Goal: Task Accomplishment & Management: Use online tool/utility

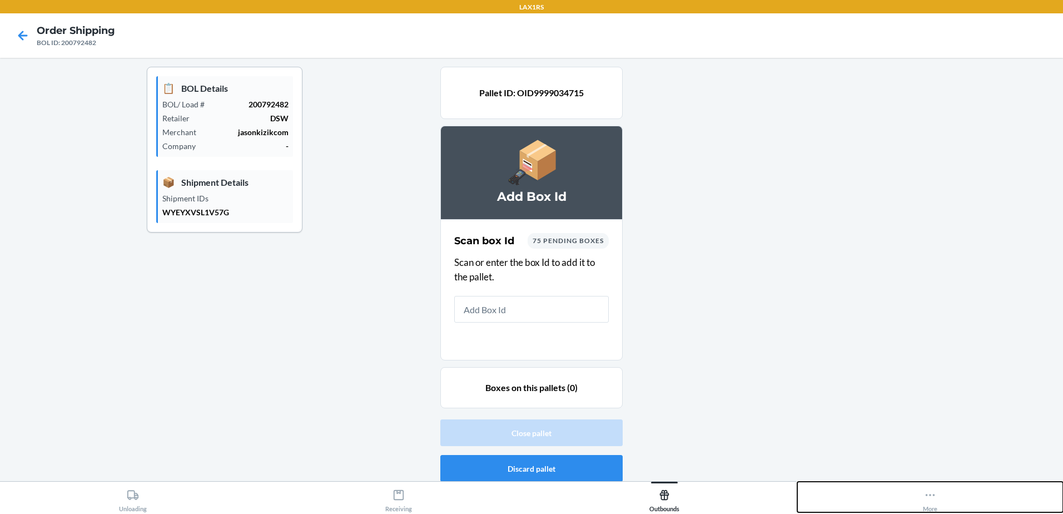
click at [933, 493] on icon at bounding box center [930, 495] width 12 height 12
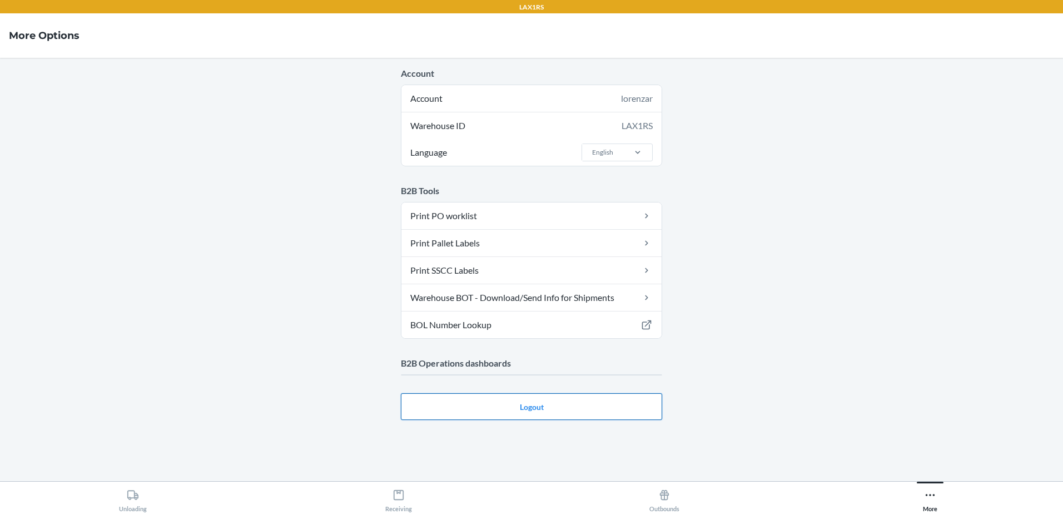
click at [452, 406] on button "Logout" at bounding box center [531, 406] width 261 height 27
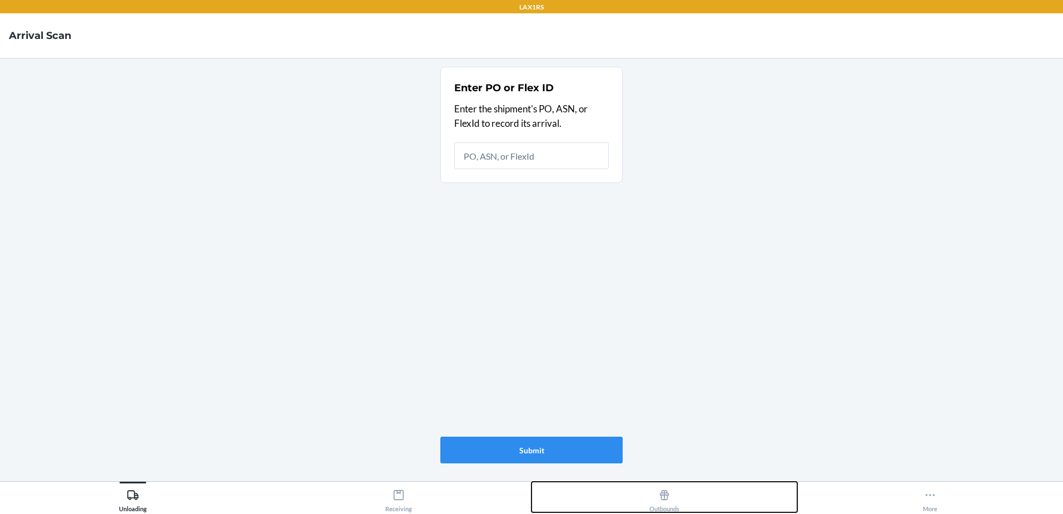
click at [667, 502] on div "Outbounds" at bounding box center [664, 498] width 30 height 28
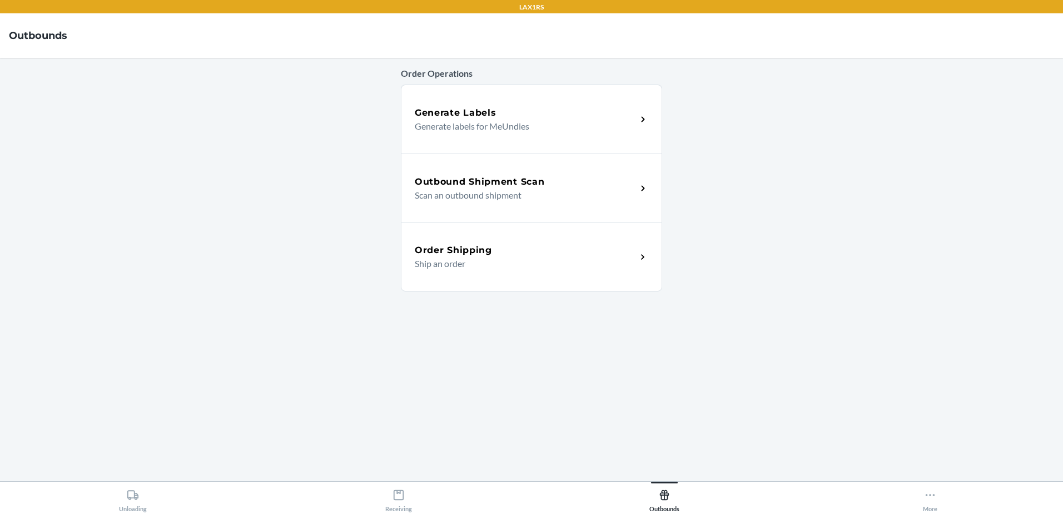
click at [608, 193] on p "Scan an outbound shipment" at bounding box center [521, 194] width 213 height 13
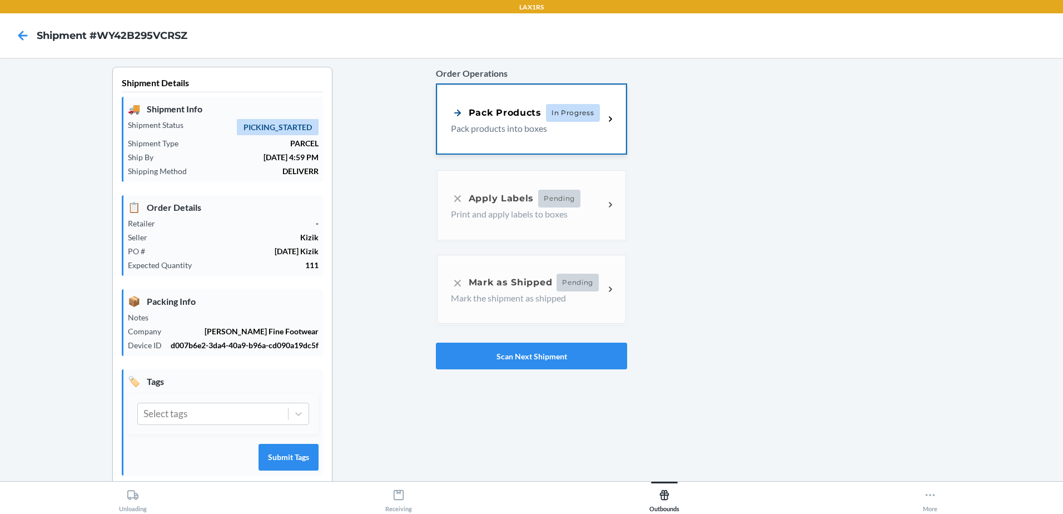
click at [487, 131] on p "Pack products into boxes" at bounding box center [523, 128] width 145 height 13
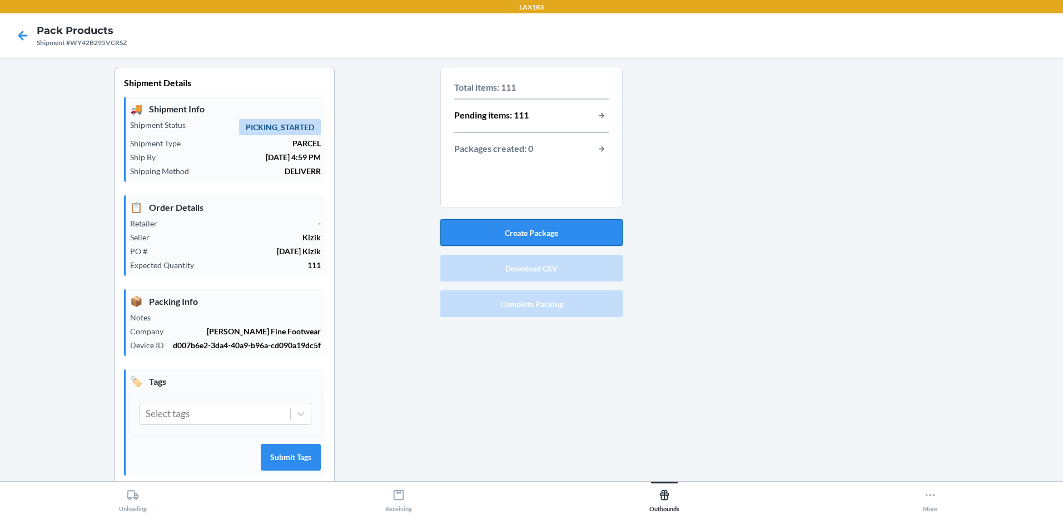
click at [539, 216] on section "Total items: 111 Pending items: 111 Packages created: 0 Create Package Download…" at bounding box center [531, 194] width 182 height 255
click at [539, 220] on button "Create Package" at bounding box center [531, 232] width 182 height 27
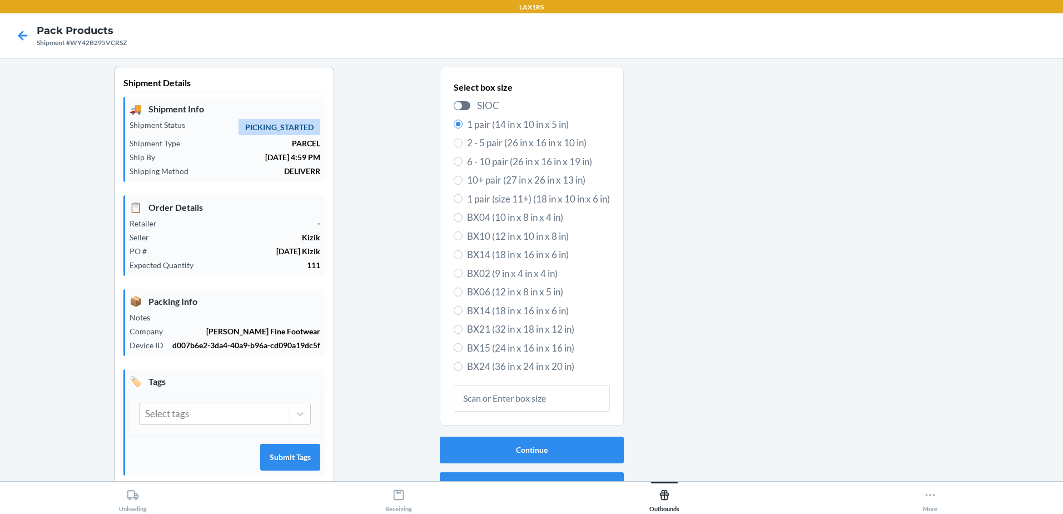
click at [506, 162] on span "6 - 10 pair (26 in x 16 in x 19 in)" at bounding box center [538, 162] width 143 height 14
click at [463, 162] on input "6 - 10 pair (26 in x 16 in x 19 in)" at bounding box center [458, 161] width 9 height 9
radio input "true"
radio input "false"
click at [565, 454] on button "Continue" at bounding box center [532, 449] width 184 height 27
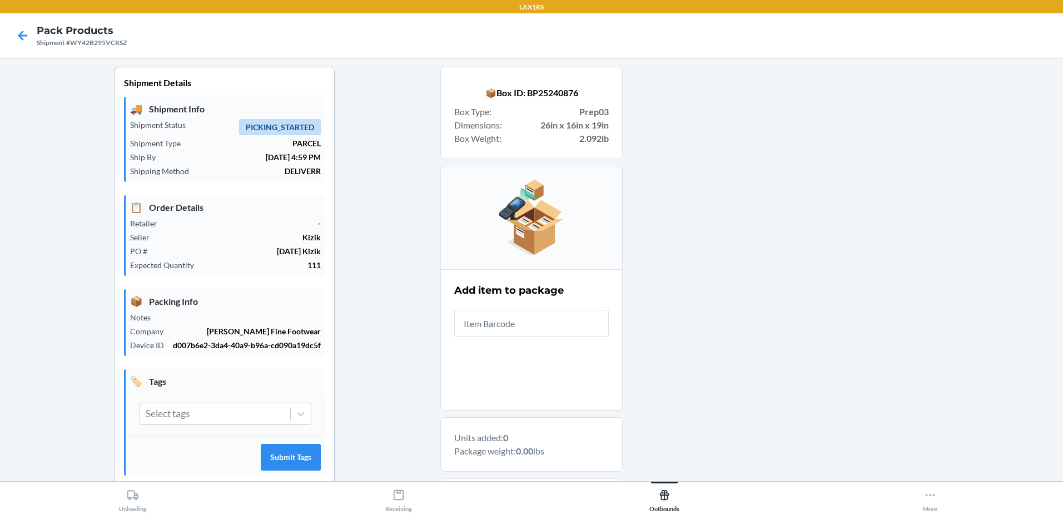
click at [575, 327] on input "text" at bounding box center [531, 323] width 155 height 27
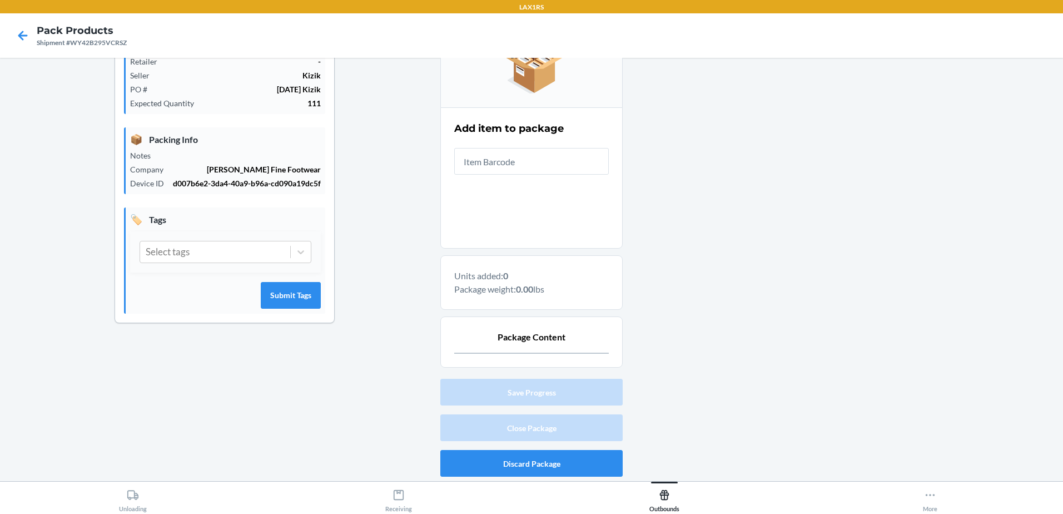
click at [562, 168] on input "text" at bounding box center [531, 161] width 155 height 27
click at [497, 153] on input "text" at bounding box center [531, 161] width 155 height 27
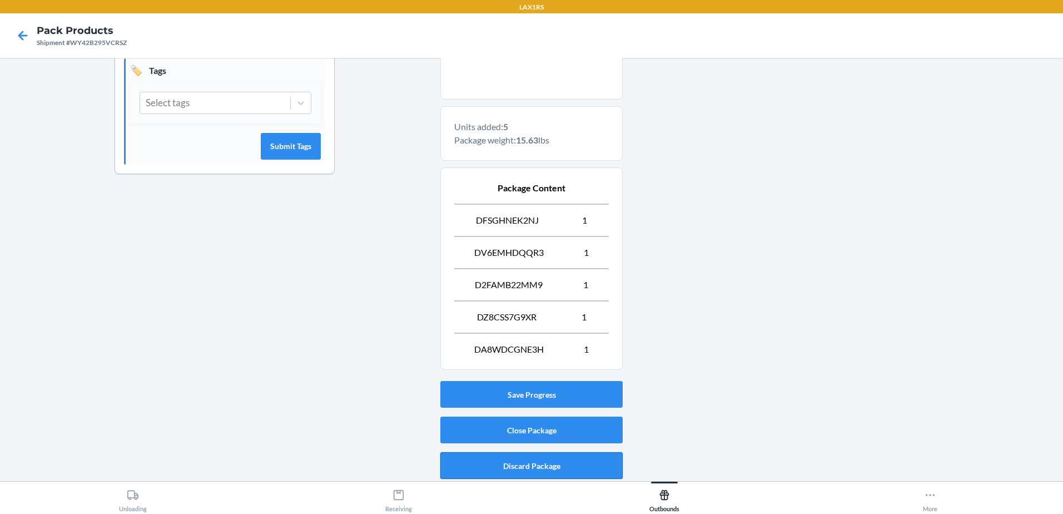
scroll to position [313, 0]
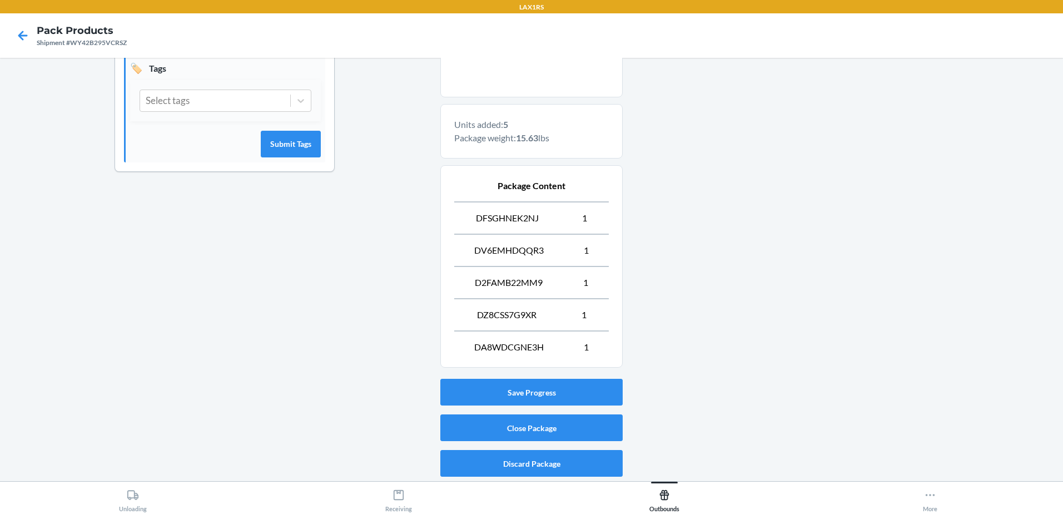
click at [516, 411] on div "Save Progress Close Package Discard Package" at bounding box center [531, 427] width 182 height 107
click at [516, 427] on button "Close Package" at bounding box center [531, 427] width 182 height 27
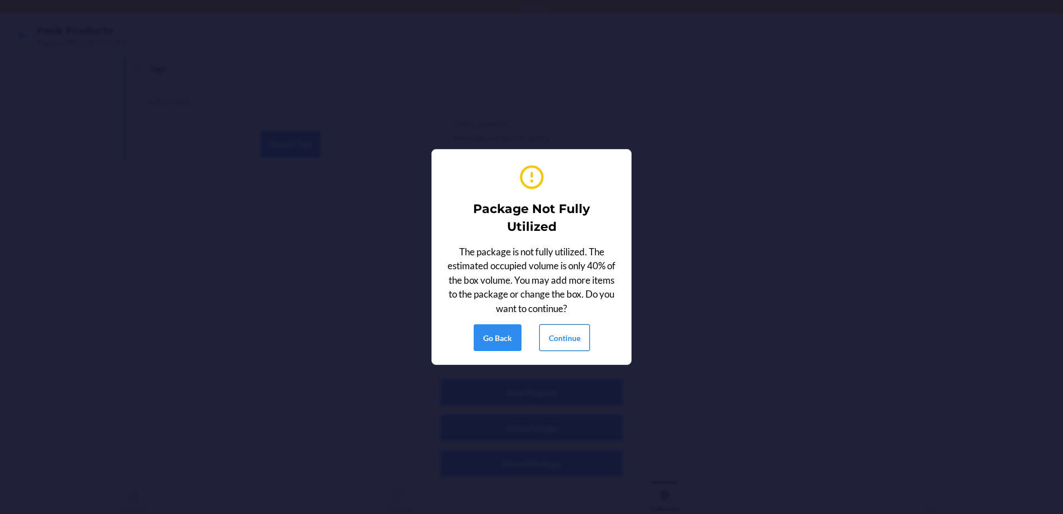
click at [574, 342] on button "Continue" at bounding box center [564, 337] width 51 height 27
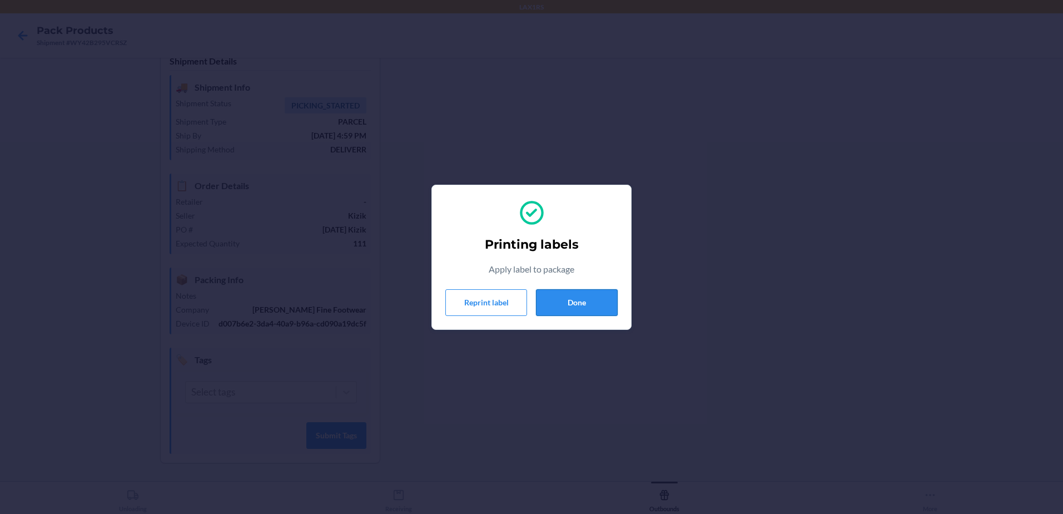
click at [580, 299] on button "Done" at bounding box center [577, 302] width 82 height 27
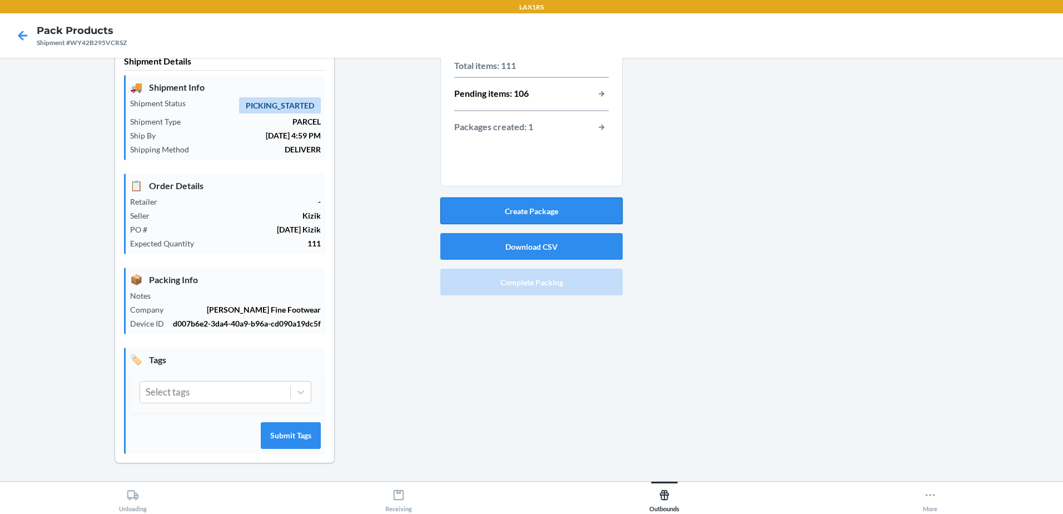
click at [550, 216] on button "Create Package" at bounding box center [531, 210] width 182 height 27
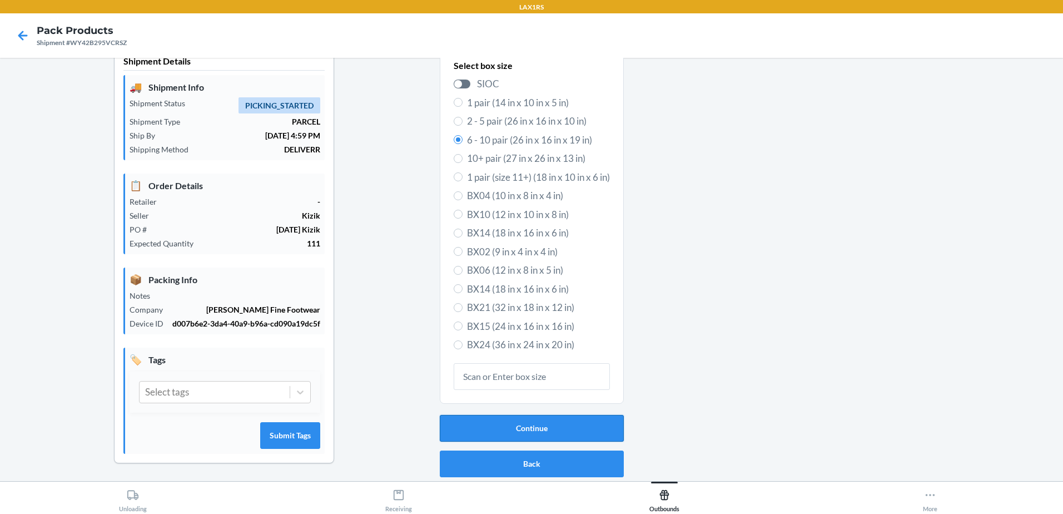
click at [563, 426] on button "Continue" at bounding box center [532, 428] width 184 height 27
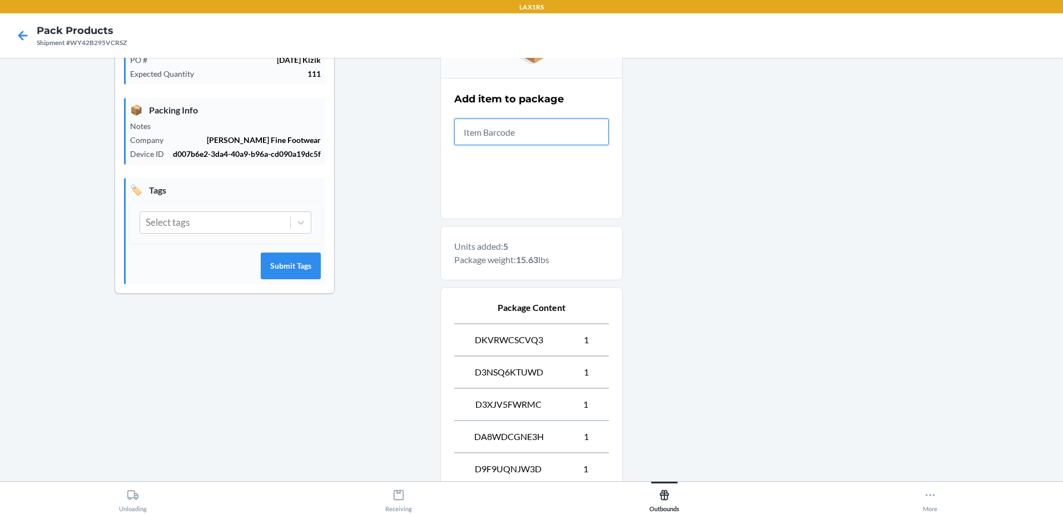
scroll to position [313, 0]
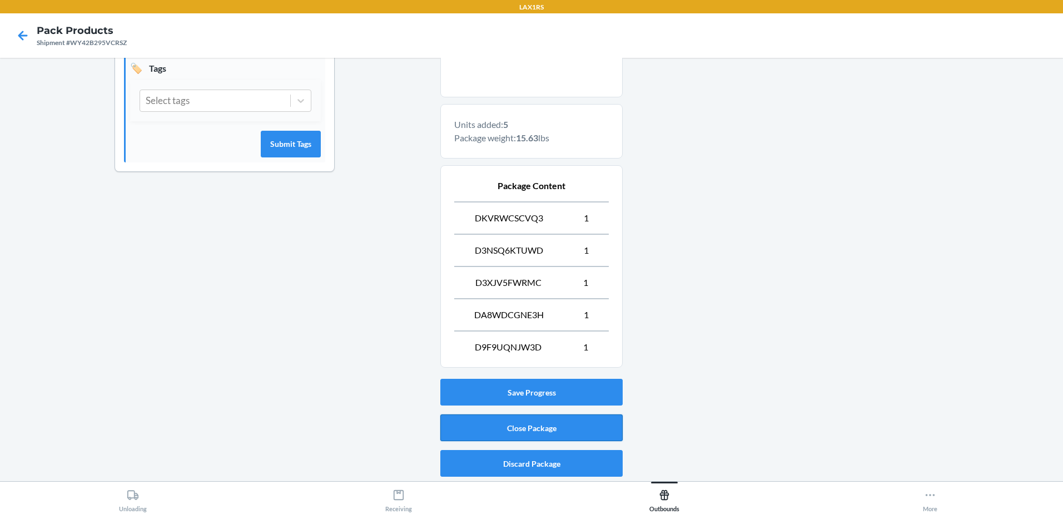
click at [550, 421] on button "Close Package" at bounding box center [531, 427] width 182 height 27
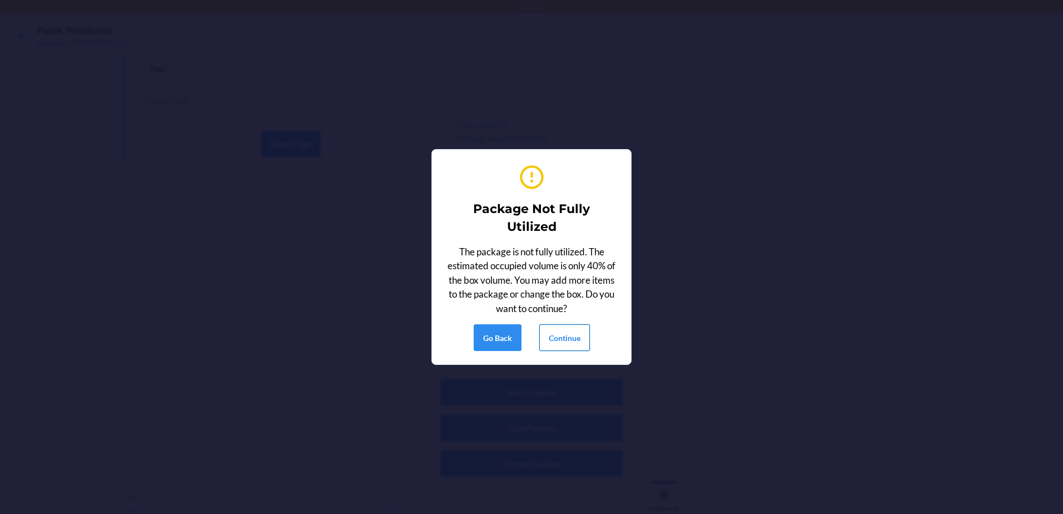
click at [580, 341] on button "Continue" at bounding box center [564, 337] width 51 height 27
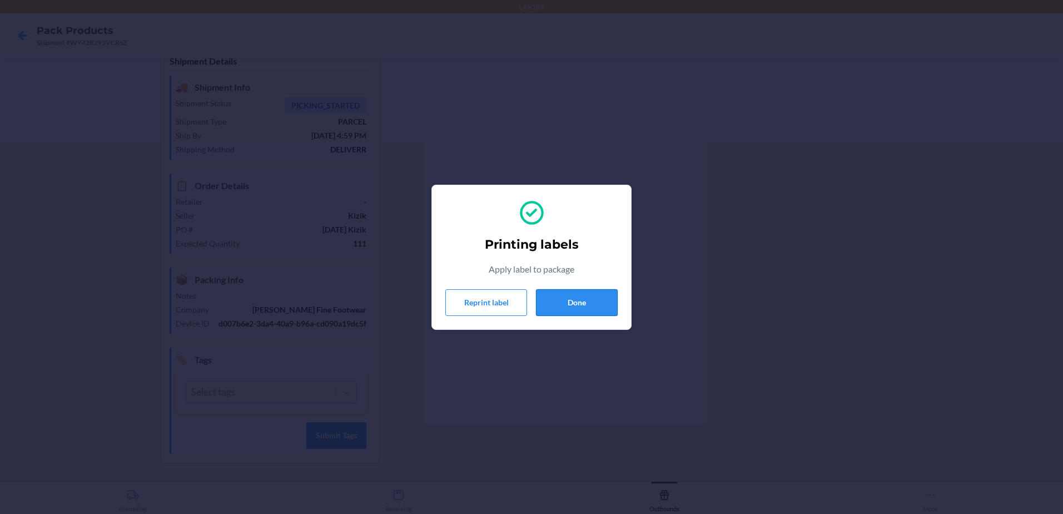
click at [570, 296] on button "Done" at bounding box center [577, 302] width 82 height 27
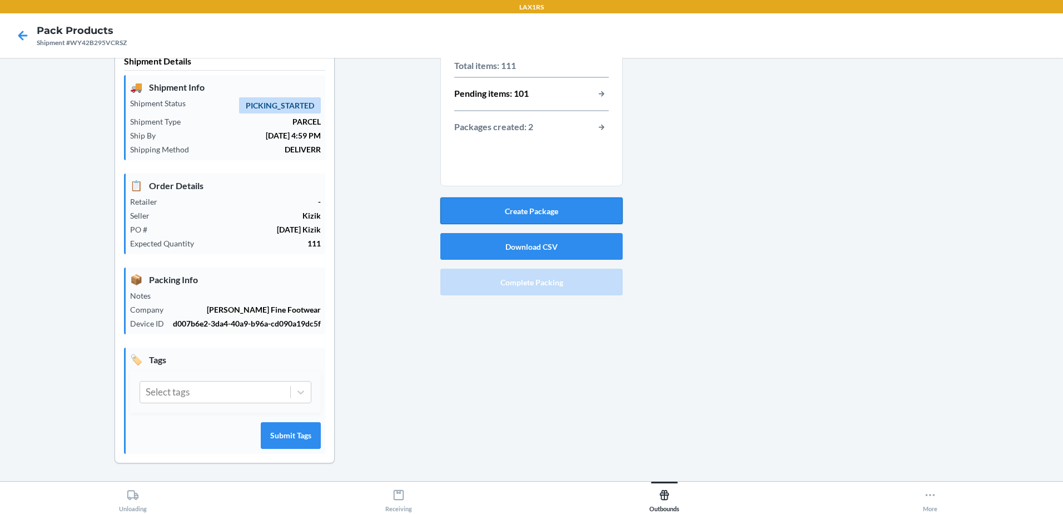
click at [582, 213] on button "Create Package" at bounding box center [531, 210] width 182 height 27
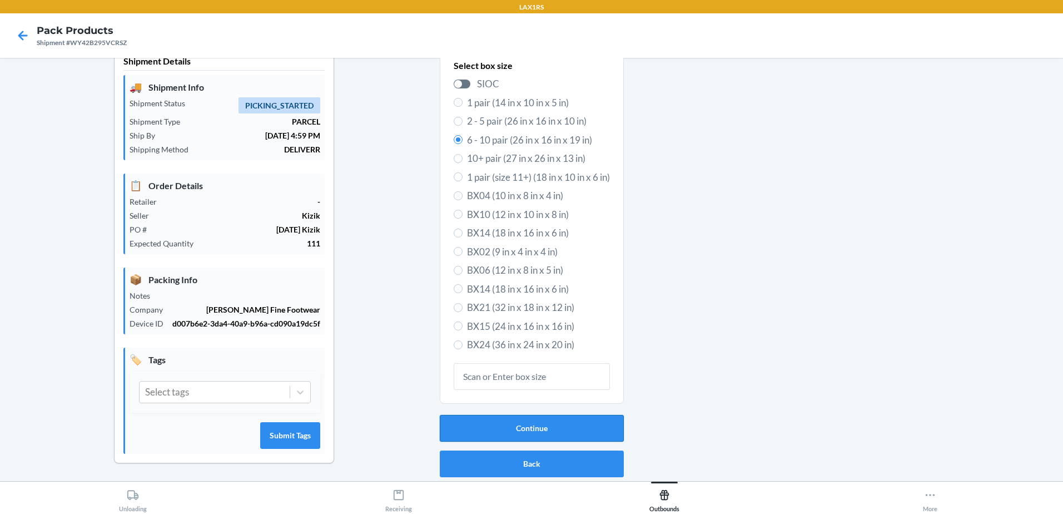
click at [585, 423] on button "Continue" at bounding box center [532, 428] width 184 height 27
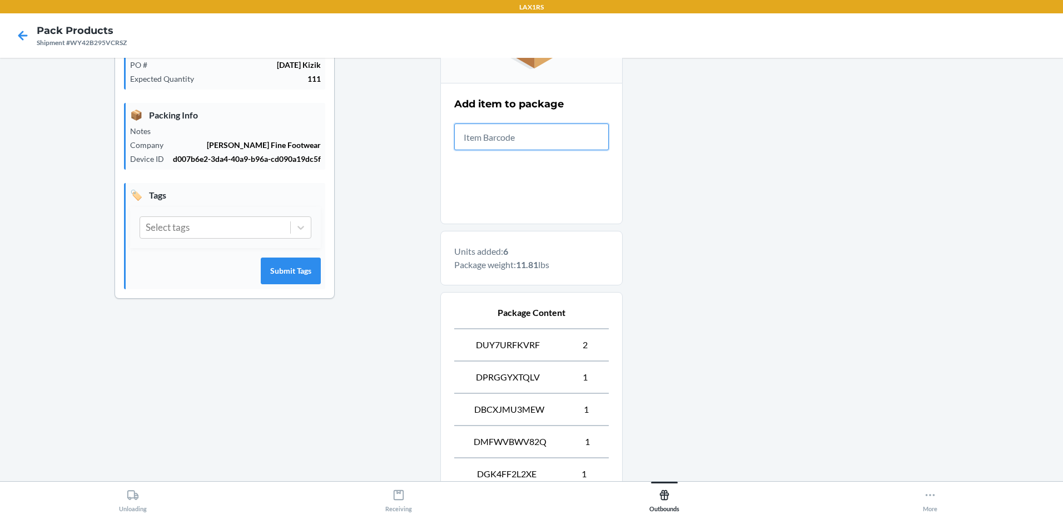
scroll to position [313, 0]
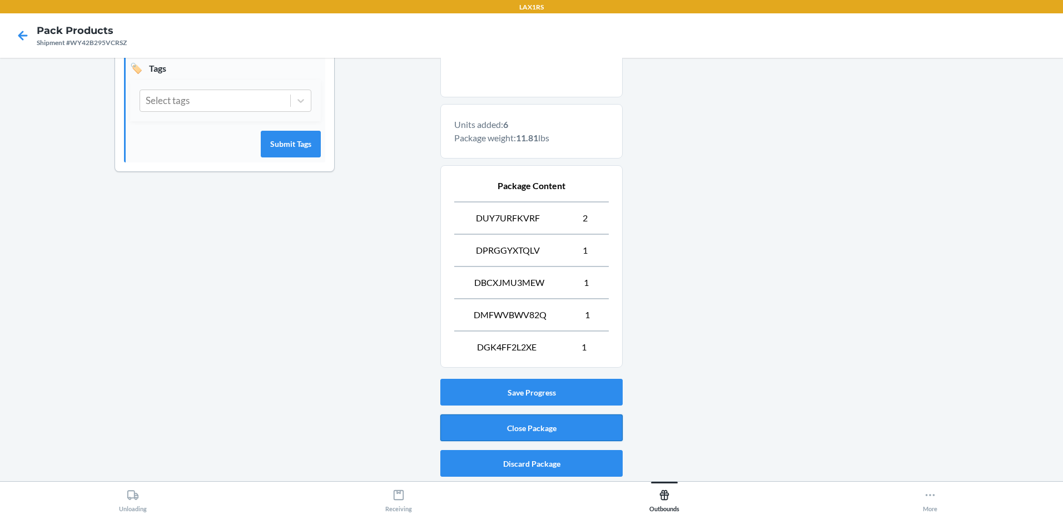
click at [583, 424] on button "Close Package" at bounding box center [531, 427] width 182 height 27
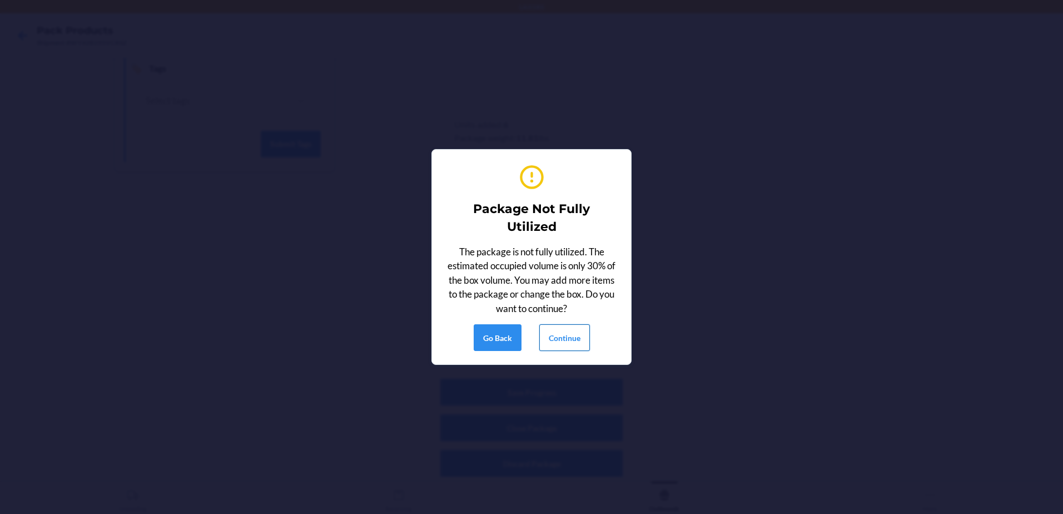
click at [575, 336] on button "Continue" at bounding box center [564, 337] width 51 height 27
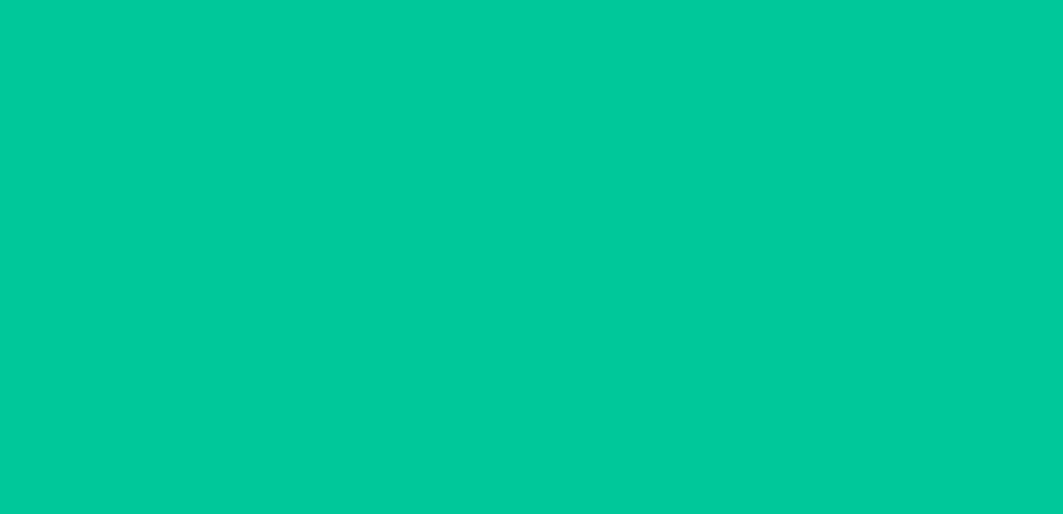
scroll to position [22, 0]
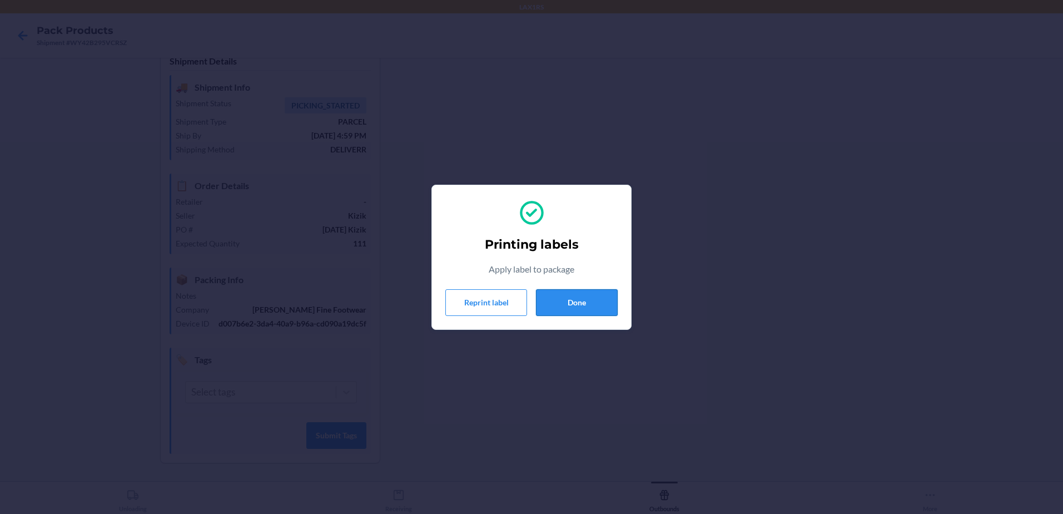
click at [577, 296] on button "Done" at bounding box center [577, 302] width 82 height 27
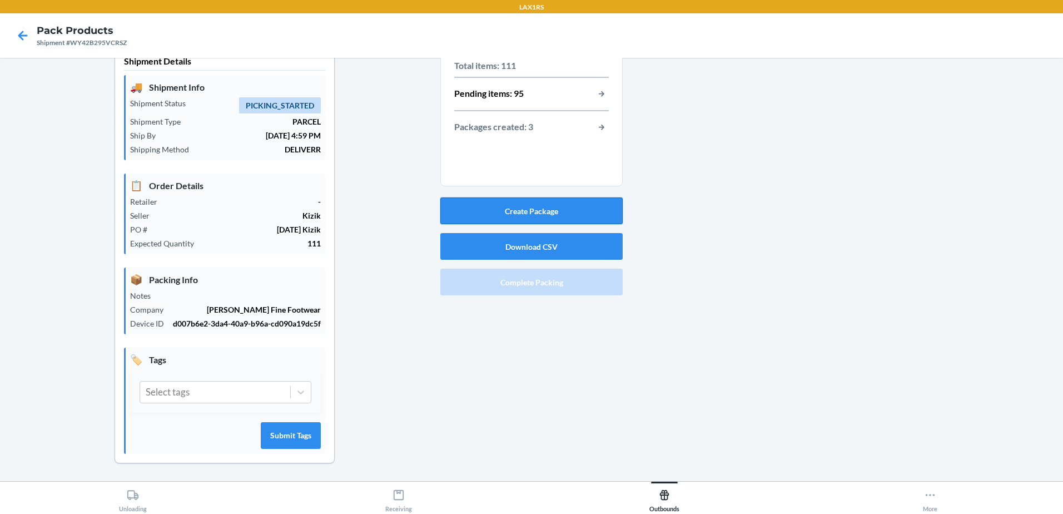
click at [584, 205] on button "Create Package" at bounding box center [531, 210] width 182 height 27
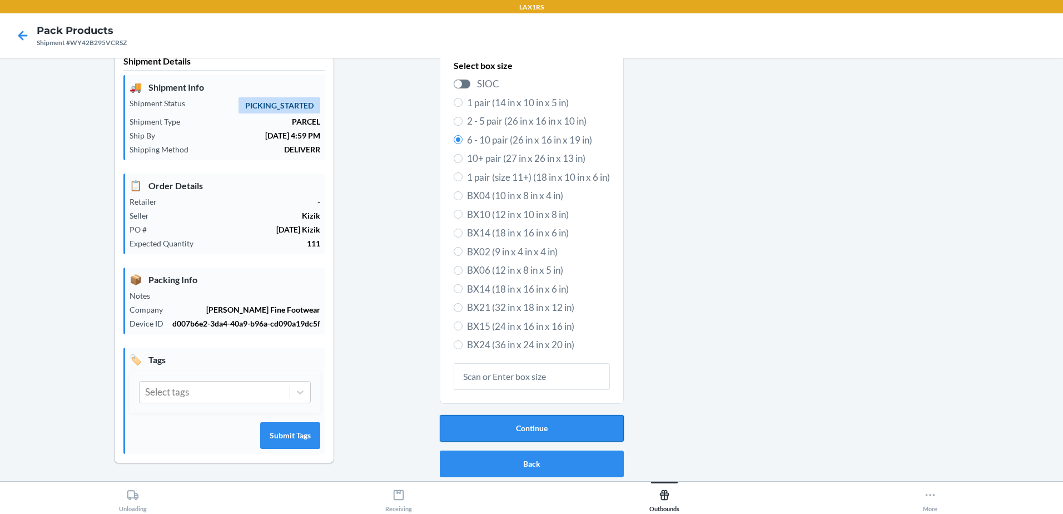
click at [562, 422] on button "Continue" at bounding box center [532, 428] width 184 height 27
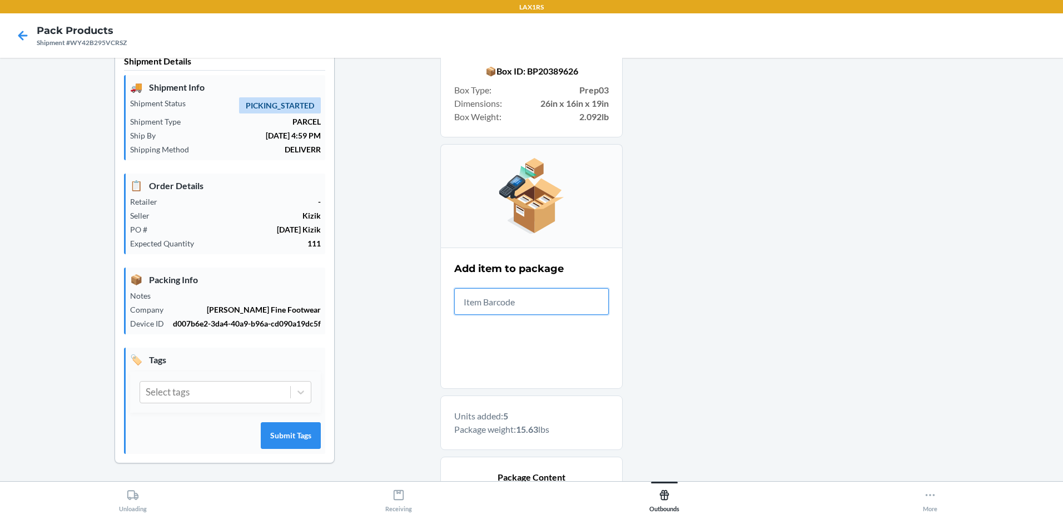
scroll to position [281, 0]
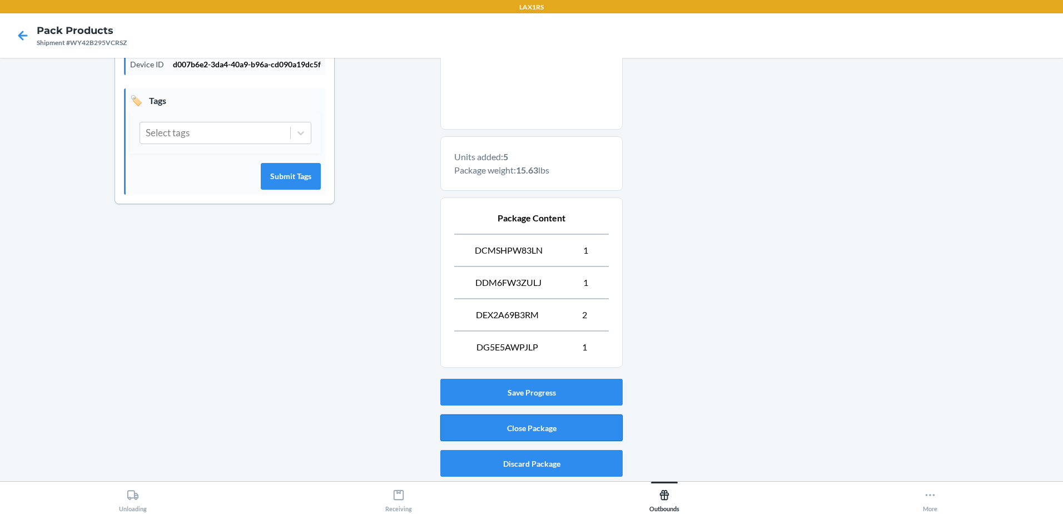
click at [565, 428] on button "Close Package" at bounding box center [531, 427] width 182 height 27
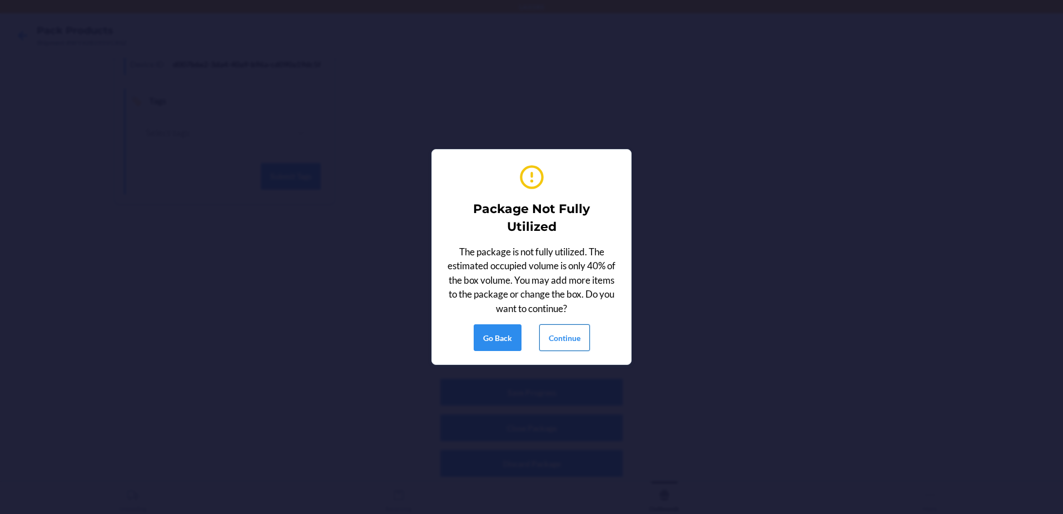
click at [573, 340] on button "Continue" at bounding box center [564, 337] width 51 height 27
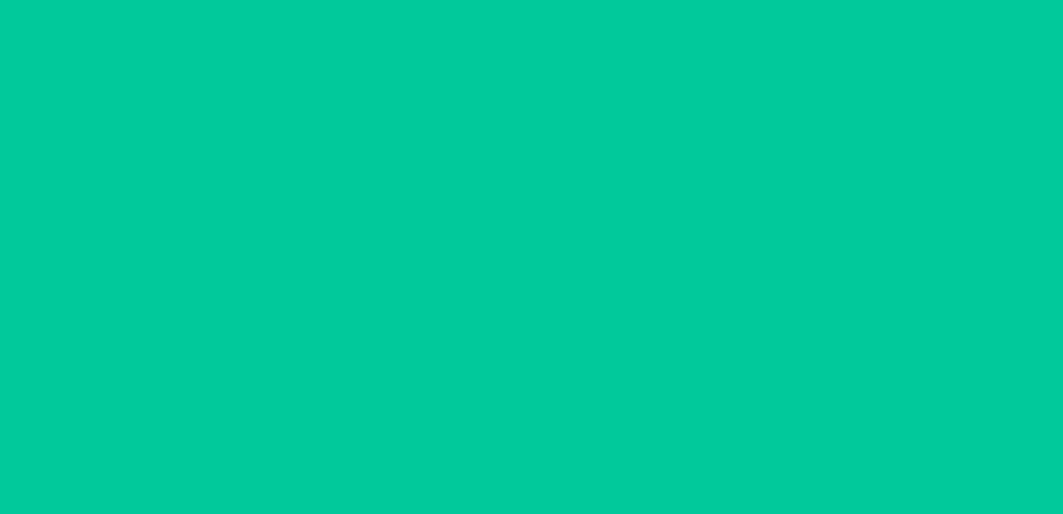
scroll to position [22, 0]
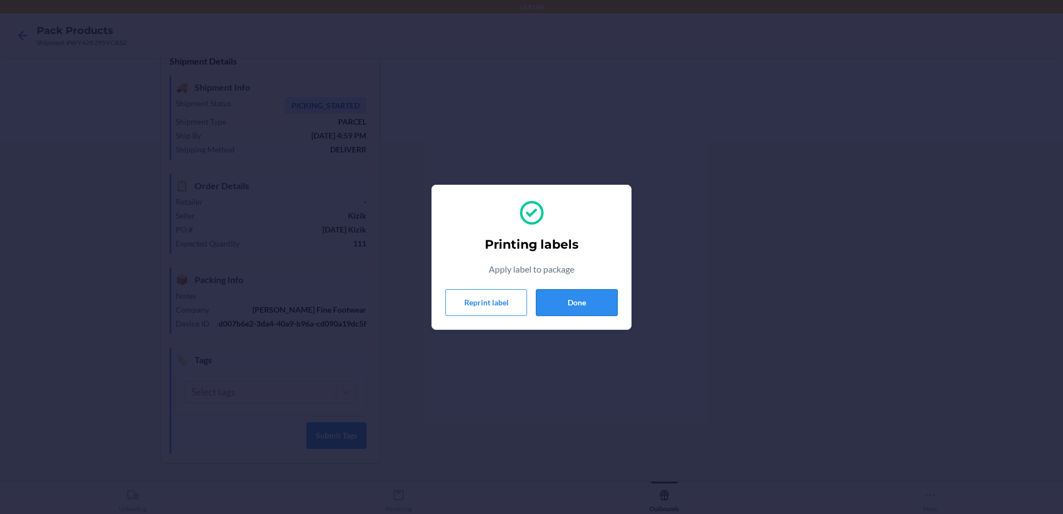
click at [558, 299] on button "Done" at bounding box center [577, 302] width 82 height 27
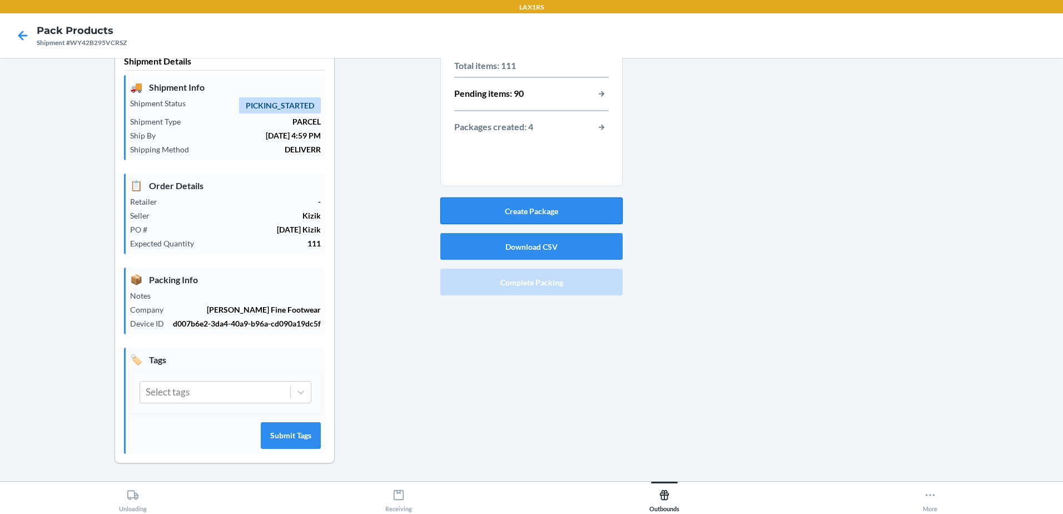
click at [545, 216] on button "Create Package" at bounding box center [531, 210] width 182 height 27
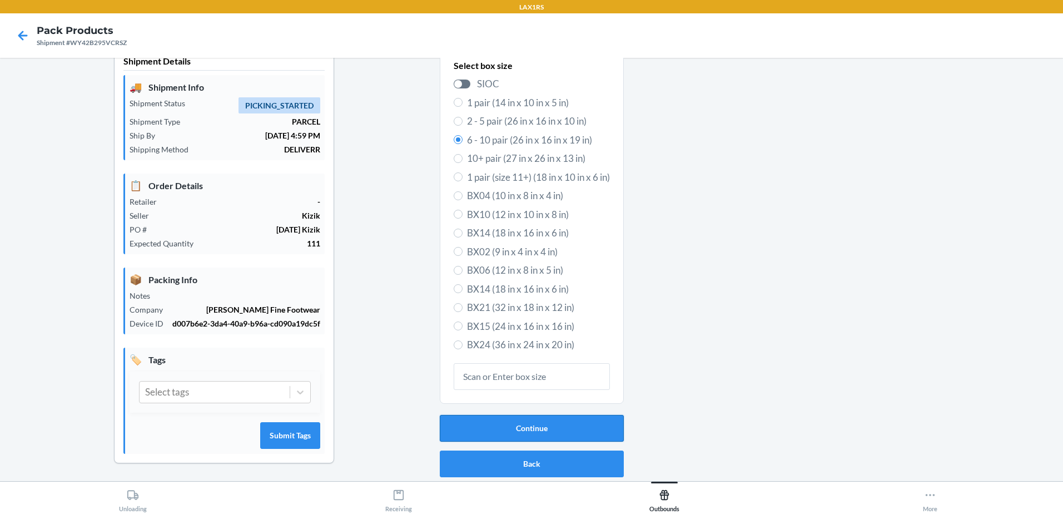
click at [562, 427] on button "Continue" at bounding box center [532, 428] width 184 height 27
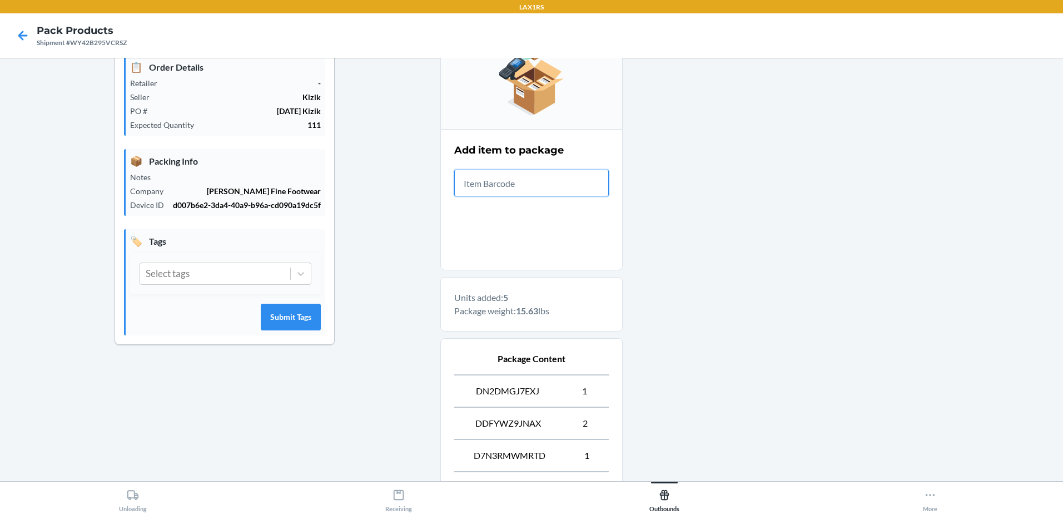
scroll to position [281, 0]
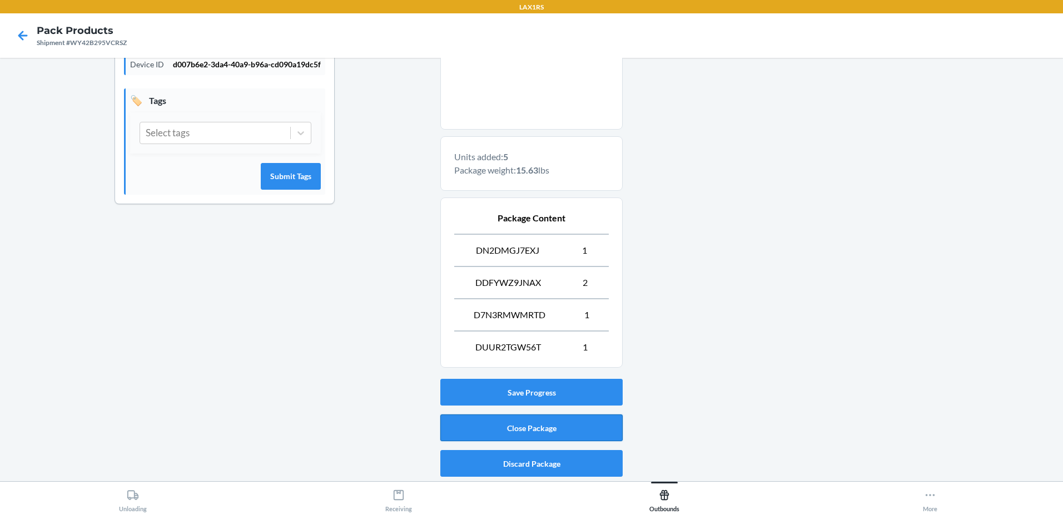
click at [557, 431] on button "Close Package" at bounding box center [531, 427] width 182 height 27
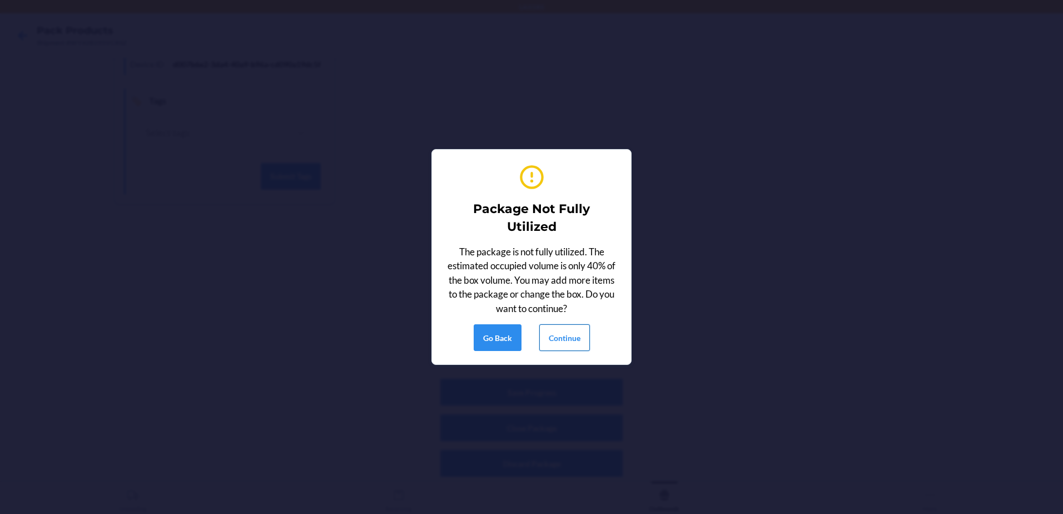
click at [547, 343] on button "Continue" at bounding box center [564, 337] width 51 height 27
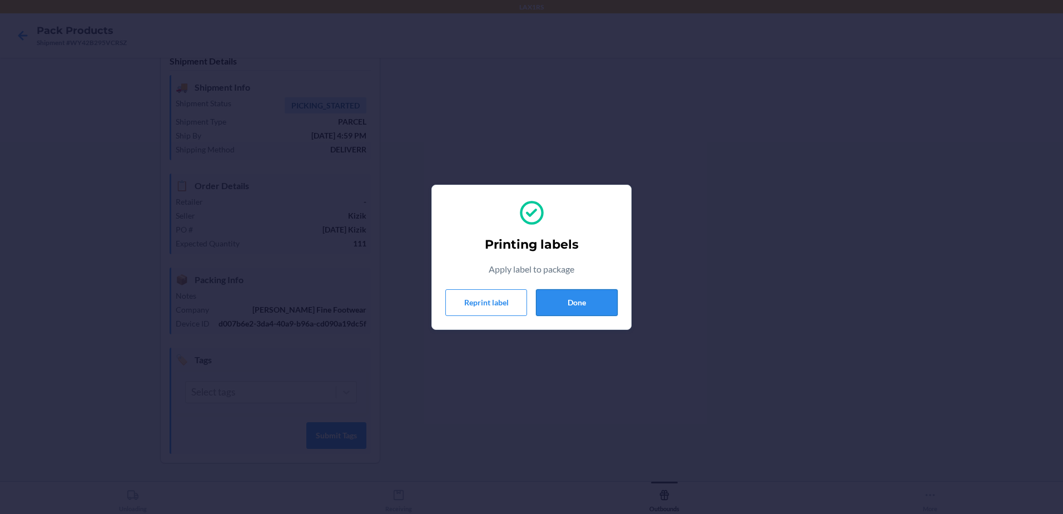
click at [596, 292] on button "Done" at bounding box center [577, 302] width 82 height 27
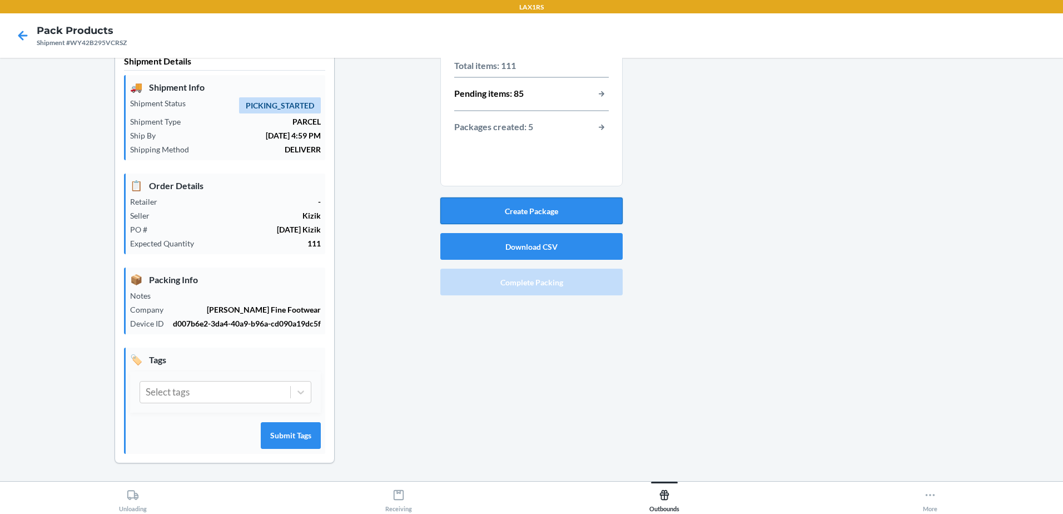
click at [552, 207] on button "Create Package" at bounding box center [531, 210] width 182 height 27
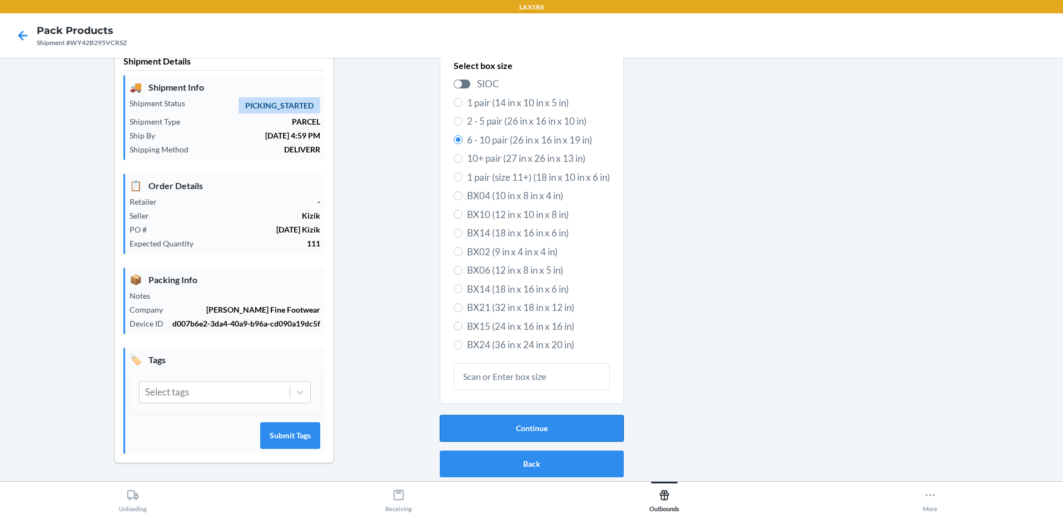
click at [553, 433] on button "Continue" at bounding box center [532, 428] width 184 height 27
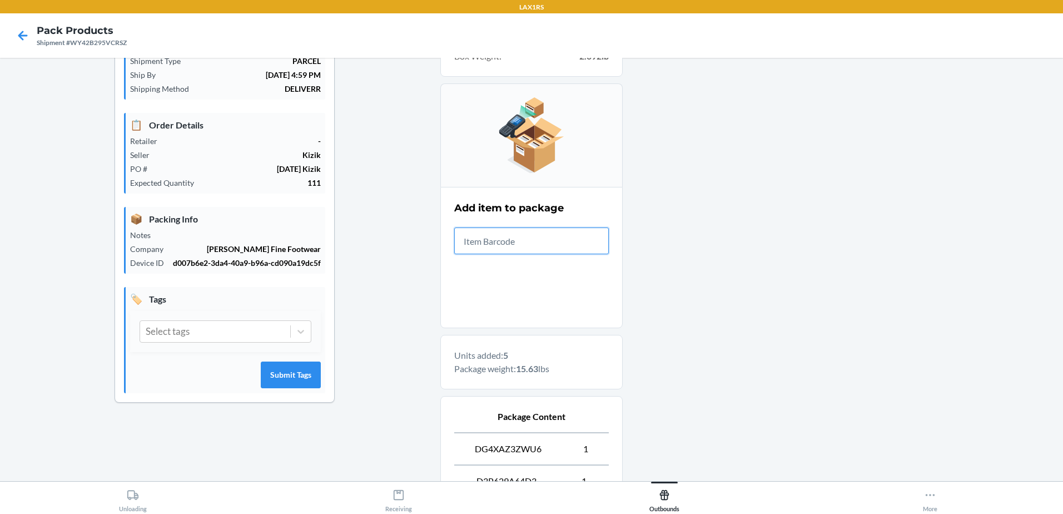
scroll to position [313, 0]
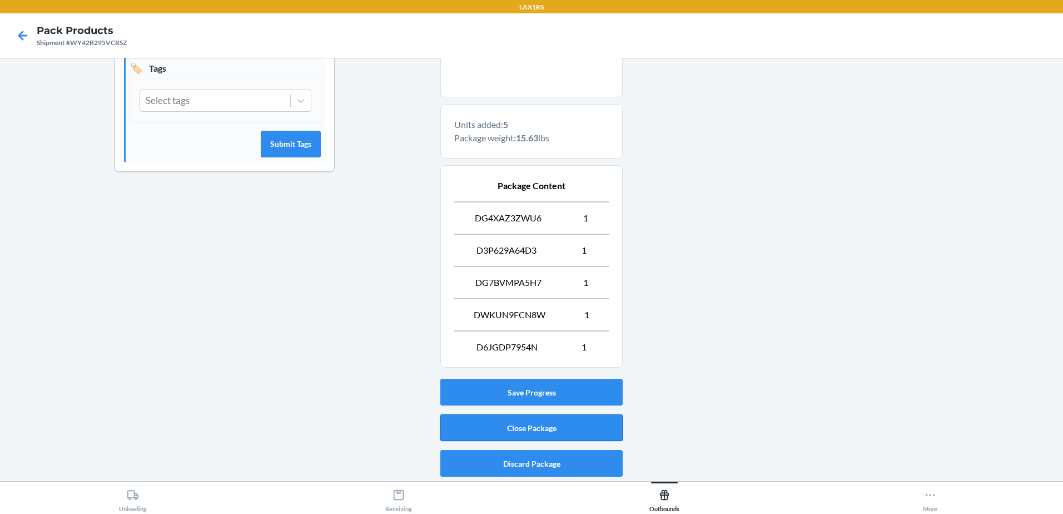
click at [555, 425] on button "Close Package" at bounding box center [531, 427] width 182 height 27
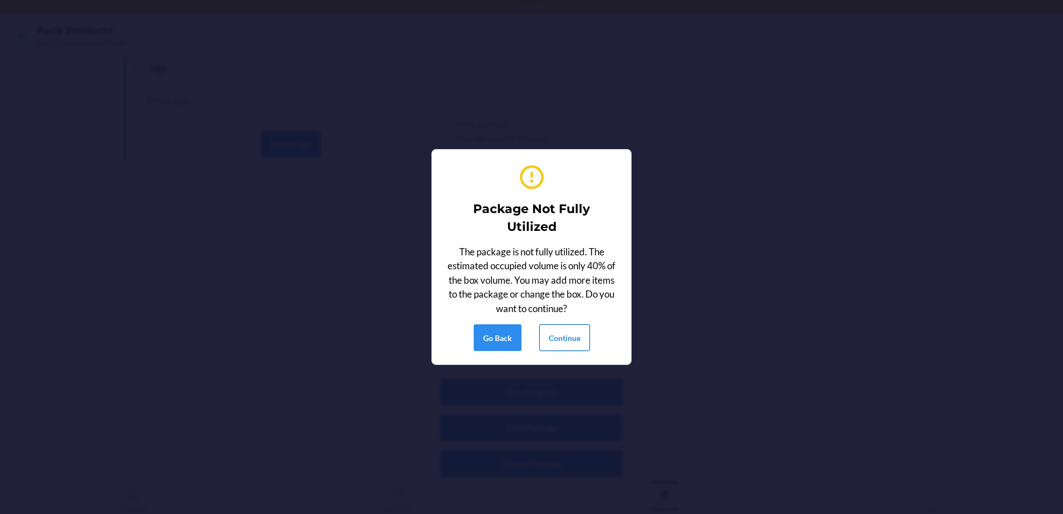
click at [572, 344] on button "Continue" at bounding box center [564, 337] width 51 height 27
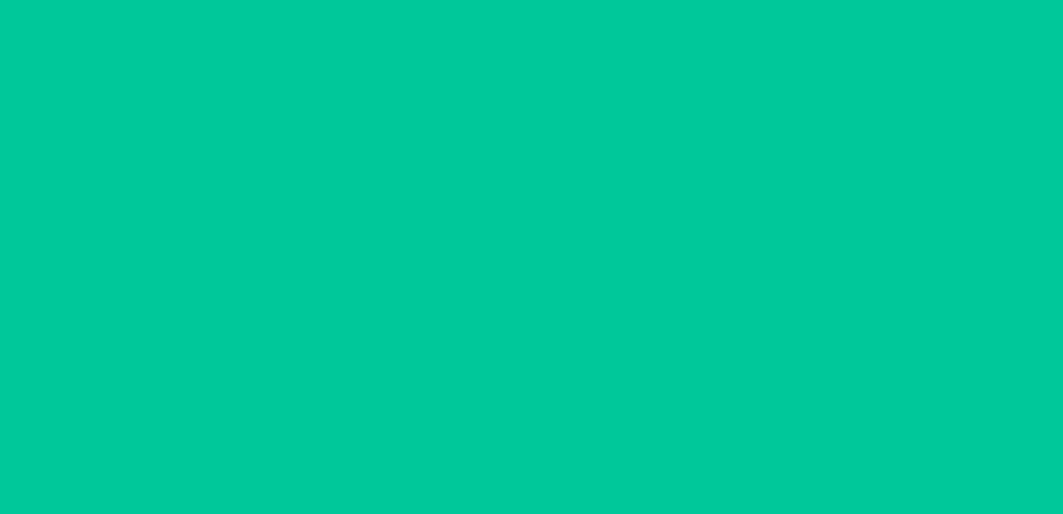
scroll to position [22, 0]
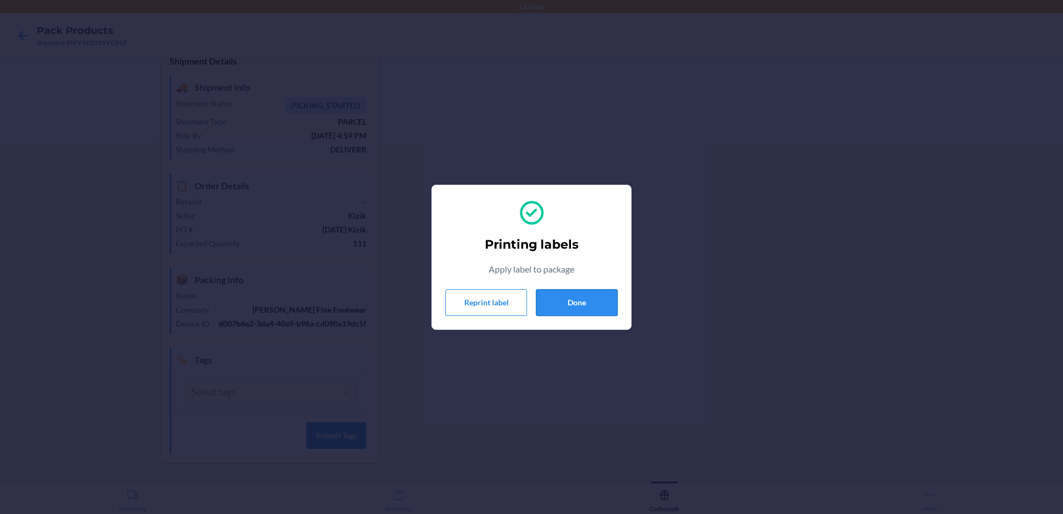
click at [588, 294] on button "Done" at bounding box center [577, 302] width 82 height 27
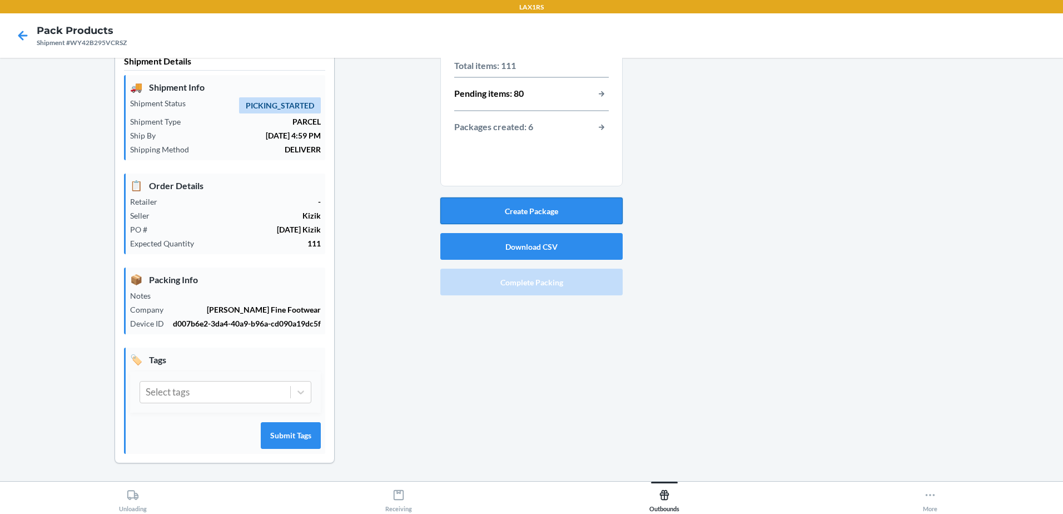
click at [582, 203] on button "Create Package" at bounding box center [531, 210] width 182 height 27
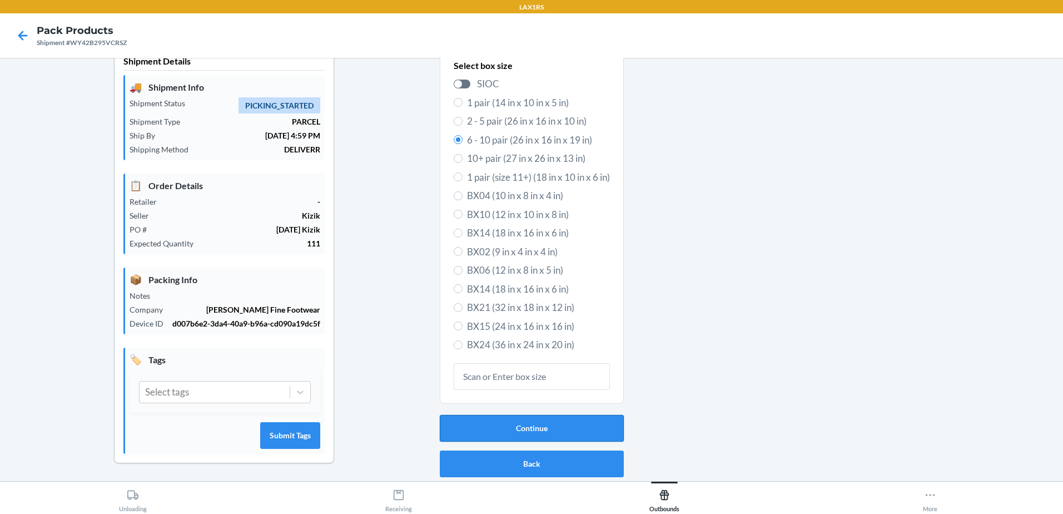
click at [563, 428] on button "Continue" at bounding box center [532, 428] width 184 height 27
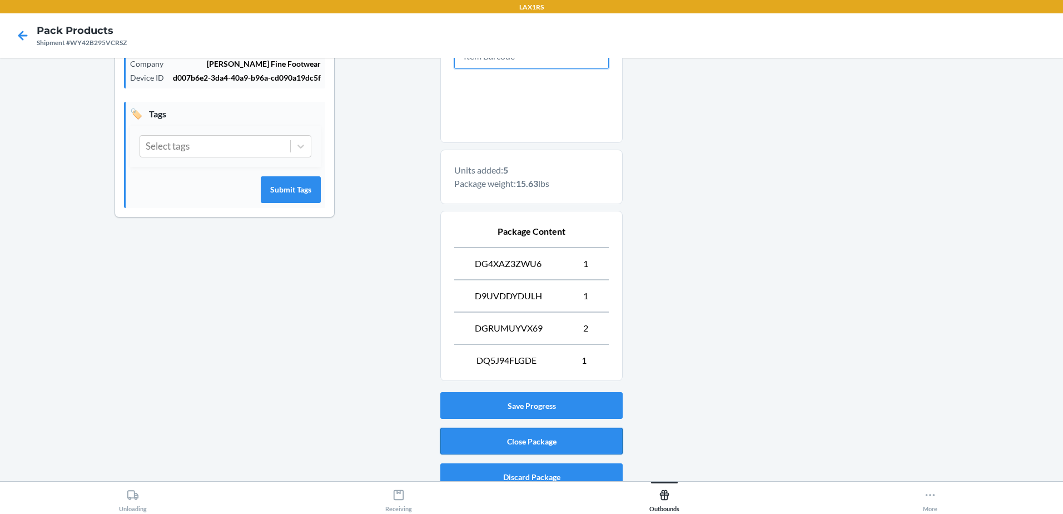
scroll to position [281, 0]
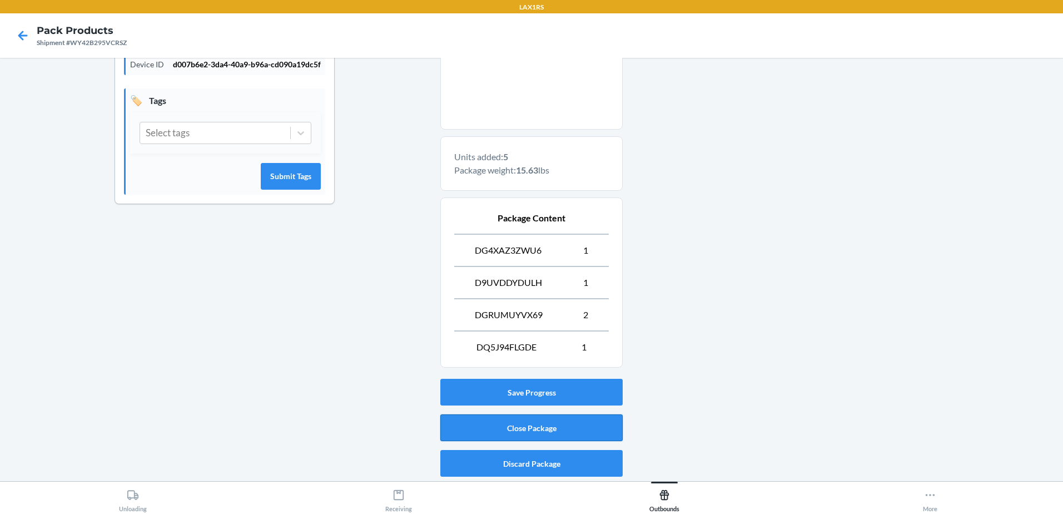
click at [571, 433] on button "Close Package" at bounding box center [531, 427] width 182 height 27
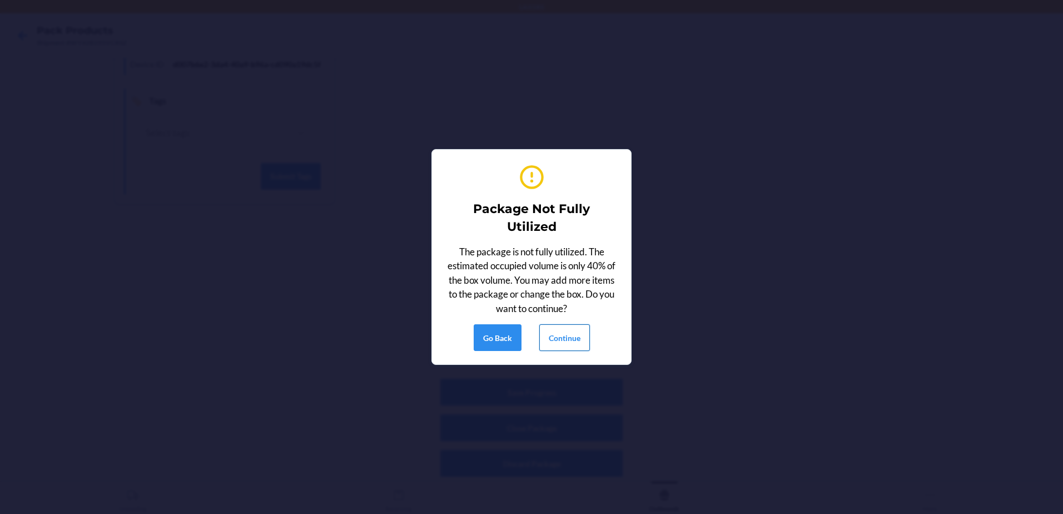
click at [571, 332] on button "Continue" at bounding box center [564, 337] width 51 height 27
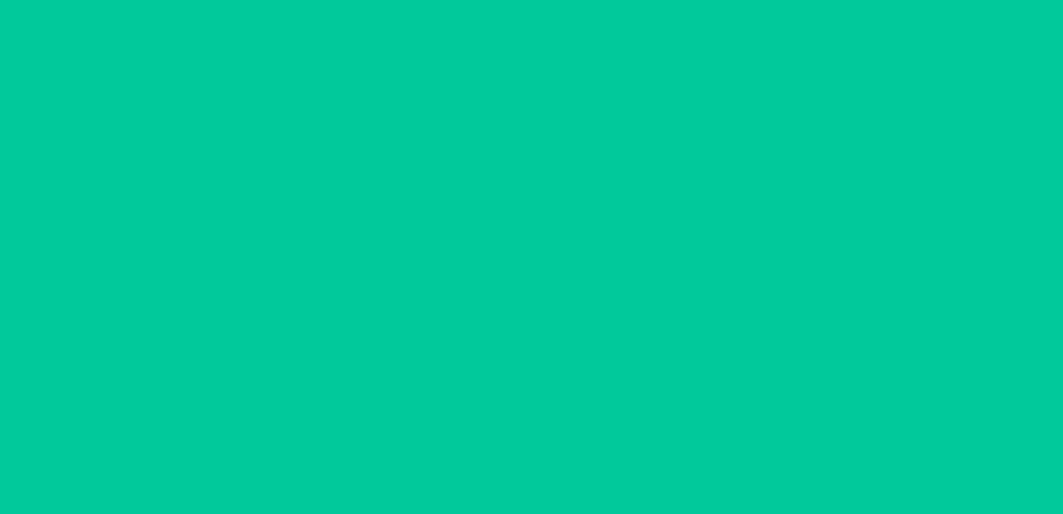
scroll to position [22, 0]
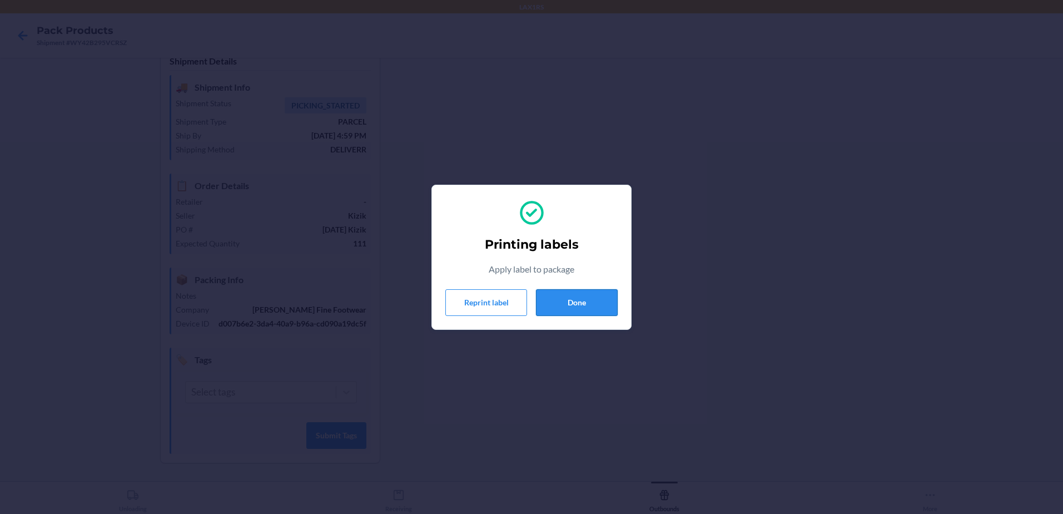
click at [567, 297] on button "Done" at bounding box center [577, 302] width 82 height 27
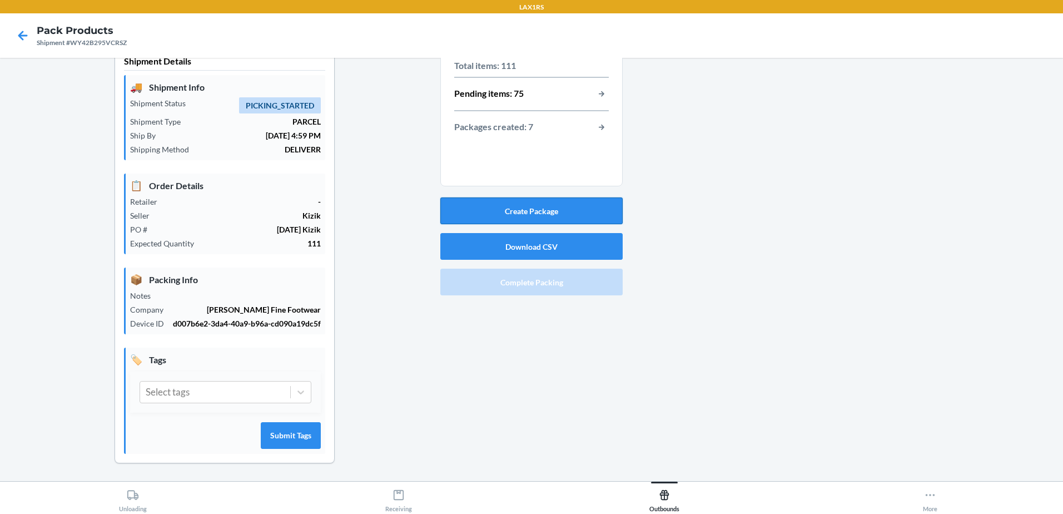
click at [514, 214] on button "Create Package" at bounding box center [531, 210] width 182 height 27
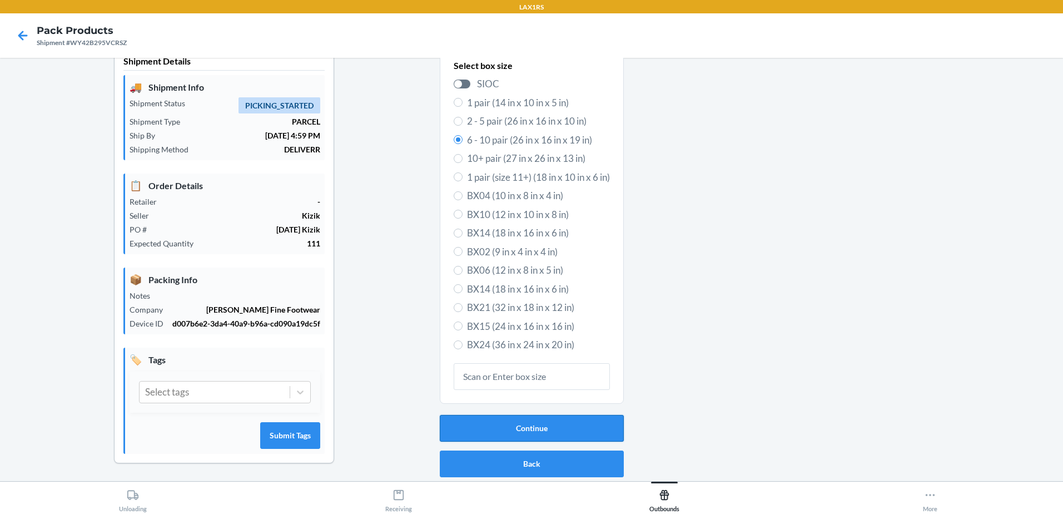
click at [563, 426] on button "Continue" at bounding box center [532, 428] width 184 height 27
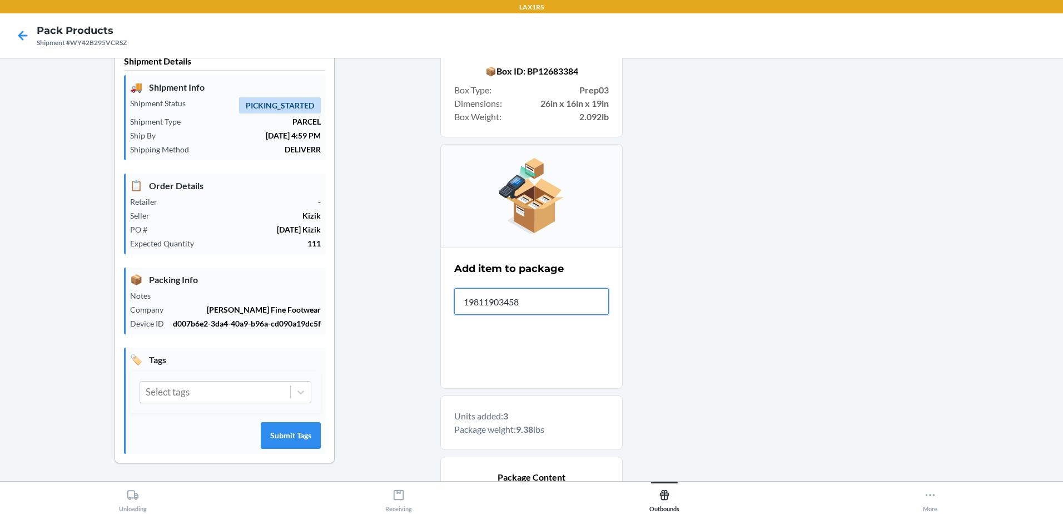
type input "198119034587"
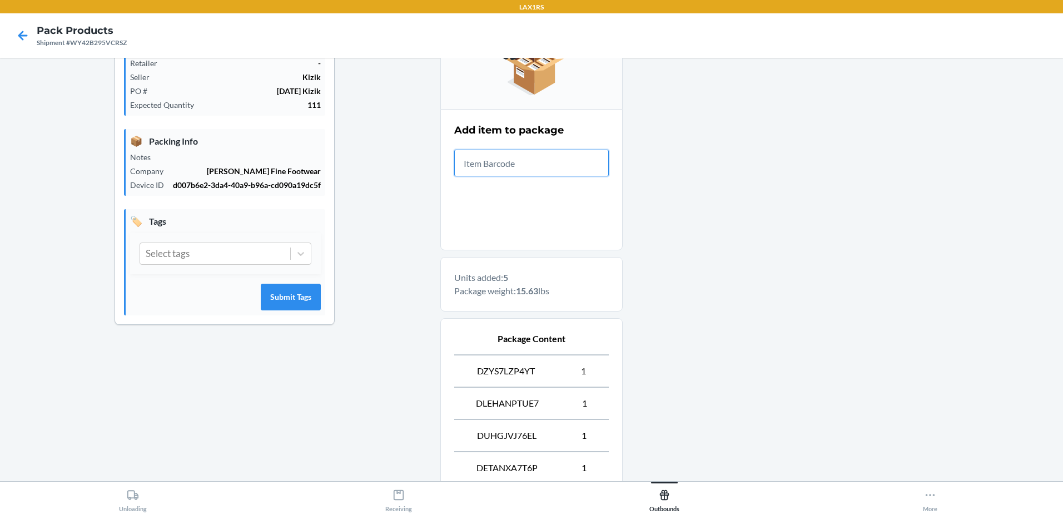
scroll to position [313, 0]
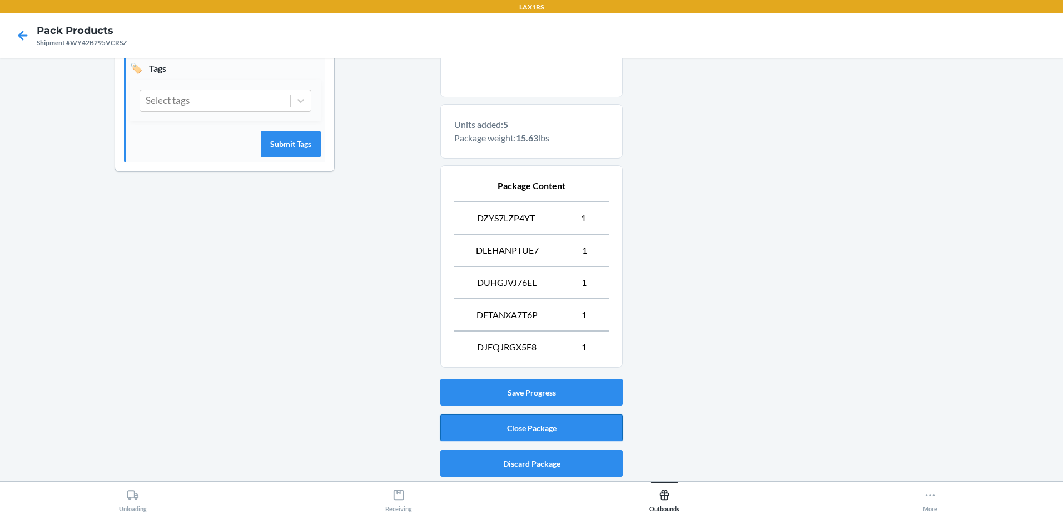
click at [517, 420] on button "Close Package" at bounding box center [531, 427] width 182 height 27
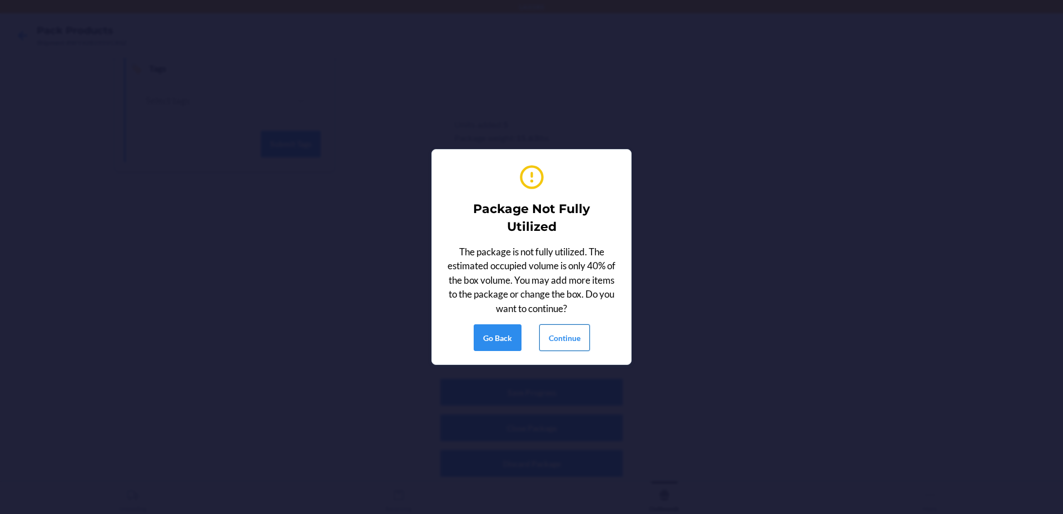
click at [559, 346] on button "Continue" at bounding box center [564, 337] width 51 height 27
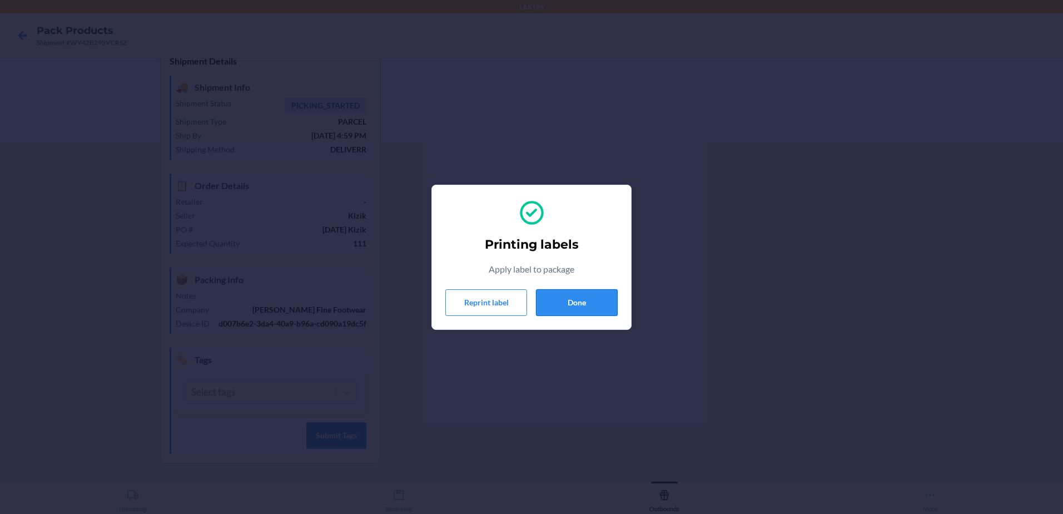
click at [592, 299] on button "Done" at bounding box center [577, 302] width 82 height 27
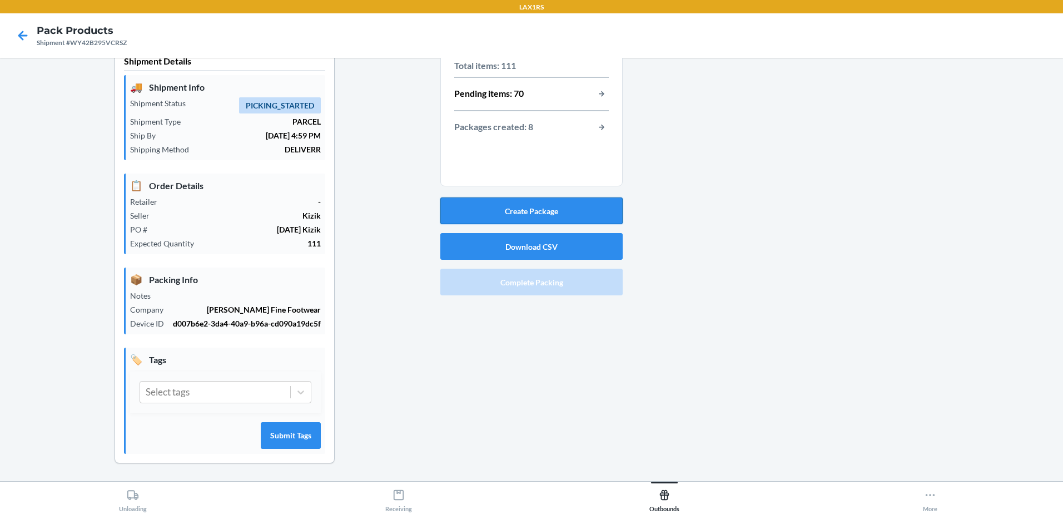
click at [584, 210] on button "Create Package" at bounding box center [531, 210] width 182 height 27
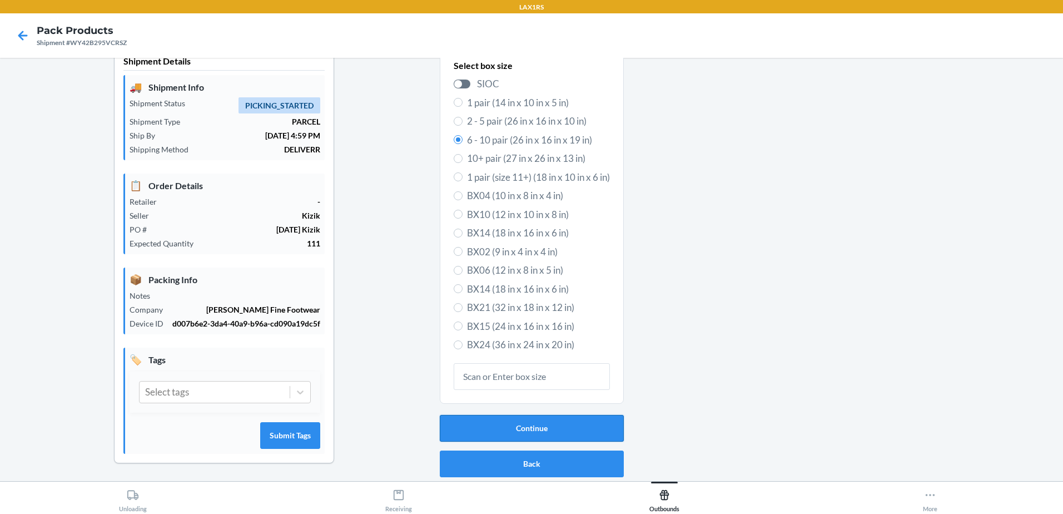
click at [564, 425] on button "Continue" at bounding box center [532, 428] width 184 height 27
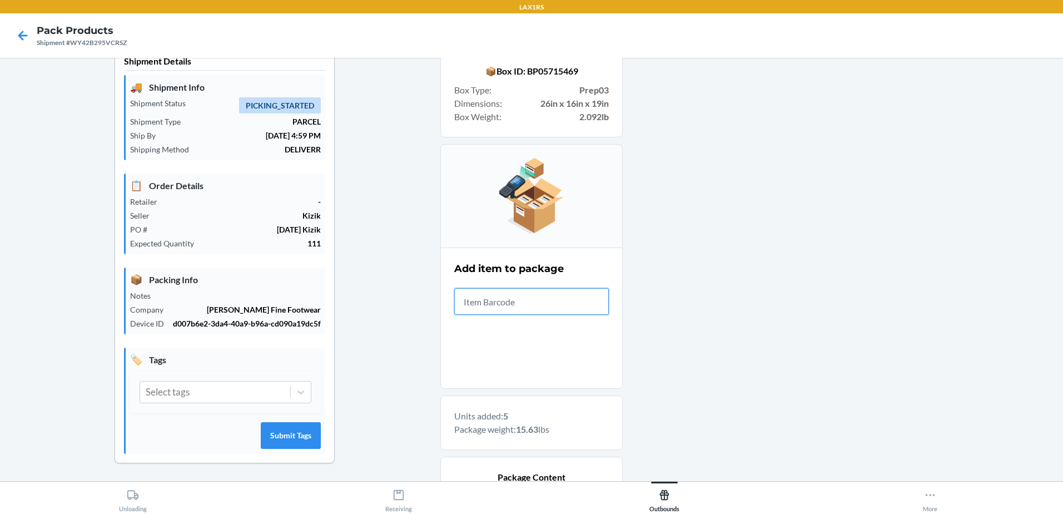
scroll to position [281, 0]
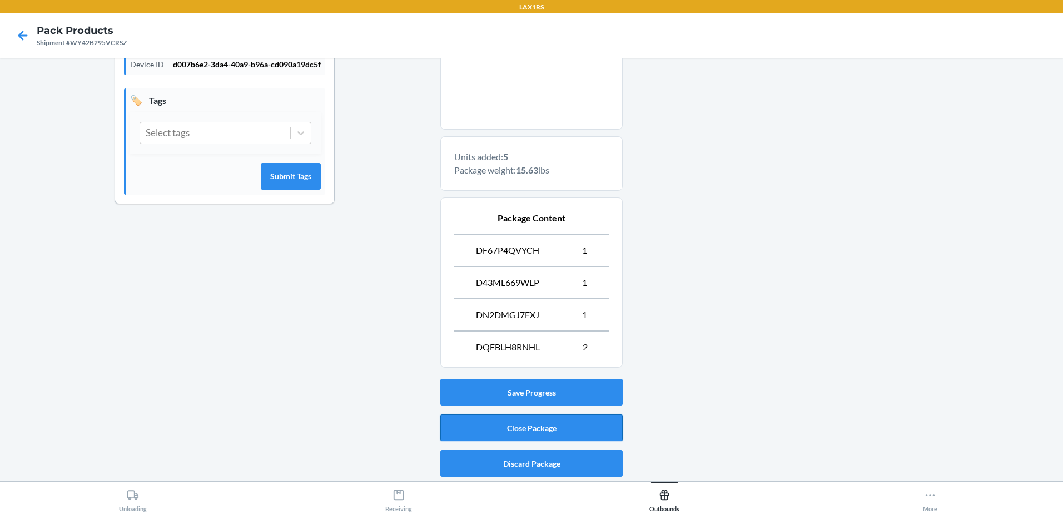
click at [556, 417] on button "Close Package" at bounding box center [531, 427] width 182 height 27
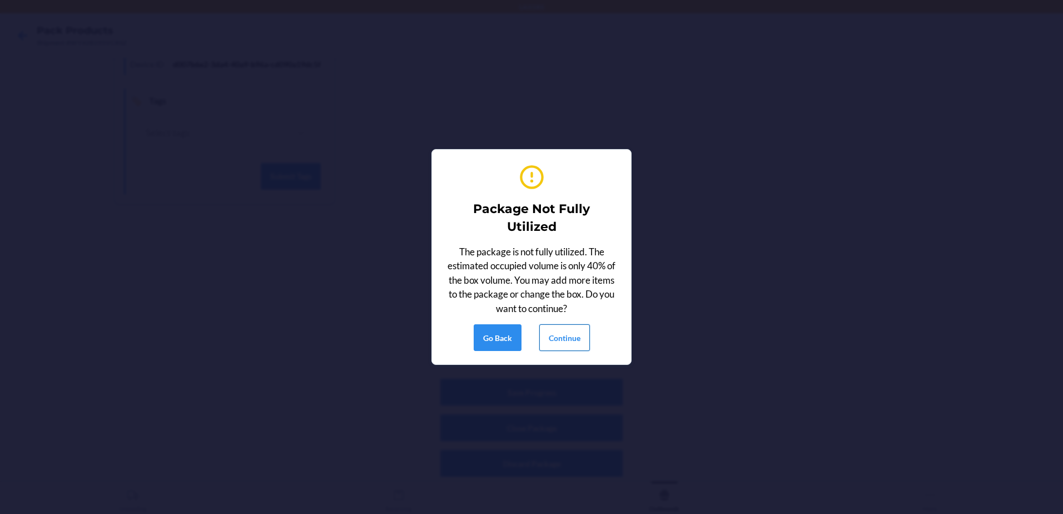
click at [564, 333] on button "Continue" at bounding box center [564, 337] width 51 height 27
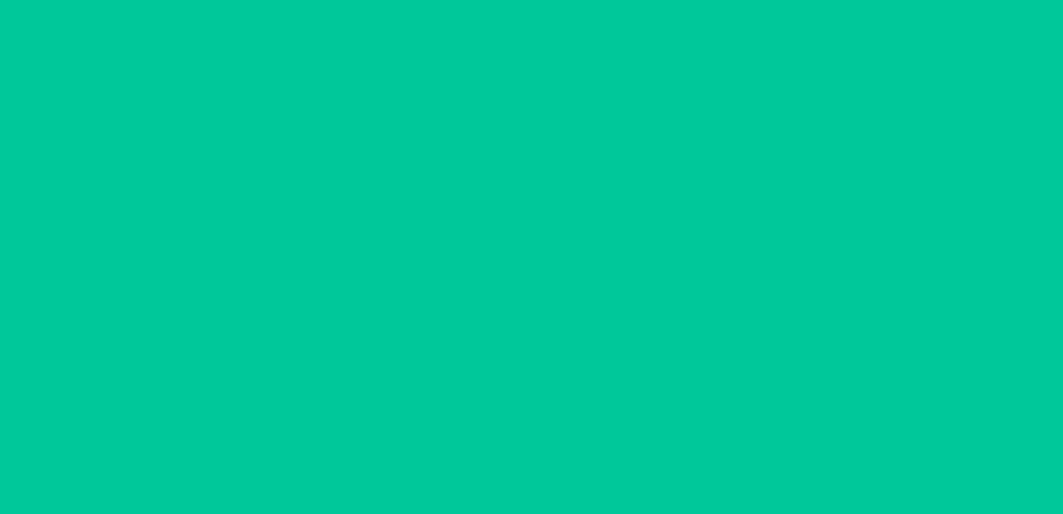
scroll to position [22, 0]
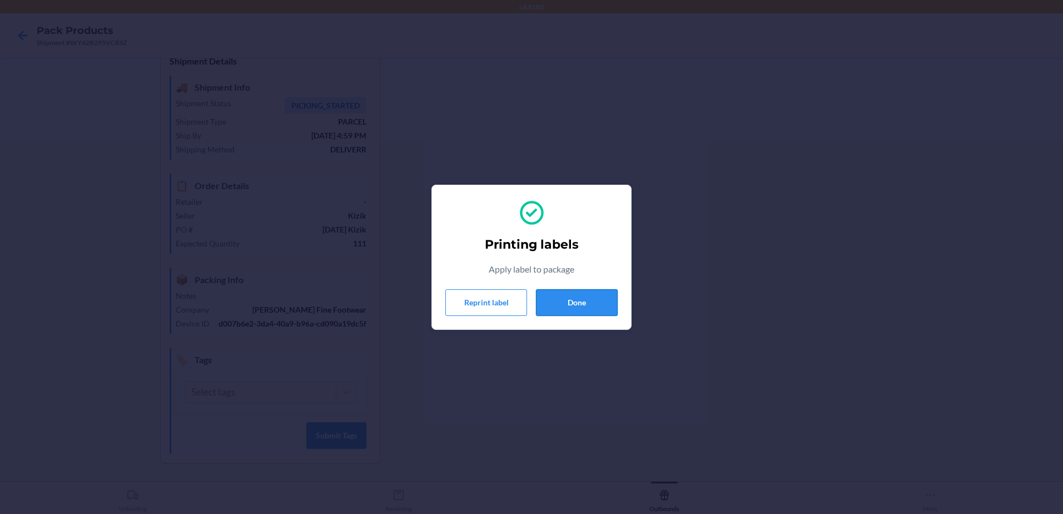
click at [568, 312] on button "Done" at bounding box center [577, 302] width 82 height 27
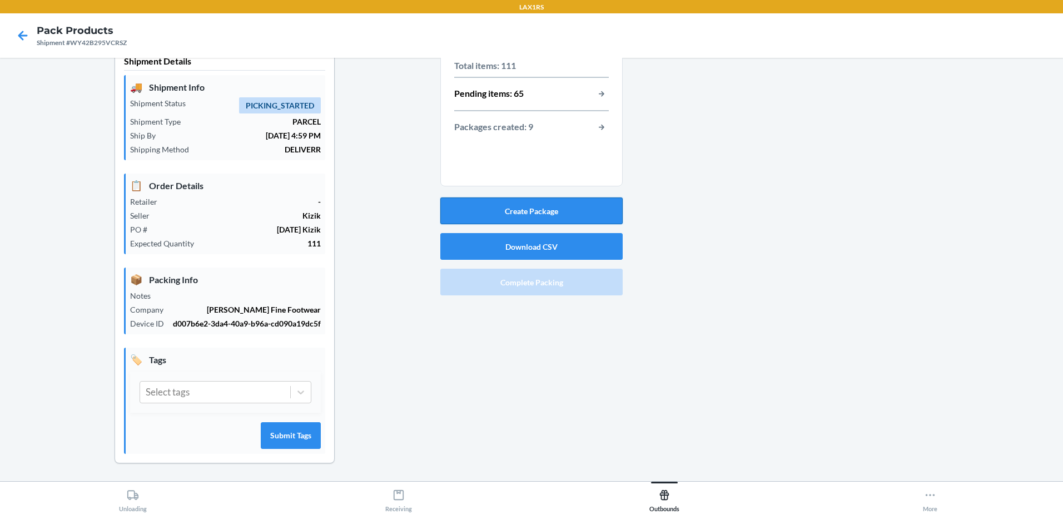
click at [568, 202] on button "Create Package" at bounding box center [531, 210] width 182 height 27
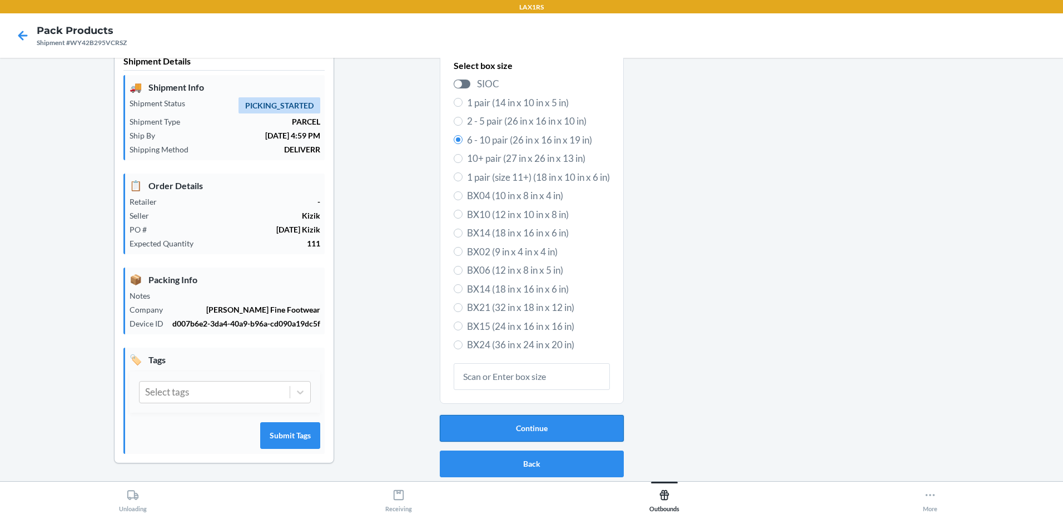
click at [563, 433] on button "Continue" at bounding box center [532, 428] width 184 height 27
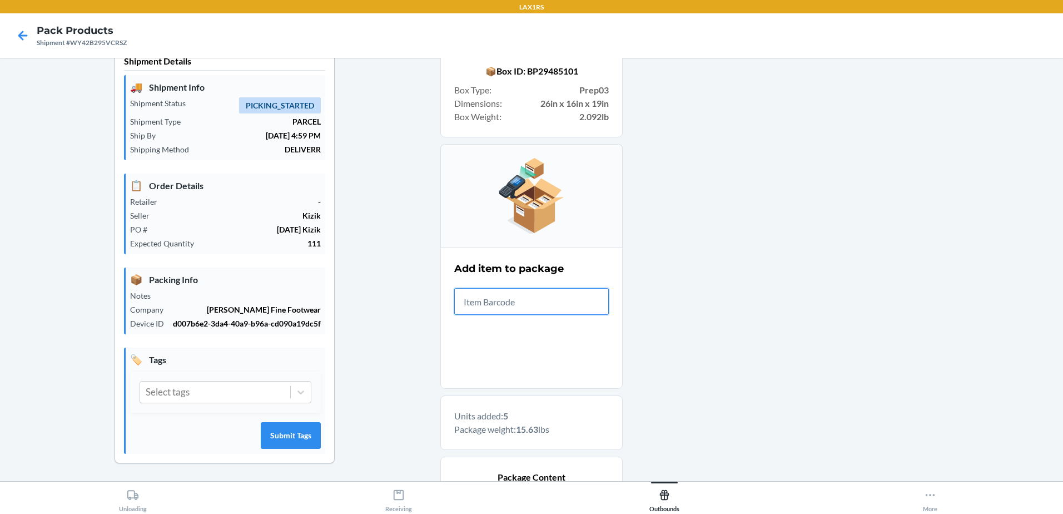
scroll to position [313, 0]
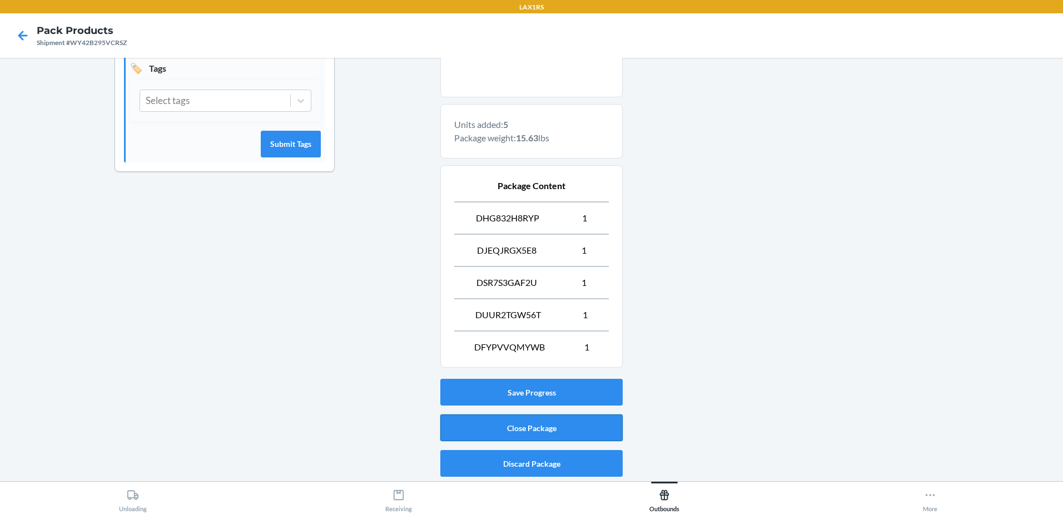
click at [597, 428] on button "Close Package" at bounding box center [531, 427] width 182 height 27
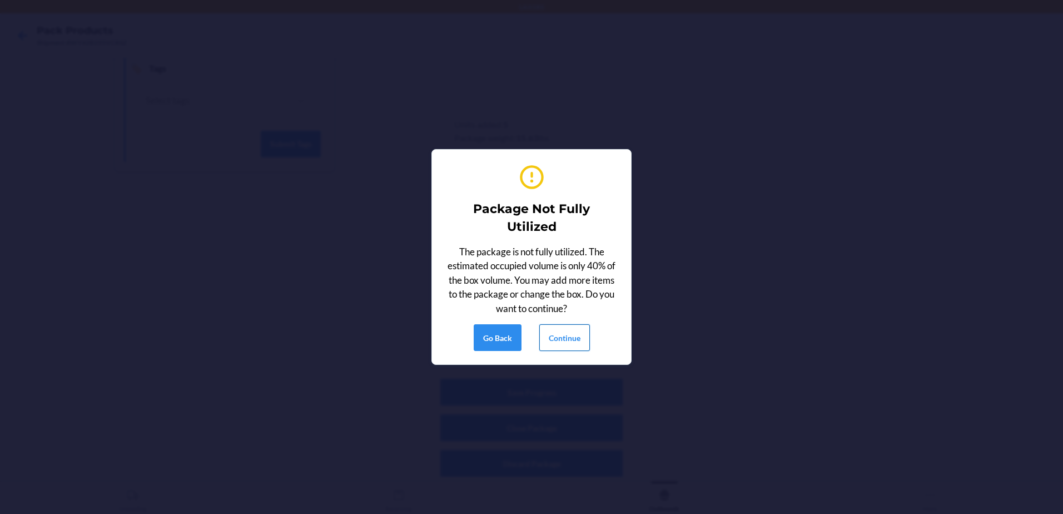
click at [580, 342] on button "Continue" at bounding box center [564, 337] width 51 height 27
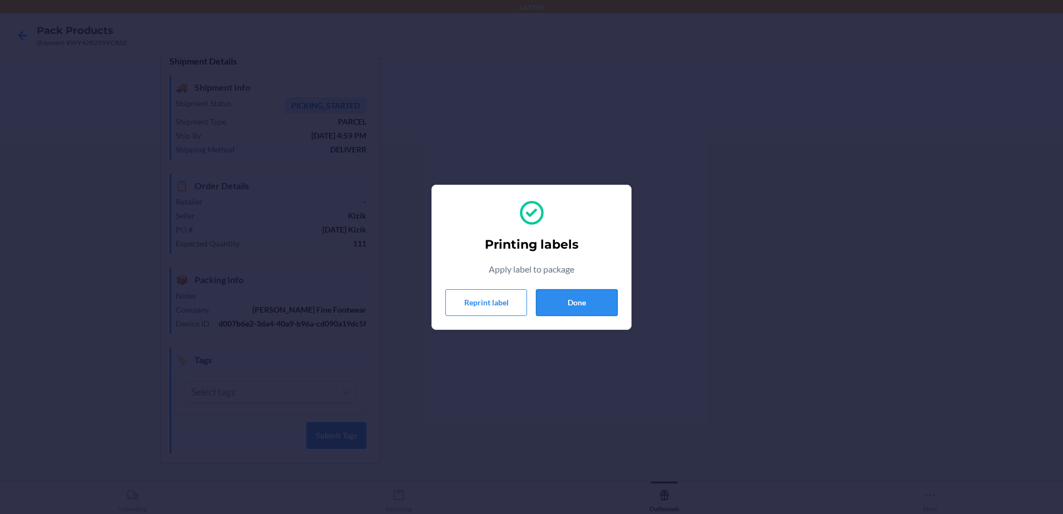
click at [572, 311] on button "Done" at bounding box center [577, 302] width 82 height 27
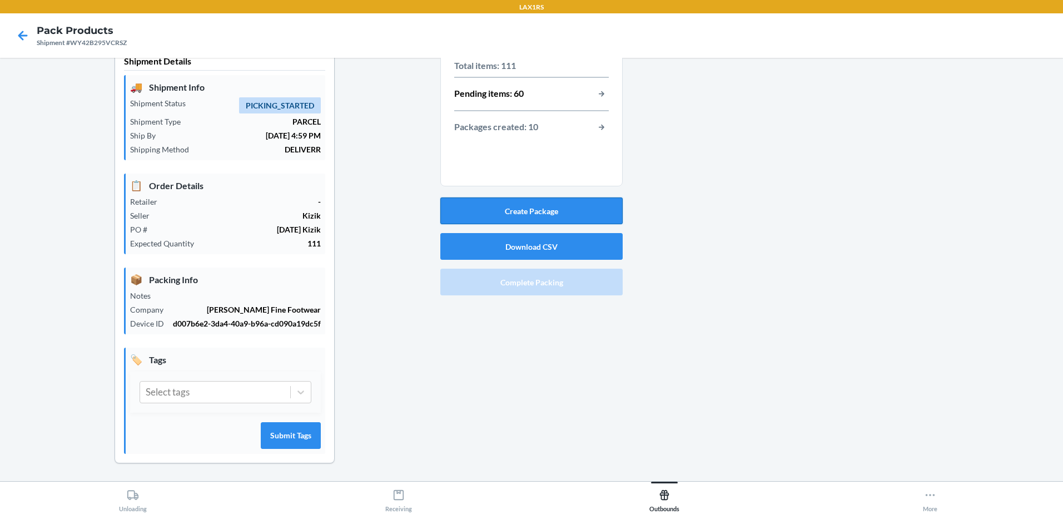
click at [579, 210] on button "Create Package" at bounding box center [531, 210] width 182 height 27
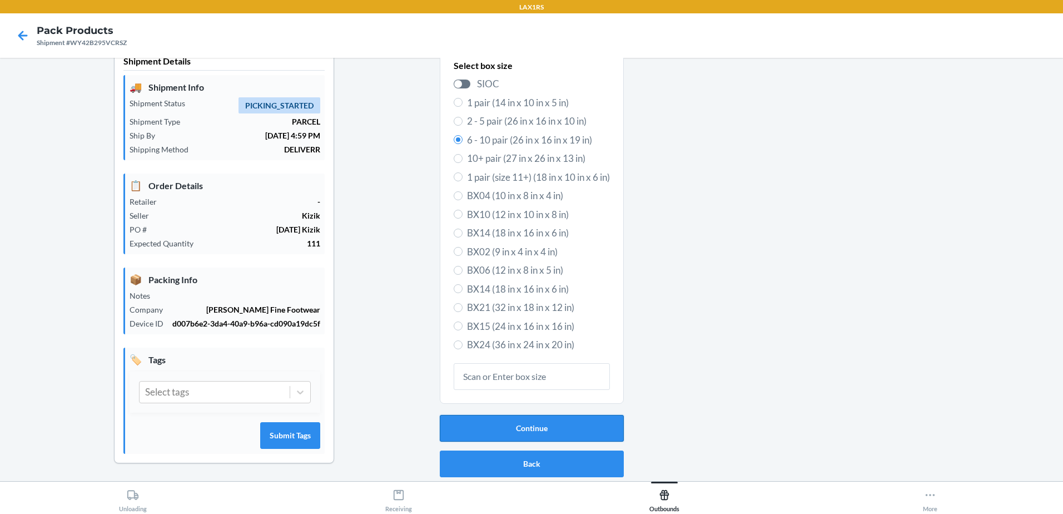
click at [568, 423] on button "Continue" at bounding box center [532, 428] width 184 height 27
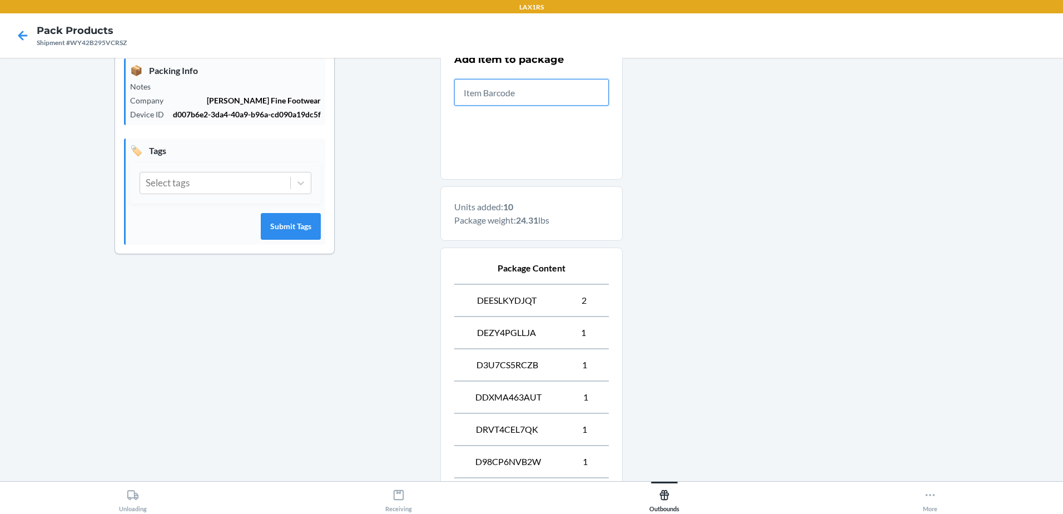
scroll to position [410, 0]
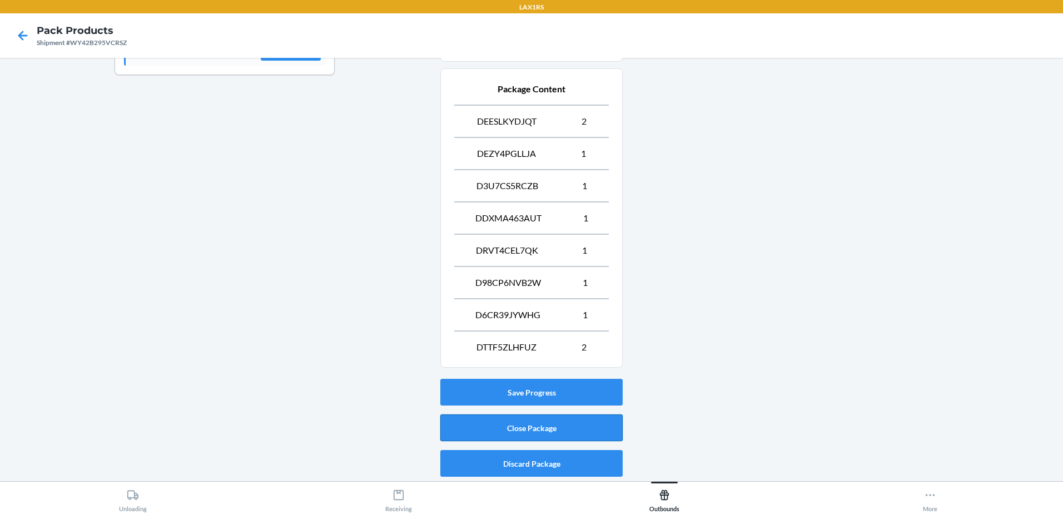
click at [538, 428] on button "Close Package" at bounding box center [531, 427] width 182 height 27
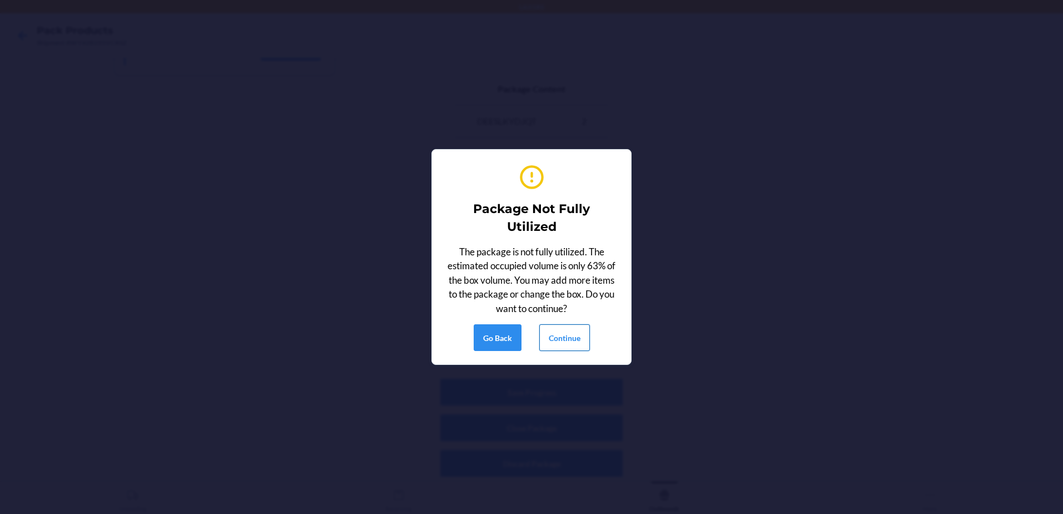
click at [574, 336] on button "Continue" at bounding box center [564, 337] width 51 height 27
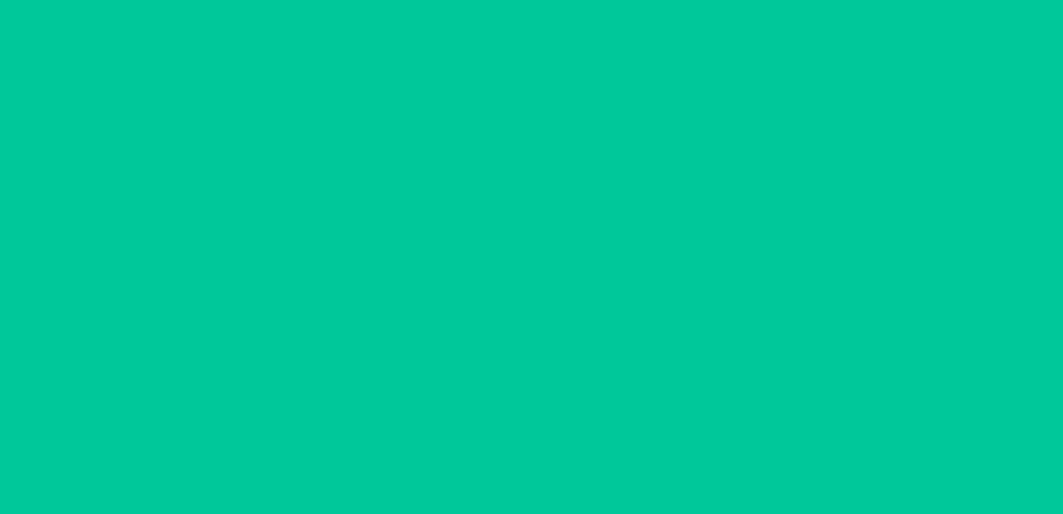
scroll to position [22, 0]
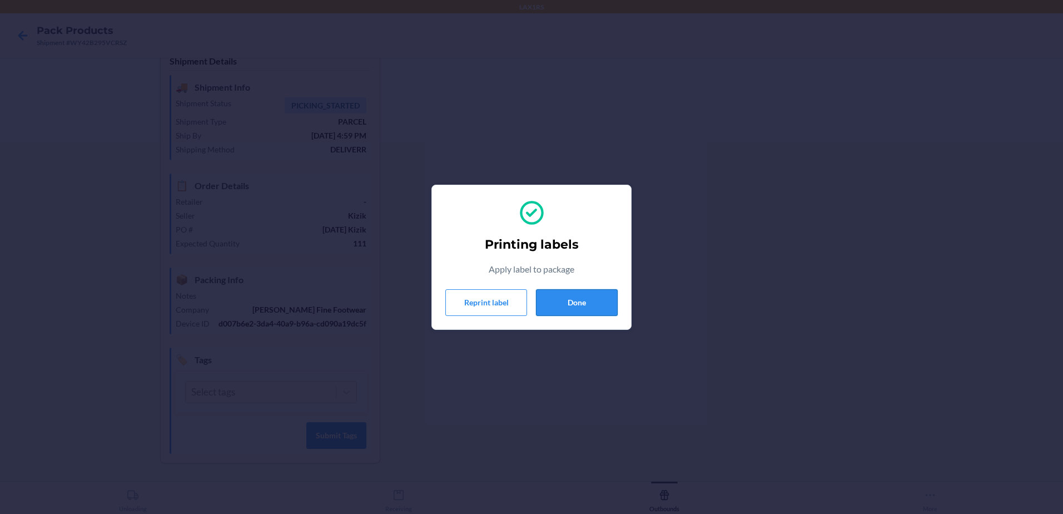
click at [576, 298] on button "Done" at bounding box center [577, 302] width 82 height 27
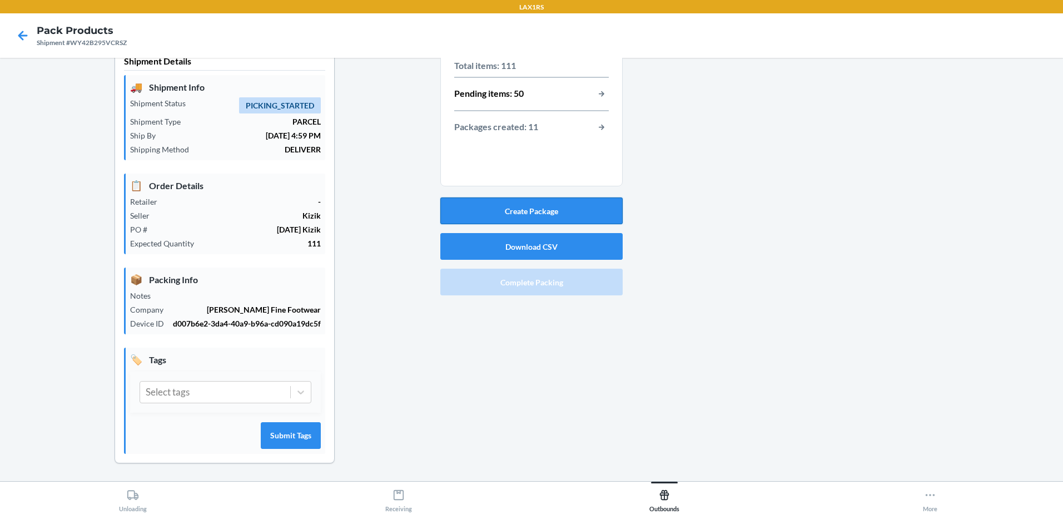
click at [600, 205] on button "Create Package" at bounding box center [531, 210] width 182 height 27
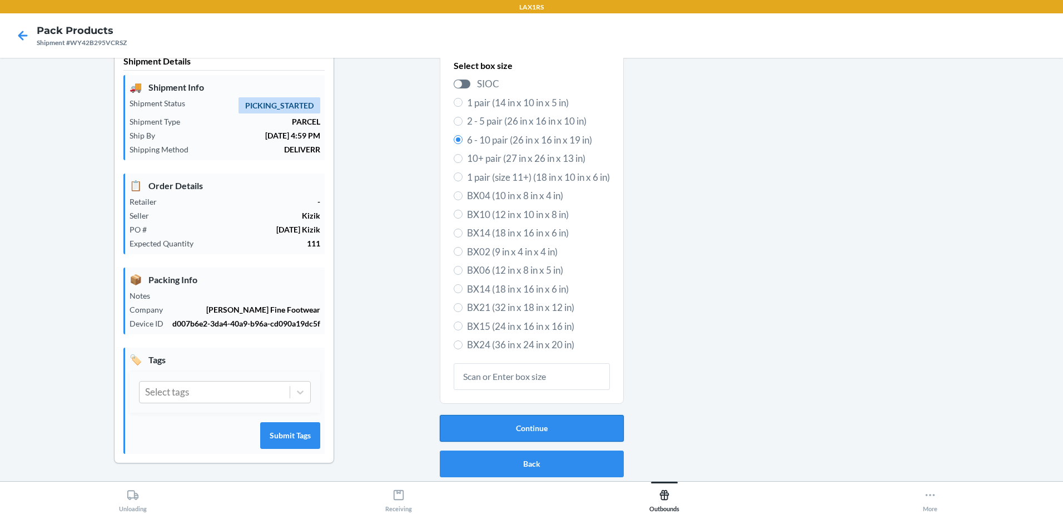
click at [577, 421] on button "Continue" at bounding box center [532, 428] width 184 height 27
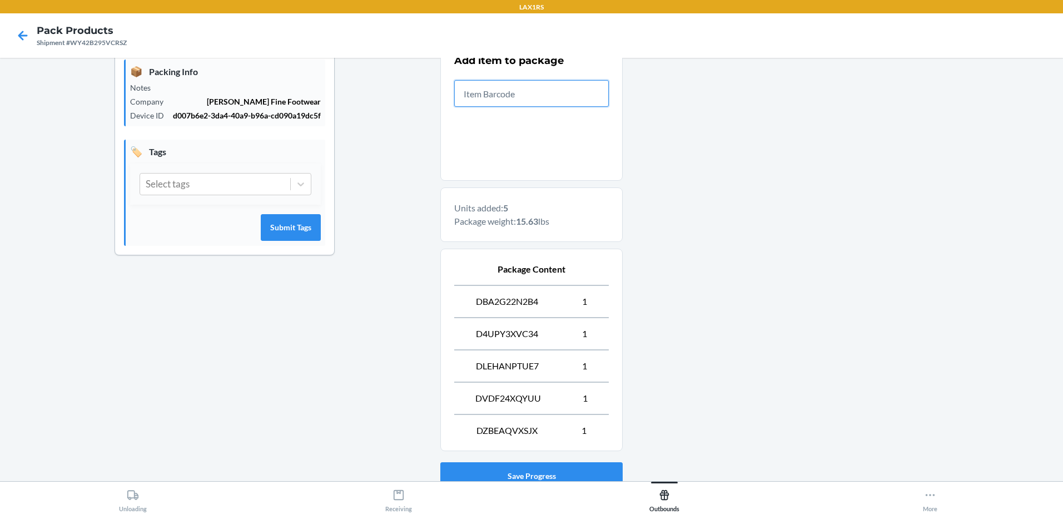
scroll to position [313, 0]
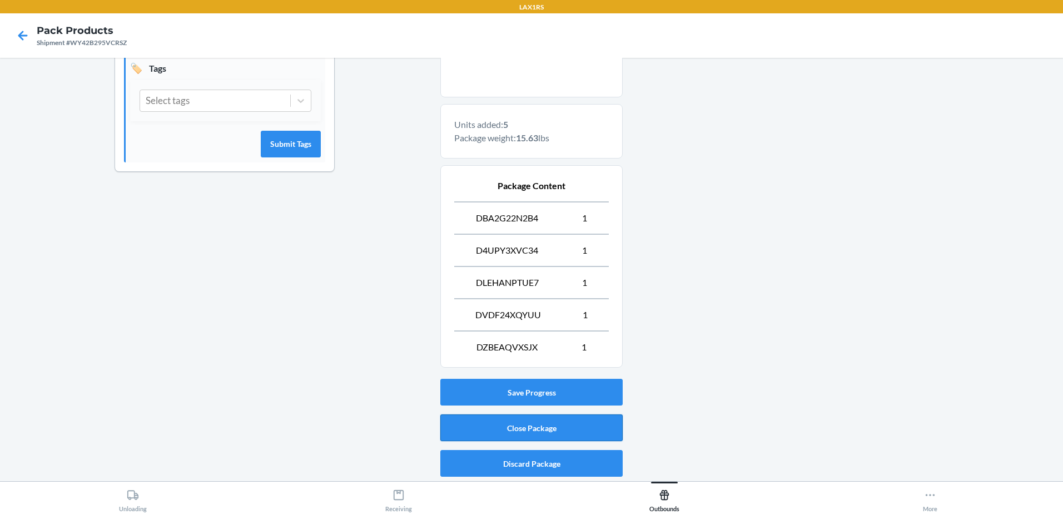
click at [571, 425] on button "Close Package" at bounding box center [531, 427] width 182 height 27
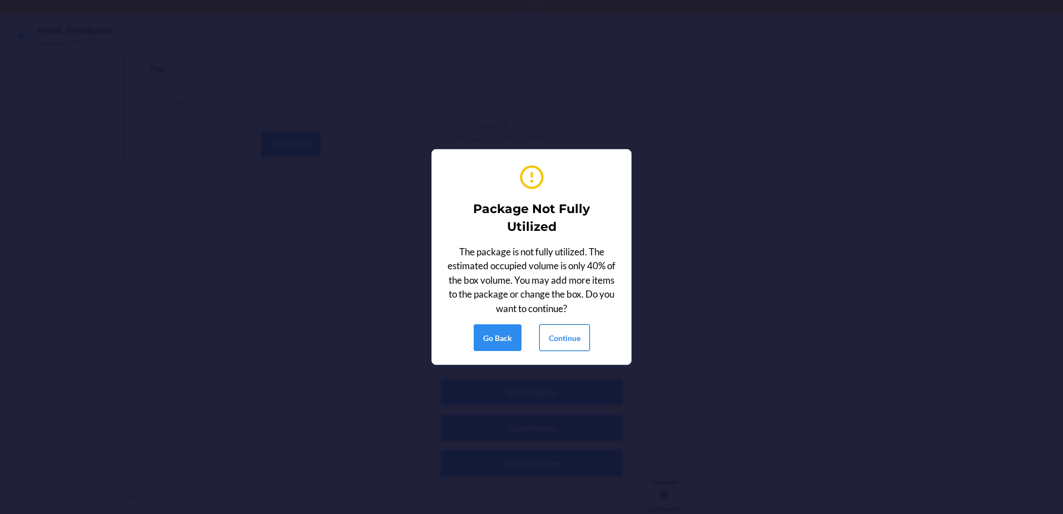
click at [568, 331] on button "Continue" at bounding box center [564, 337] width 51 height 27
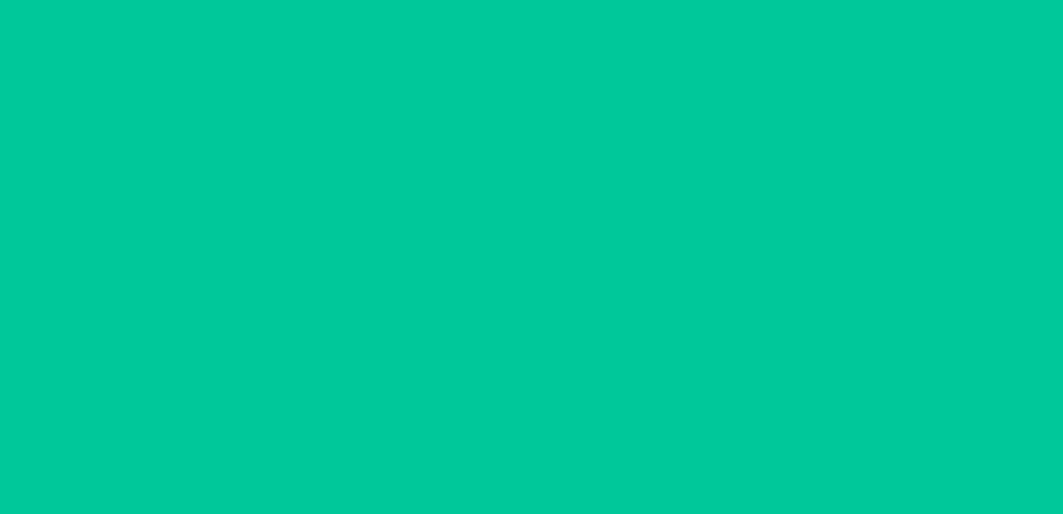
scroll to position [22, 0]
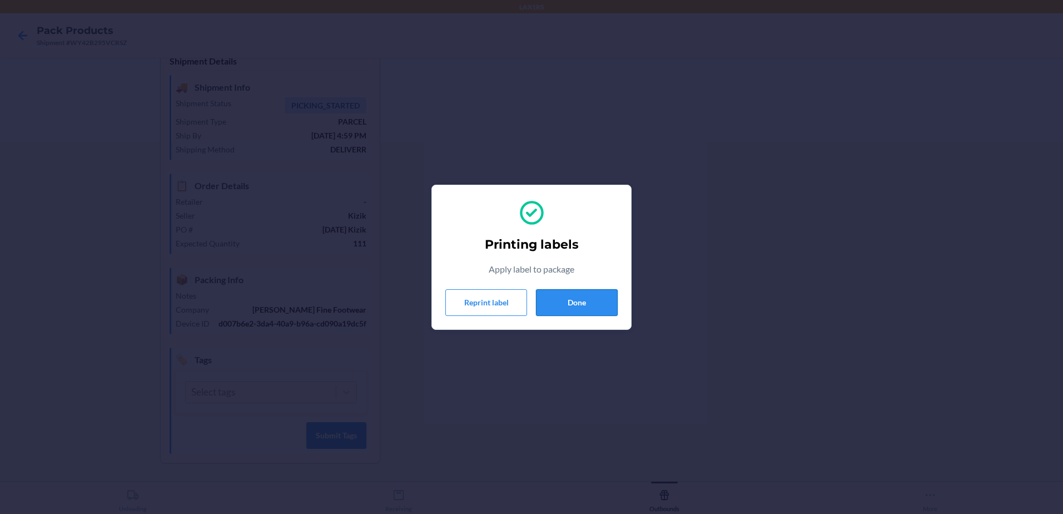
click at [588, 303] on button "Done" at bounding box center [577, 302] width 82 height 27
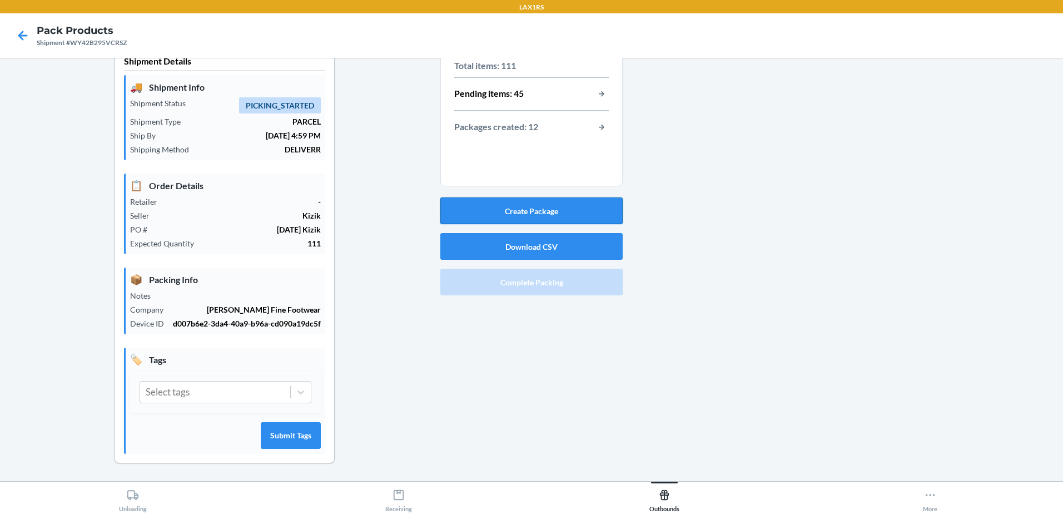
click at [545, 207] on button "Create Package" at bounding box center [531, 210] width 182 height 27
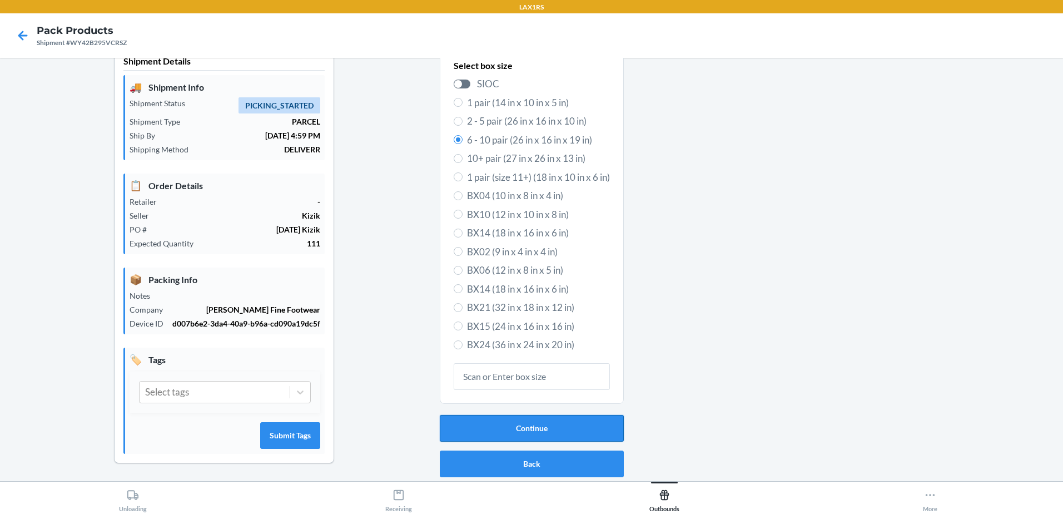
click at [587, 415] on button "Continue" at bounding box center [532, 428] width 184 height 27
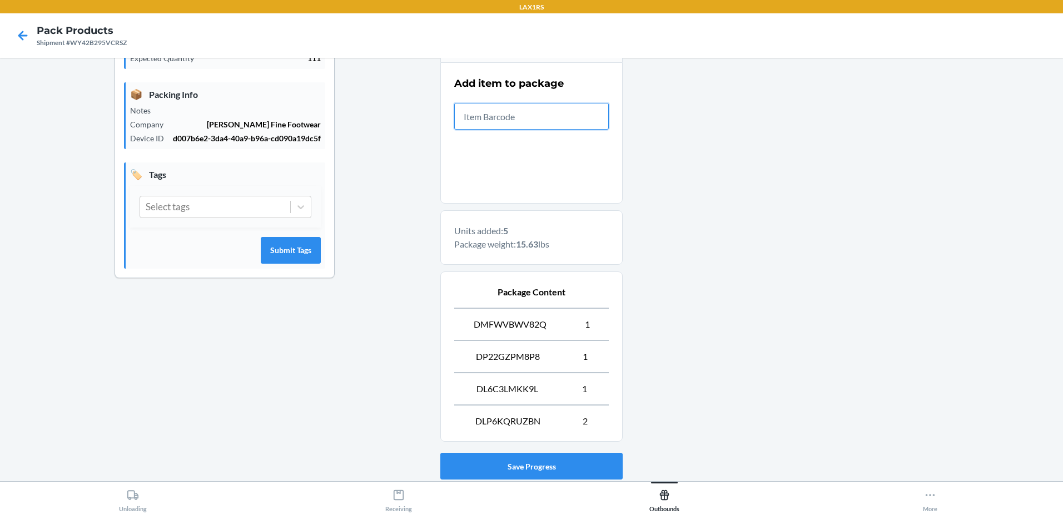
scroll to position [281, 0]
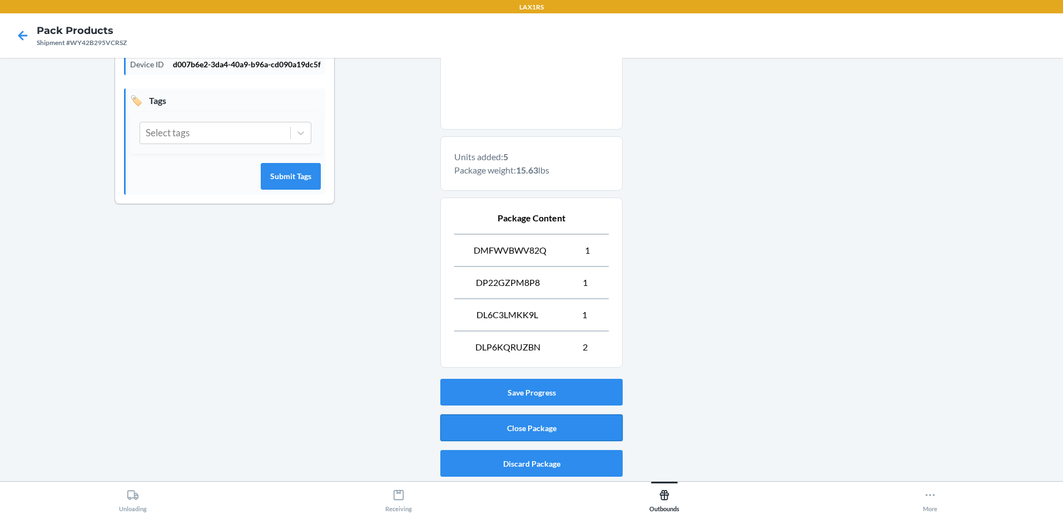
click at [572, 424] on button "Close Package" at bounding box center [531, 427] width 182 height 27
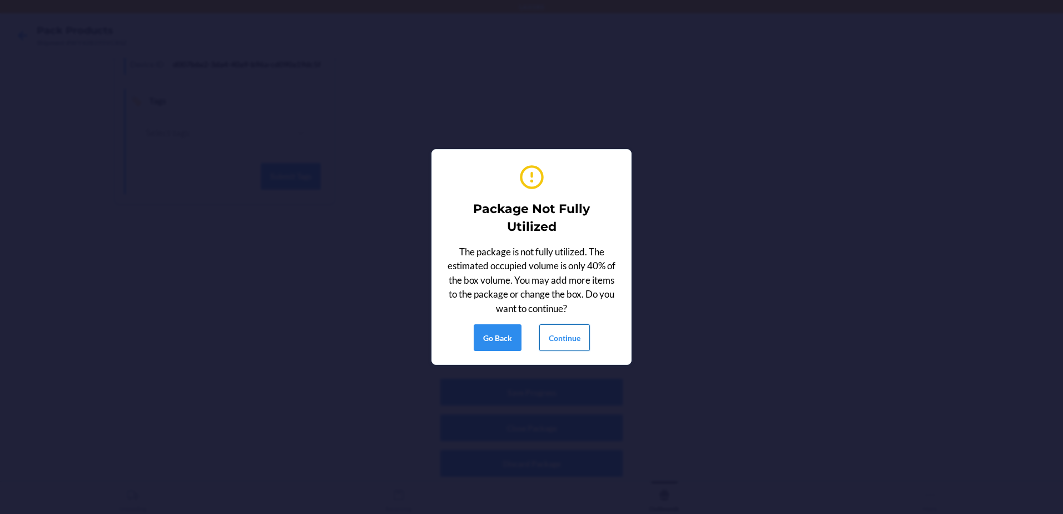
click at [572, 333] on button "Continue" at bounding box center [564, 337] width 51 height 27
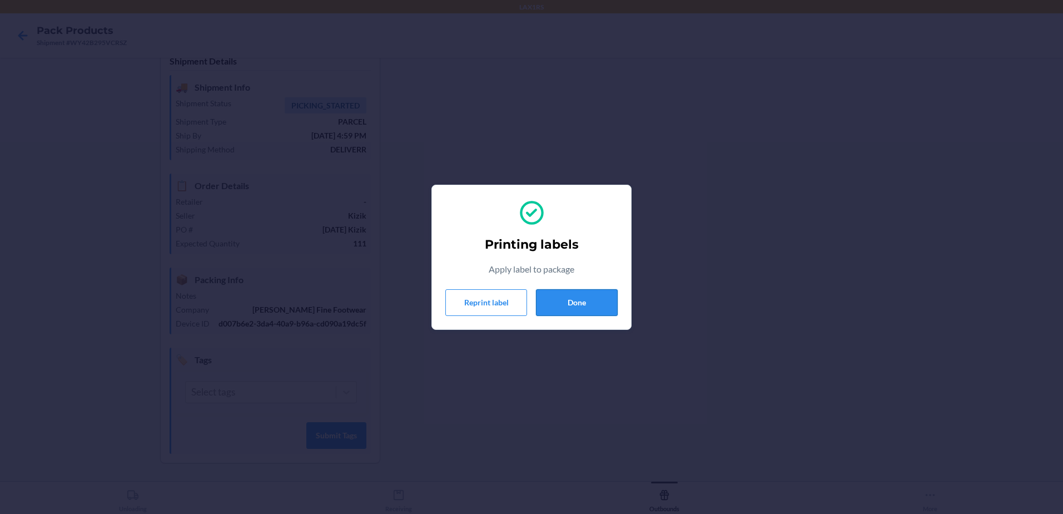
click at [593, 298] on button "Done" at bounding box center [577, 302] width 82 height 27
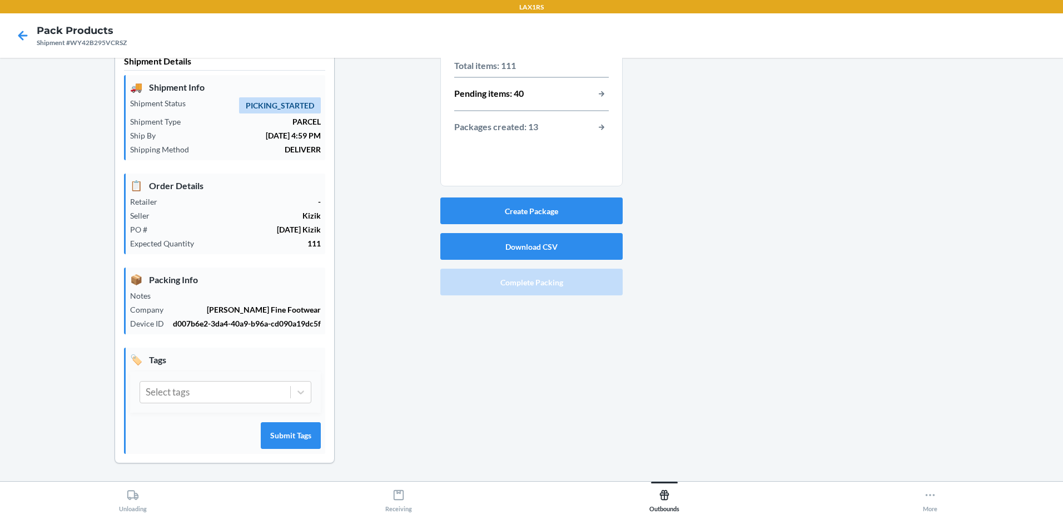
click at [493, 224] on div "Create Package Download CSV Complete Packing" at bounding box center [531, 246] width 182 height 107
click at [514, 201] on button "Create Package" at bounding box center [531, 210] width 182 height 27
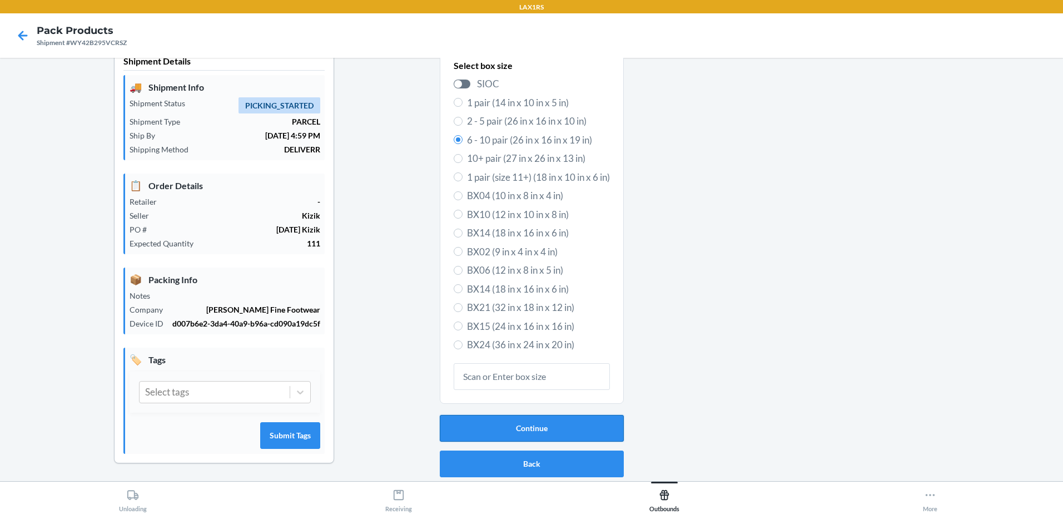
click at [561, 424] on button "Continue" at bounding box center [532, 428] width 184 height 27
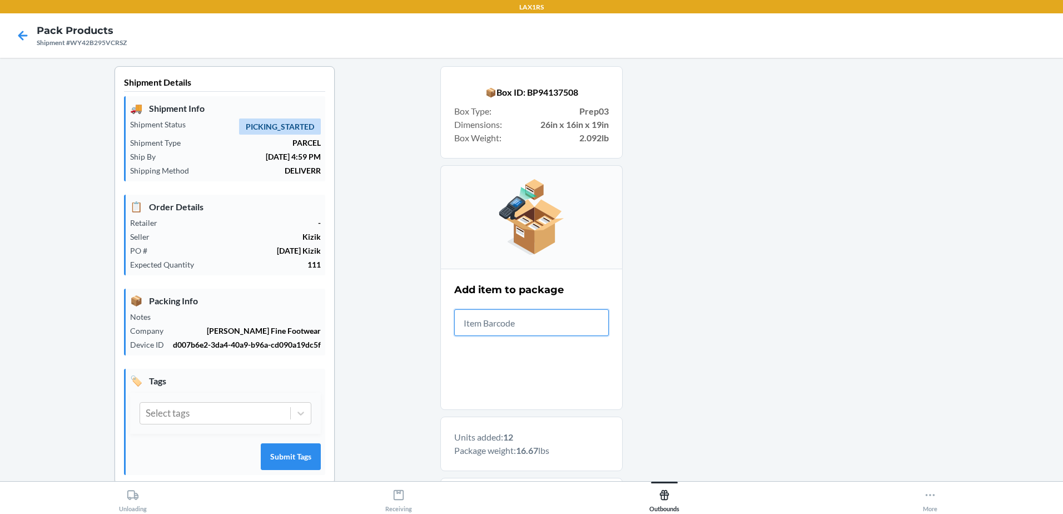
scroll to position [334, 0]
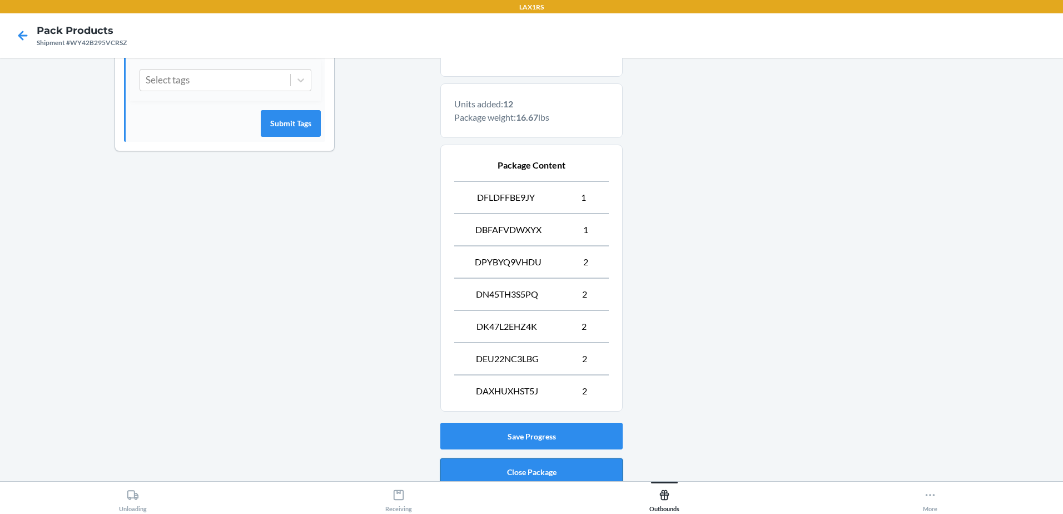
click at [564, 465] on button "Close Package" at bounding box center [531, 471] width 182 height 27
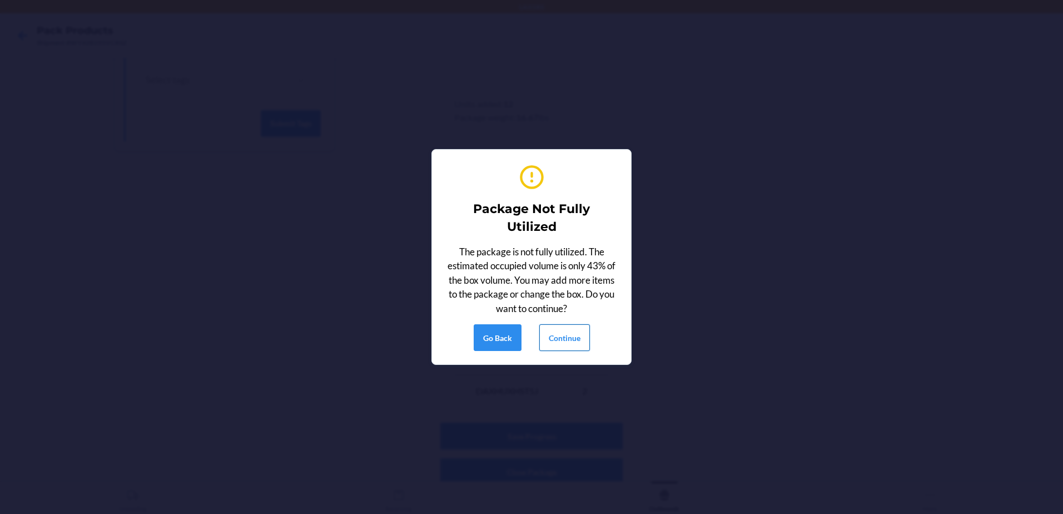
click at [559, 331] on button "Continue" at bounding box center [564, 337] width 51 height 27
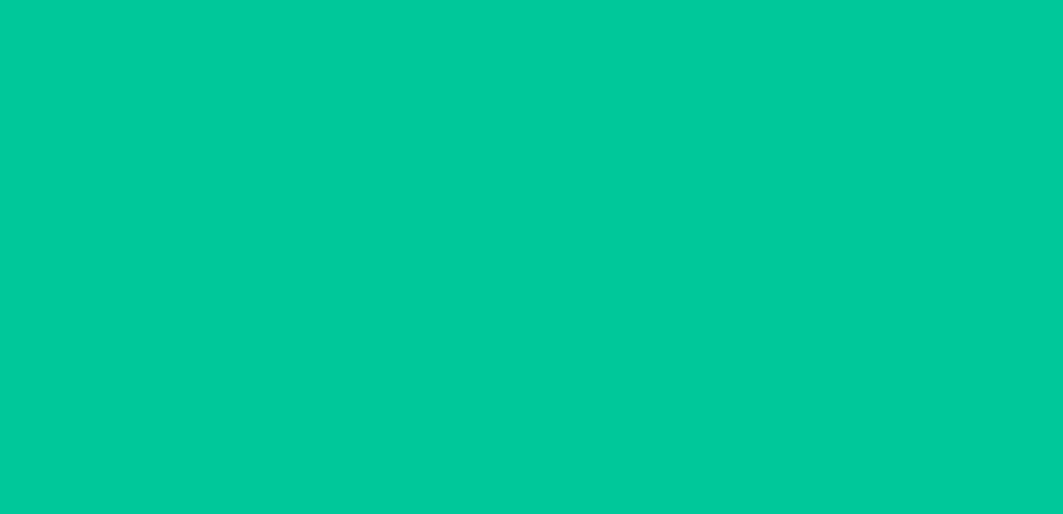
scroll to position [22, 0]
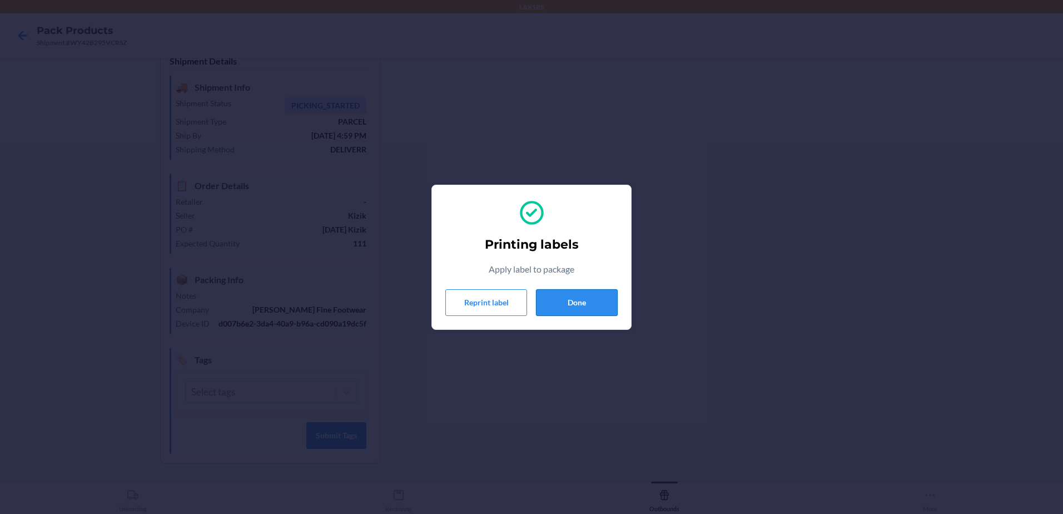
click at [589, 296] on button "Done" at bounding box center [577, 302] width 82 height 27
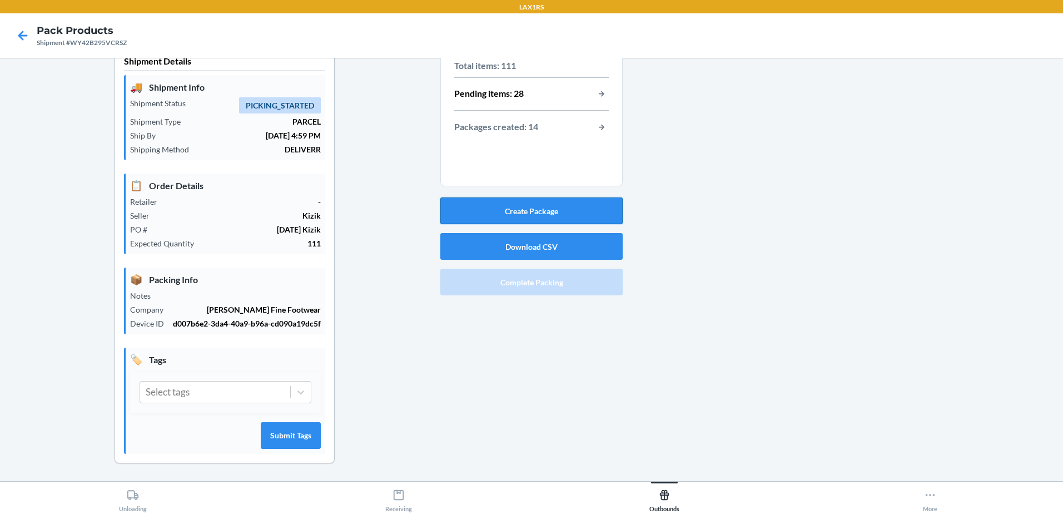
click at [561, 217] on button "Create Package" at bounding box center [531, 210] width 182 height 27
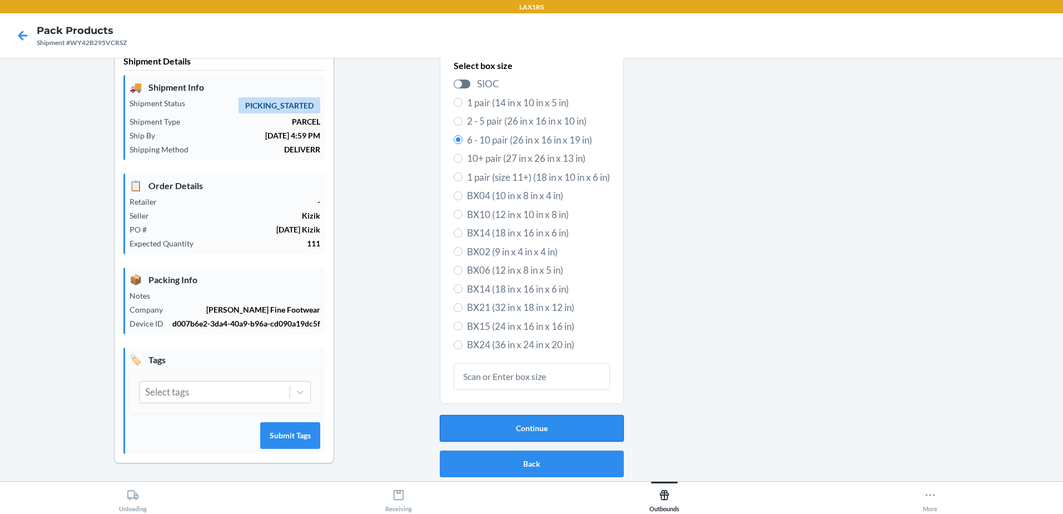
click at [563, 426] on button "Continue" at bounding box center [532, 428] width 184 height 27
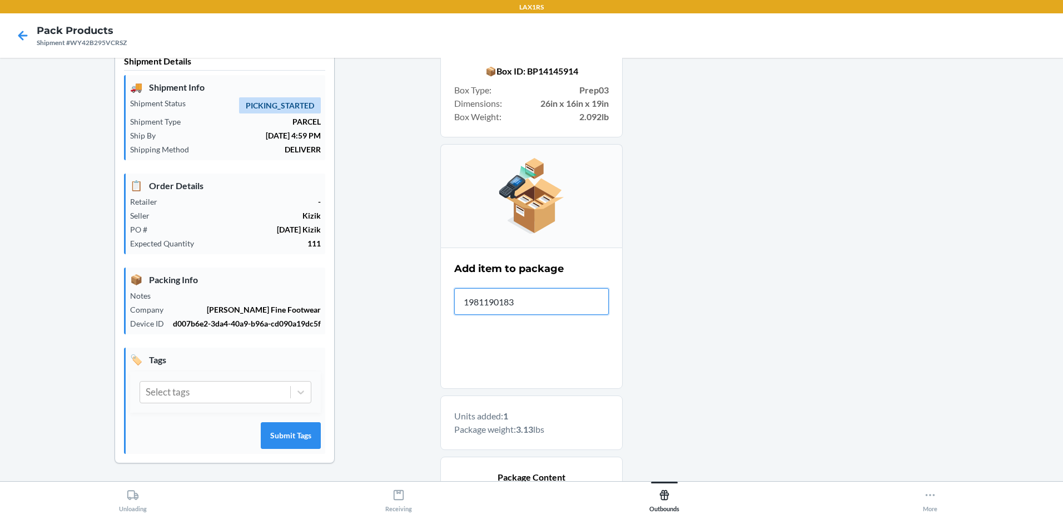
type input "19811901838"
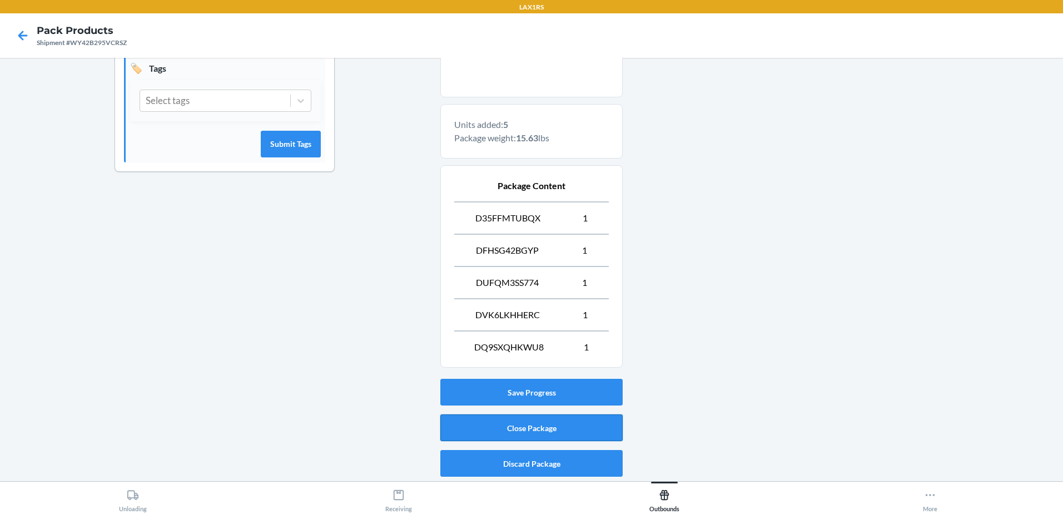
click at [582, 430] on button "Close Package" at bounding box center [531, 427] width 182 height 27
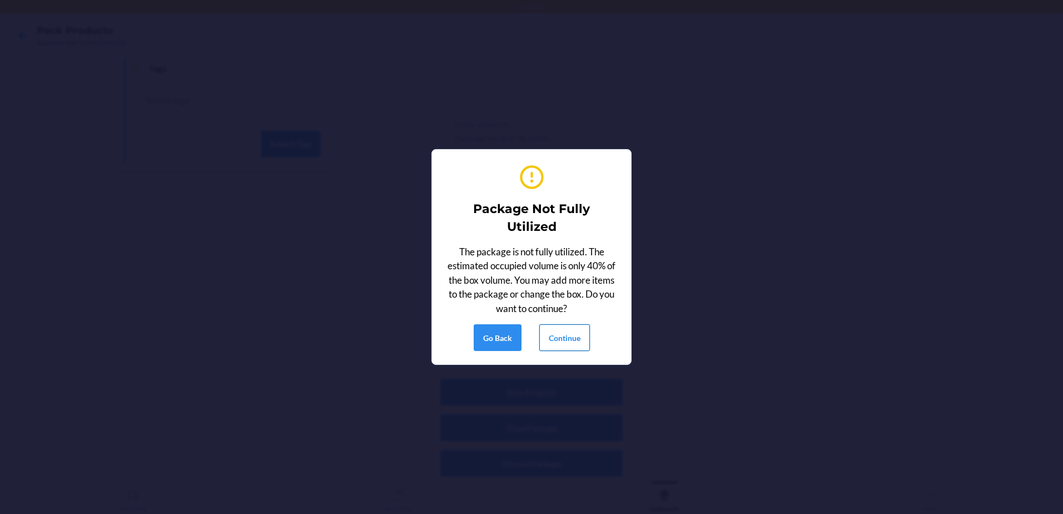
click at [583, 339] on button "Continue" at bounding box center [564, 337] width 51 height 27
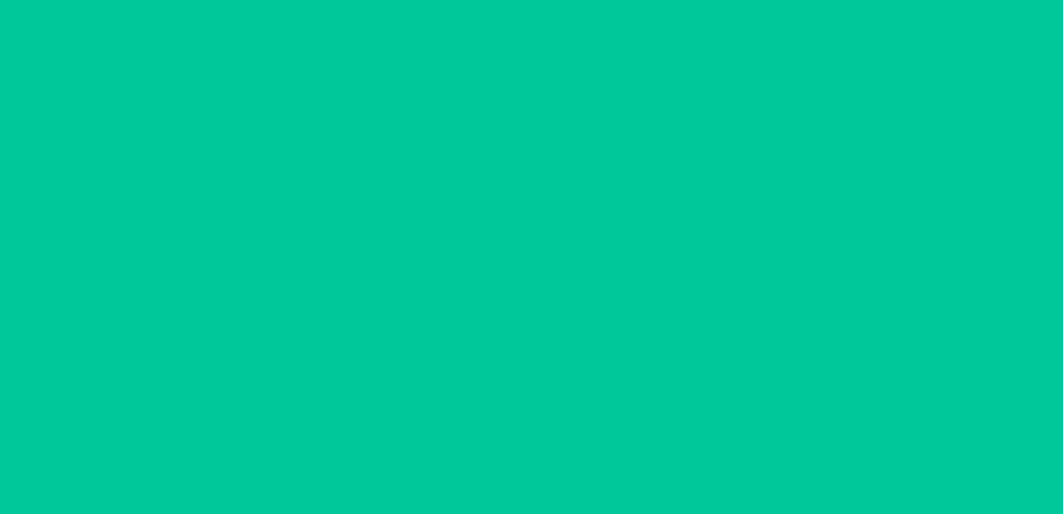
scroll to position [22, 0]
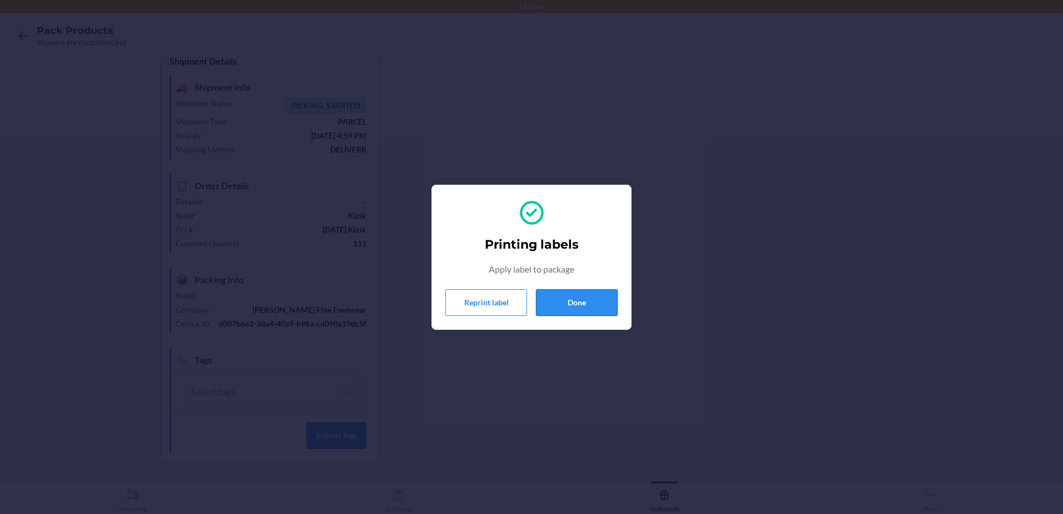
click at [584, 300] on button "Done" at bounding box center [577, 302] width 82 height 27
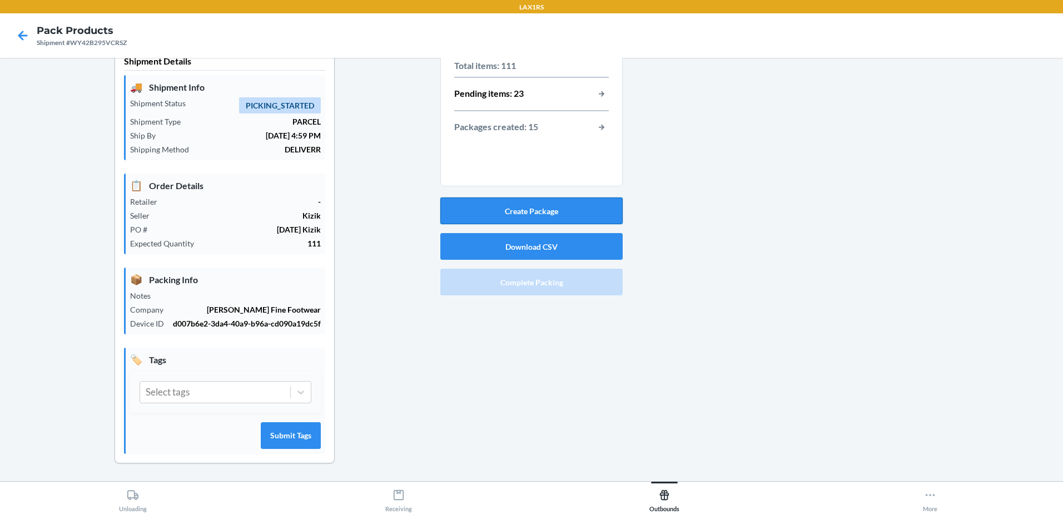
click at [550, 206] on button "Create Package" at bounding box center [531, 210] width 182 height 27
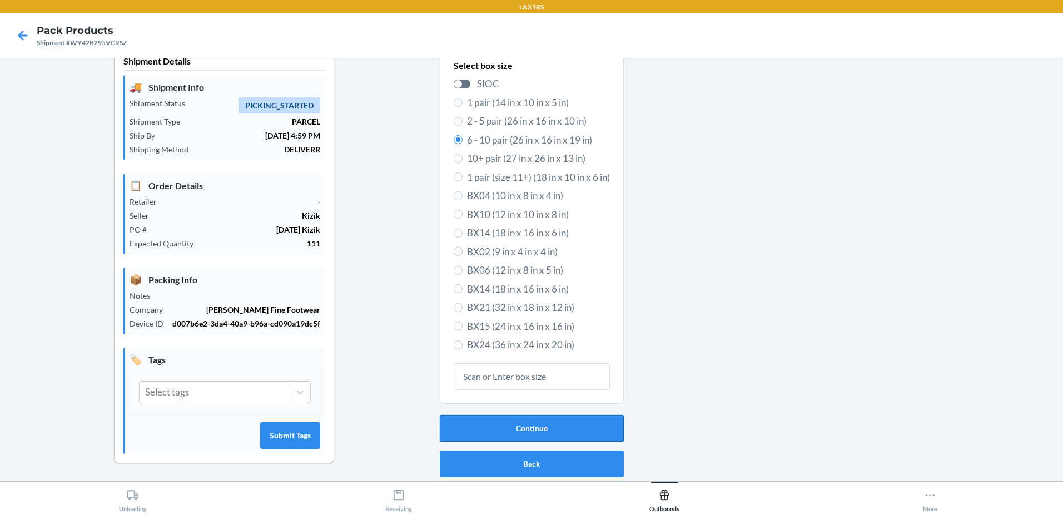
click at [582, 432] on button "Continue" at bounding box center [532, 428] width 184 height 27
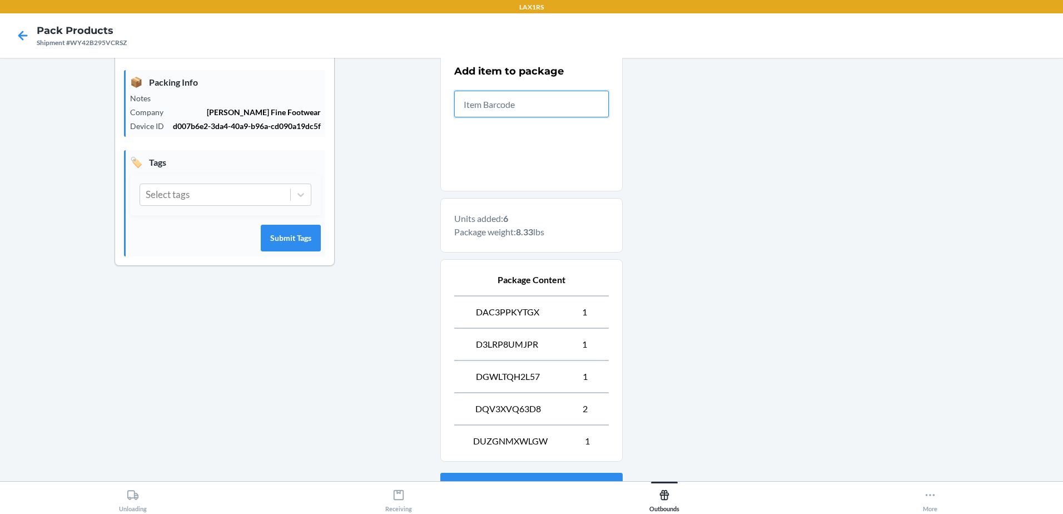
scroll to position [313, 0]
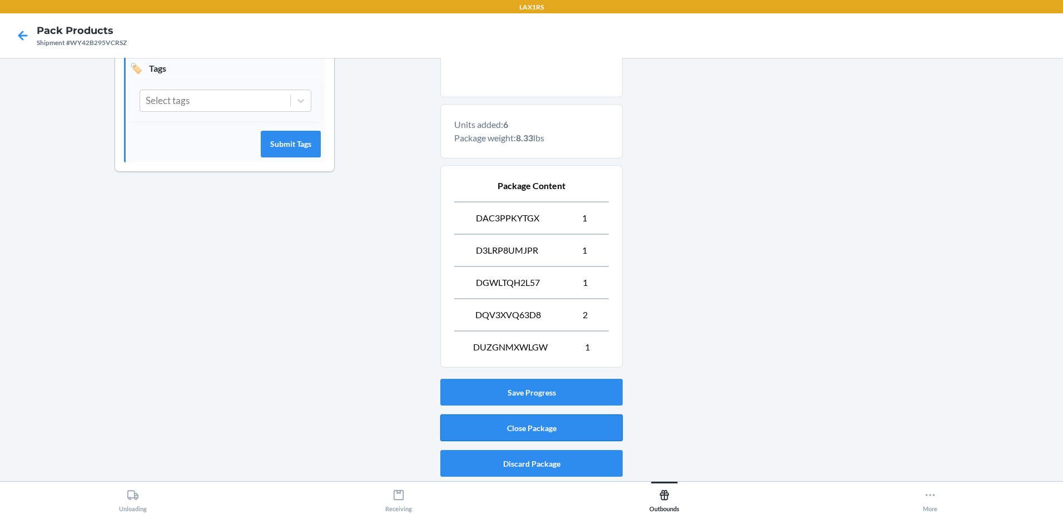
click at [567, 426] on button "Close Package" at bounding box center [531, 427] width 182 height 27
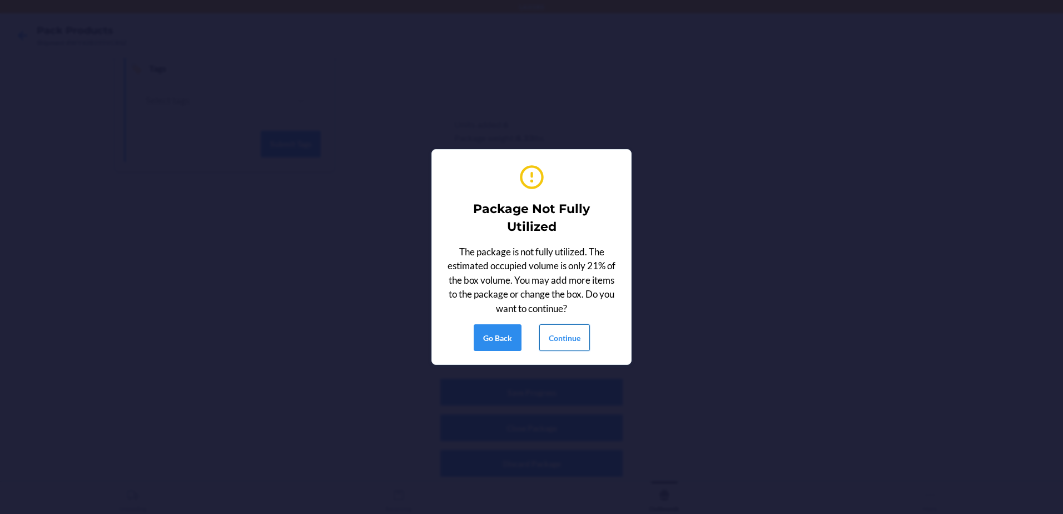
click at [559, 336] on button "Continue" at bounding box center [564, 337] width 51 height 27
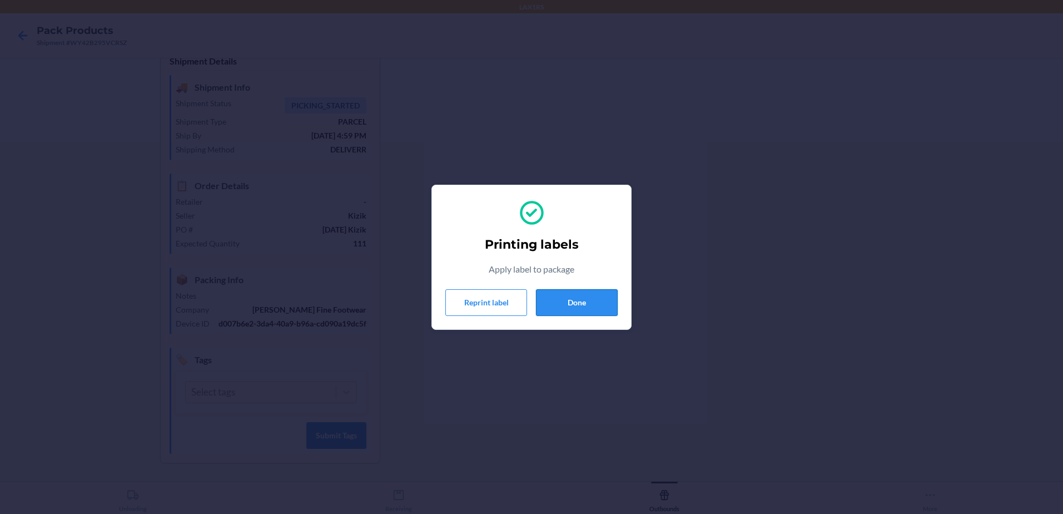
click at [584, 303] on button "Done" at bounding box center [577, 302] width 82 height 27
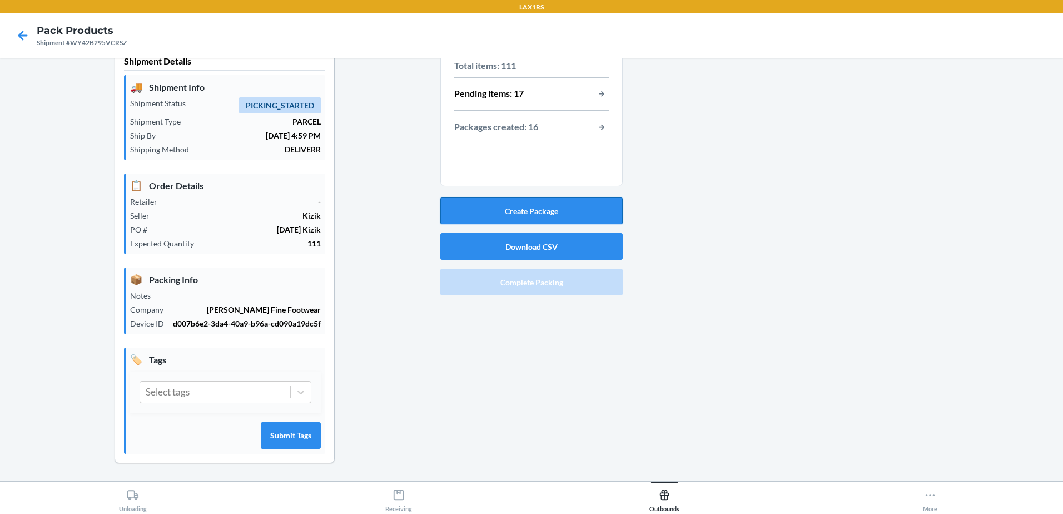
click at [501, 212] on button "Create Package" at bounding box center [531, 210] width 182 height 27
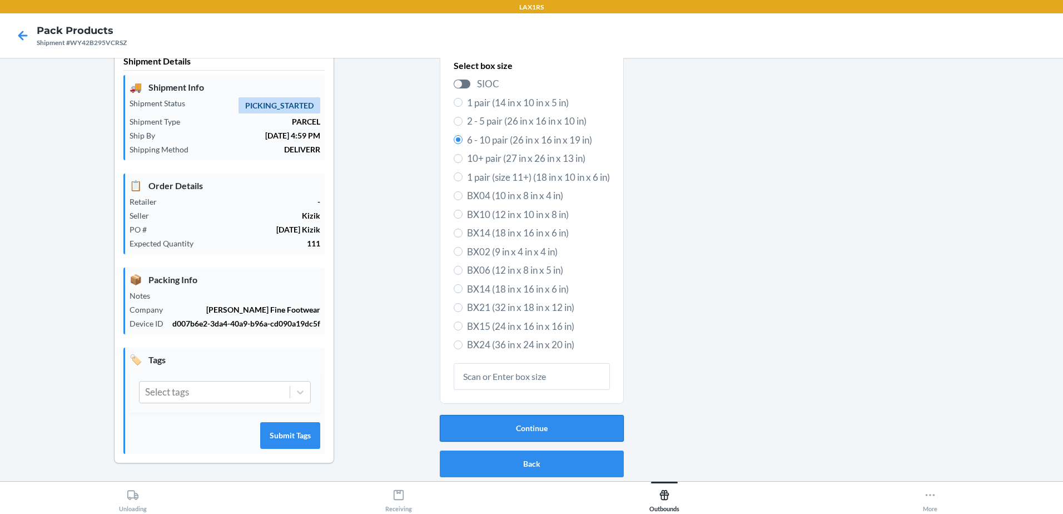
click at [553, 431] on button "Continue" at bounding box center [532, 428] width 184 height 27
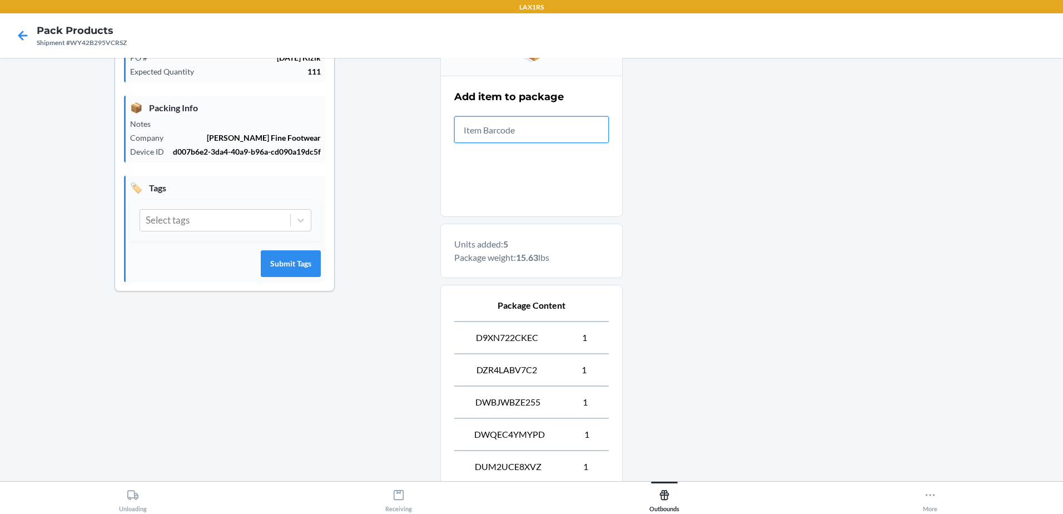
scroll to position [313, 0]
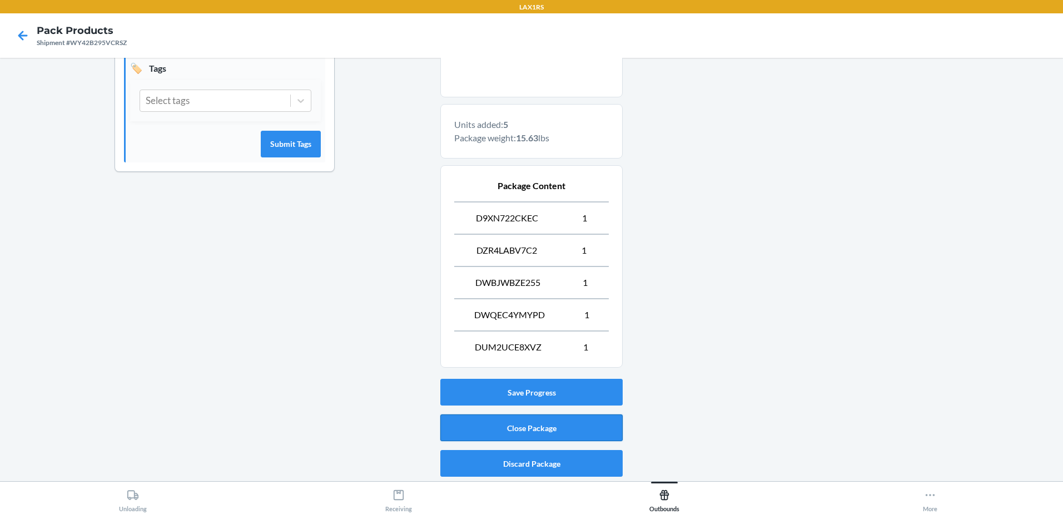
click at [565, 434] on button "Close Package" at bounding box center [531, 427] width 182 height 27
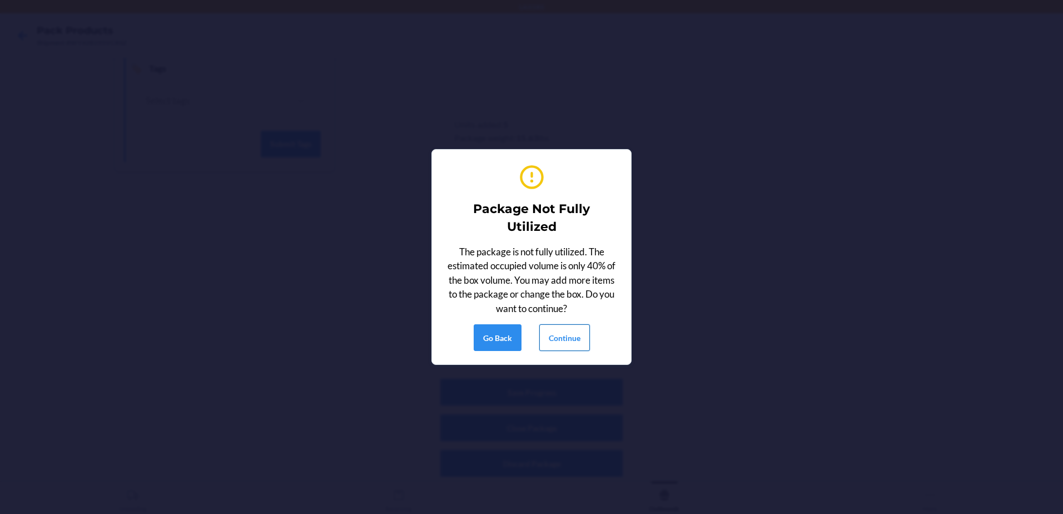
click at [552, 329] on button "Continue" at bounding box center [564, 337] width 51 height 27
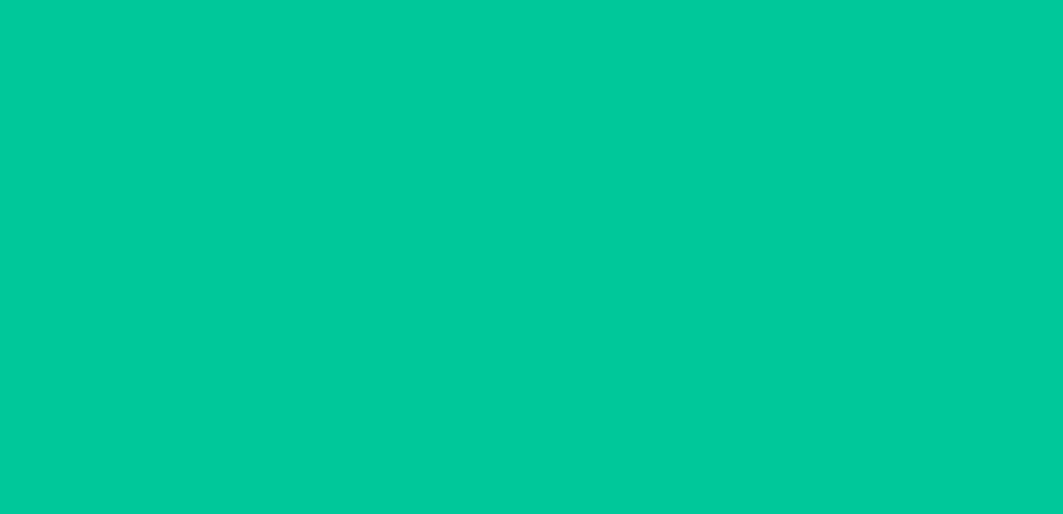
scroll to position [22, 0]
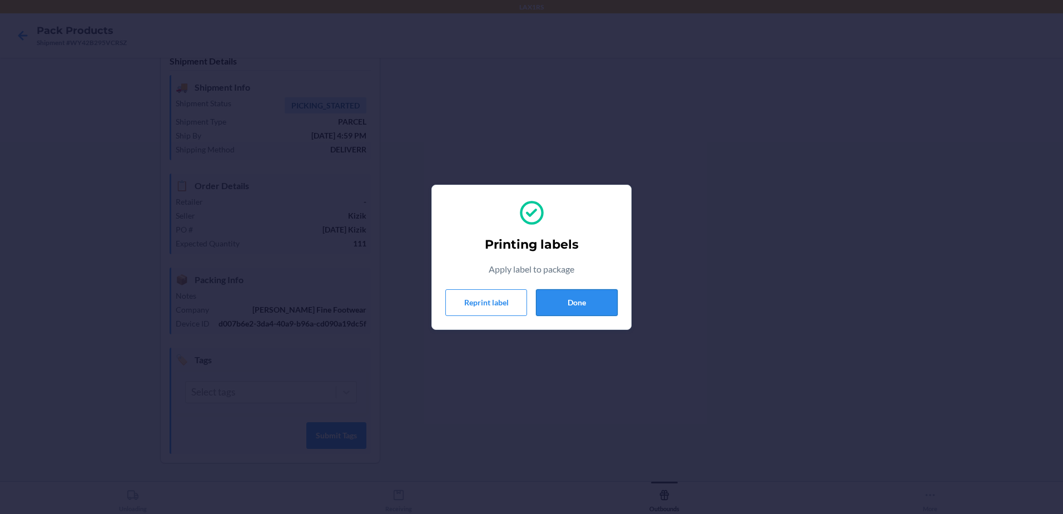
click at [602, 301] on button "Done" at bounding box center [577, 302] width 82 height 27
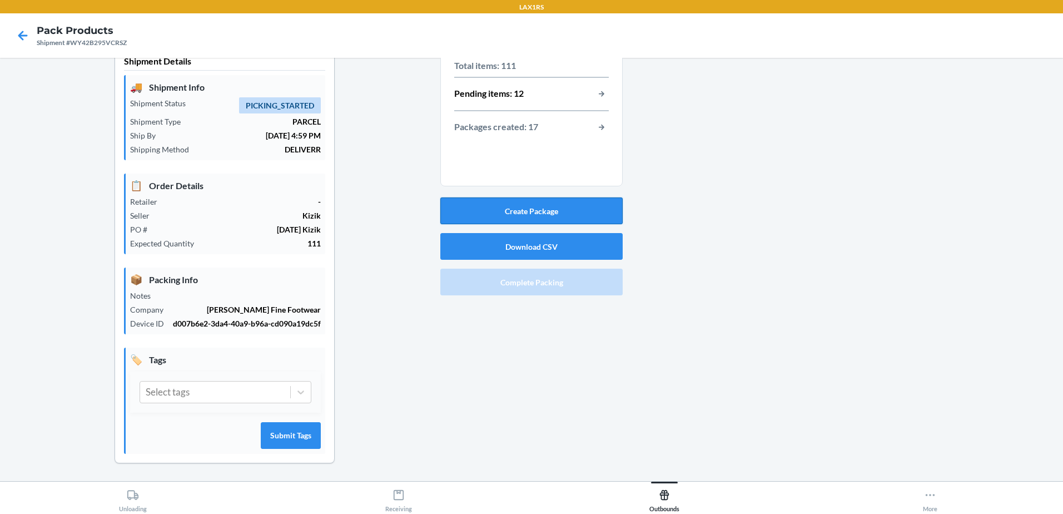
click at [532, 205] on button "Create Package" at bounding box center [531, 210] width 182 height 27
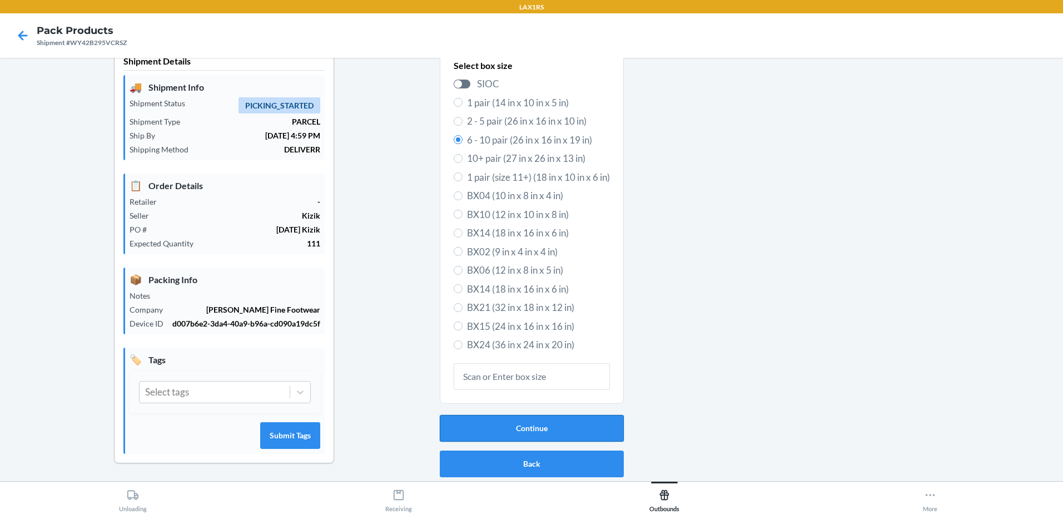
click at [554, 426] on button "Continue" at bounding box center [532, 428] width 184 height 27
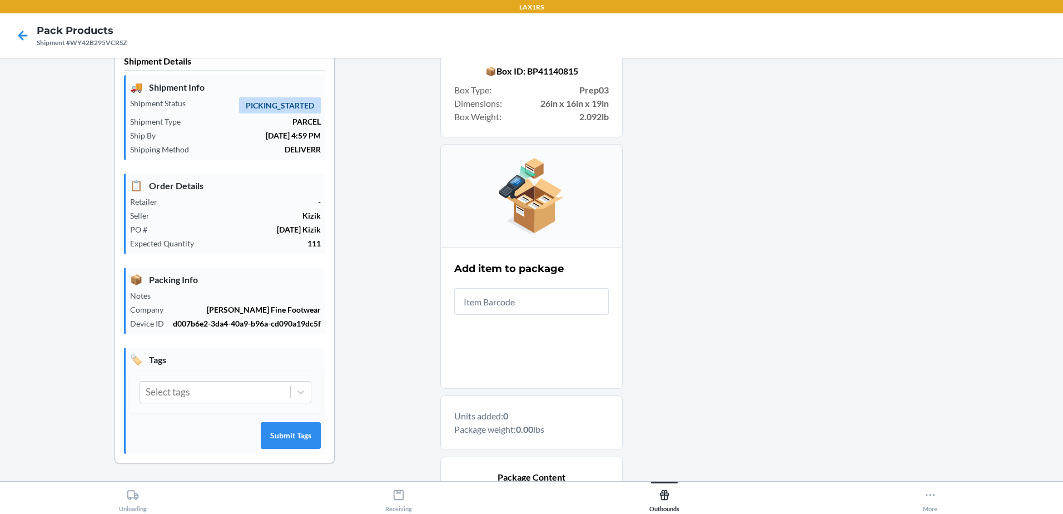
click at [538, 310] on input "text" at bounding box center [531, 301] width 155 height 27
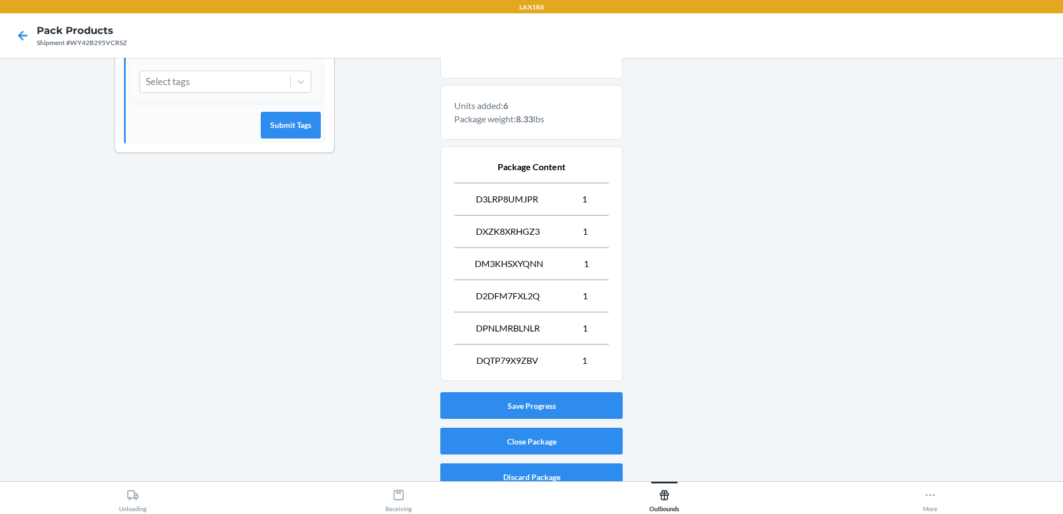
scroll to position [345, 0]
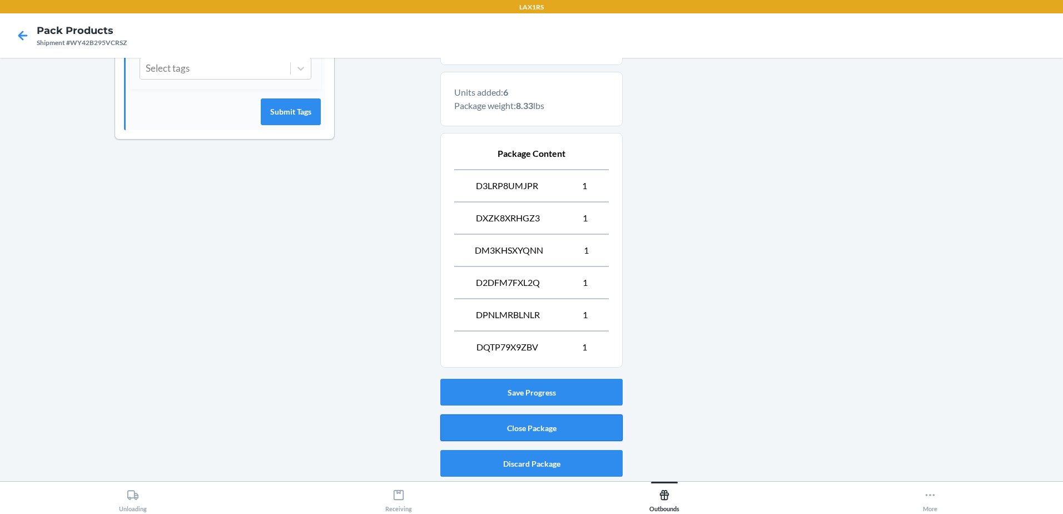
click at [511, 435] on button "Close Package" at bounding box center [531, 427] width 182 height 27
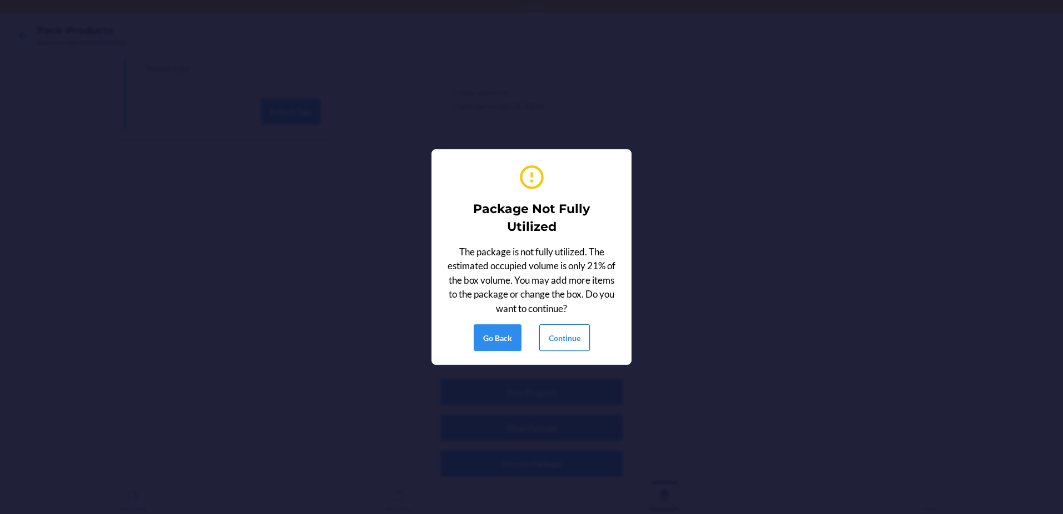
click at [564, 327] on button "Continue" at bounding box center [564, 337] width 51 height 27
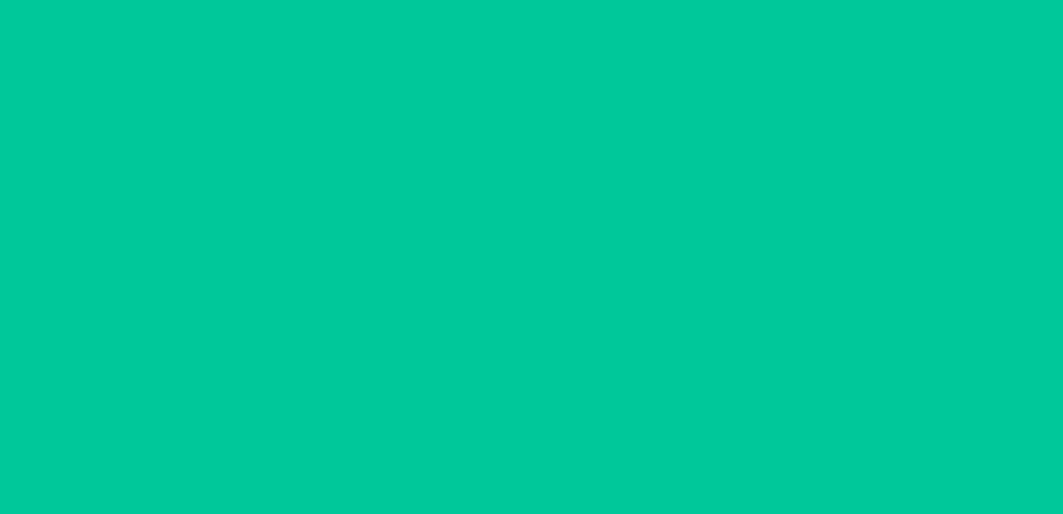
scroll to position [22, 0]
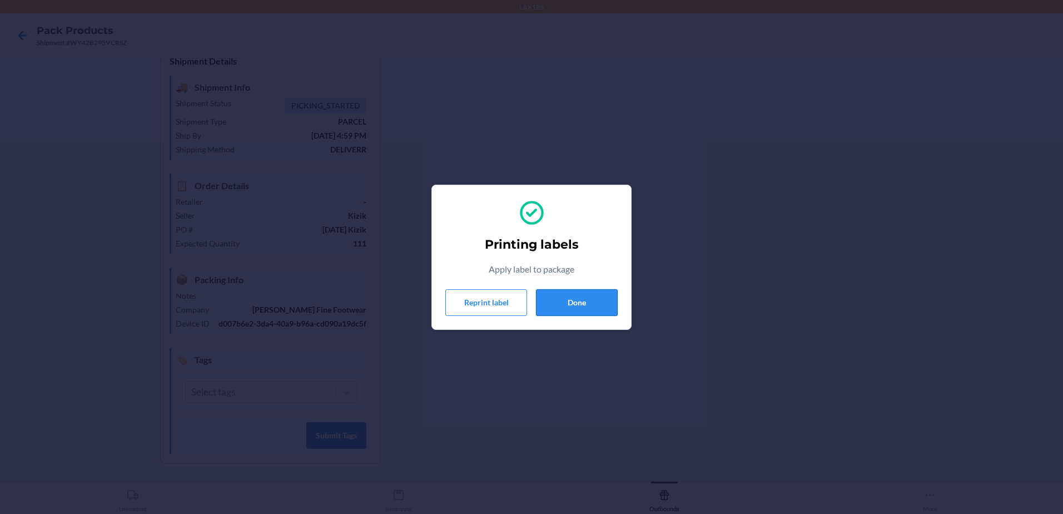
click at [585, 308] on button "Done" at bounding box center [577, 302] width 82 height 27
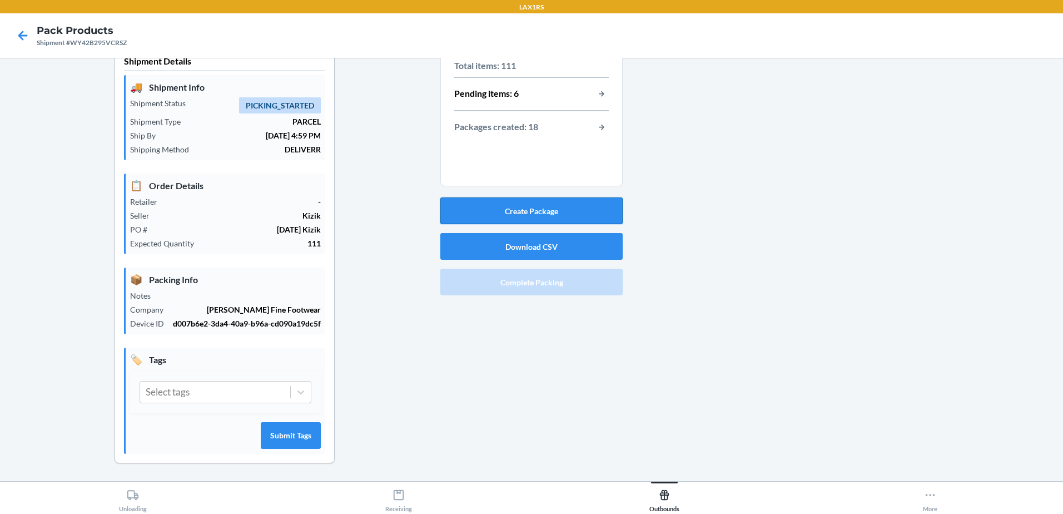
click at [573, 212] on button "Create Package" at bounding box center [531, 210] width 182 height 27
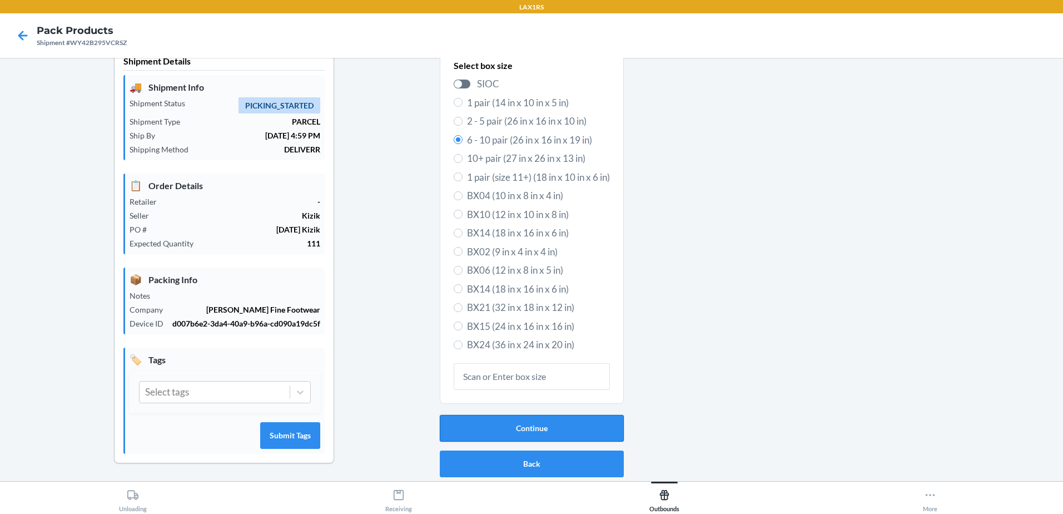
click at [597, 426] on button "Continue" at bounding box center [532, 428] width 184 height 27
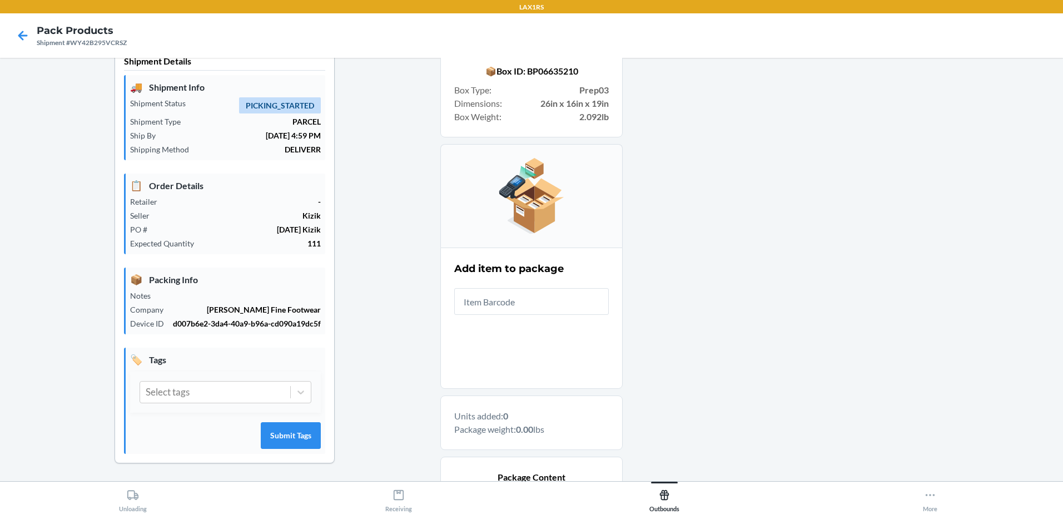
click at [532, 291] on input "text" at bounding box center [531, 301] width 155 height 27
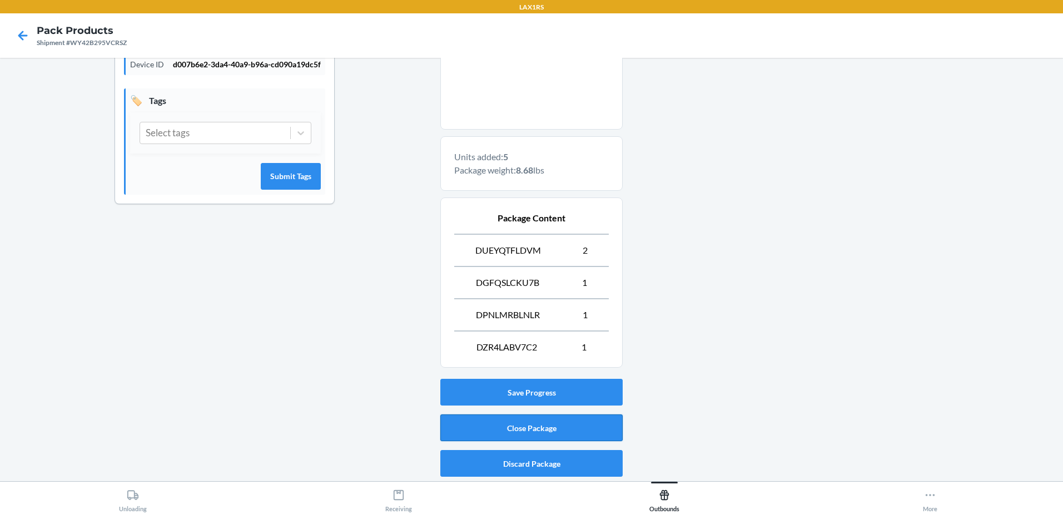
click at [604, 423] on button "Close Package" at bounding box center [531, 427] width 182 height 27
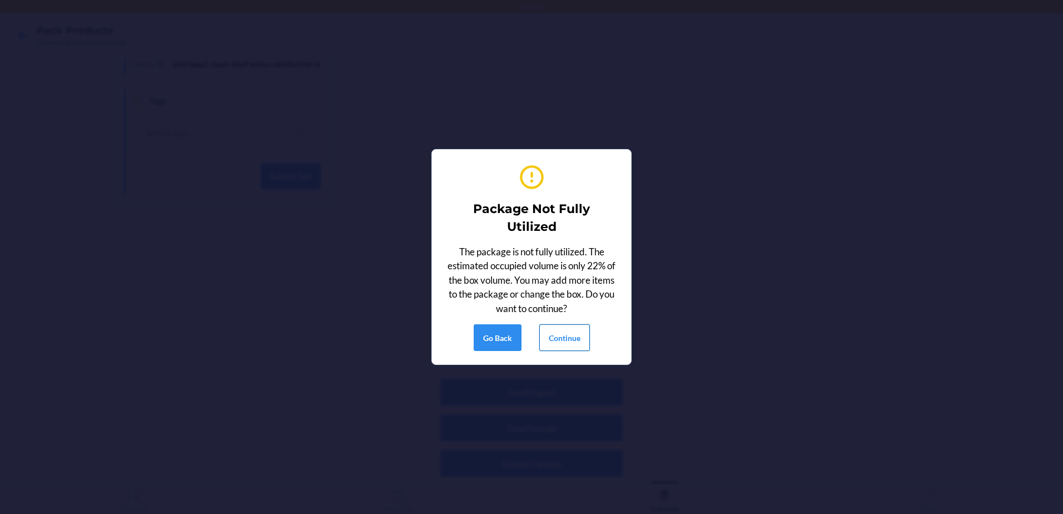
click at [568, 335] on button "Continue" at bounding box center [564, 337] width 51 height 27
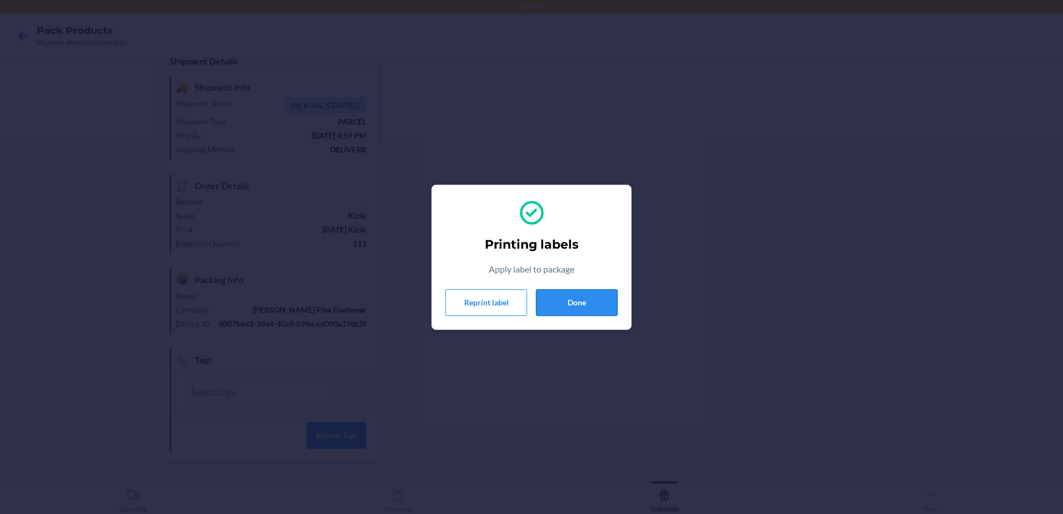
click at [564, 301] on button "Done" at bounding box center [577, 302] width 82 height 27
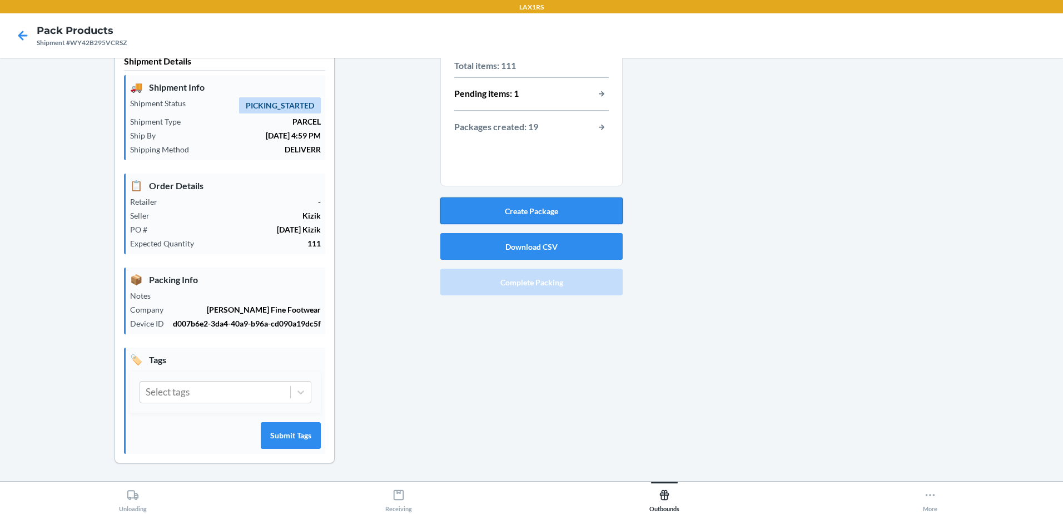
click at [497, 210] on button "Create Package" at bounding box center [531, 210] width 182 height 27
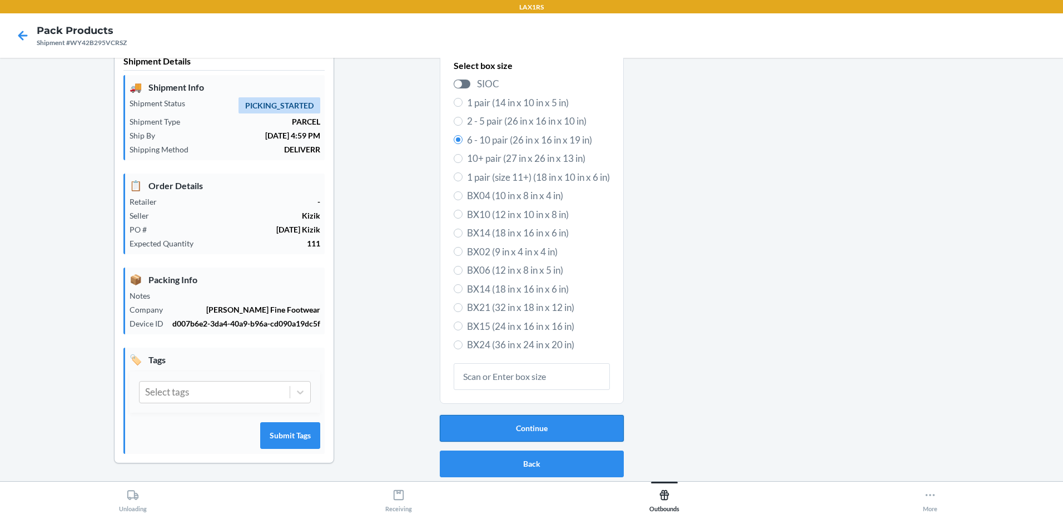
click at [518, 429] on button "Continue" at bounding box center [532, 428] width 184 height 27
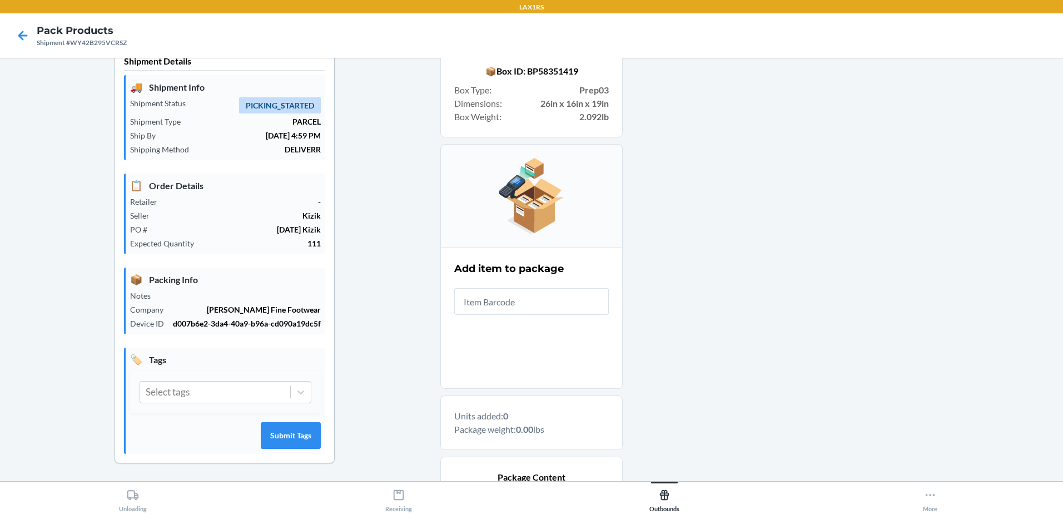
click at [560, 299] on input "text" at bounding box center [531, 301] width 155 height 27
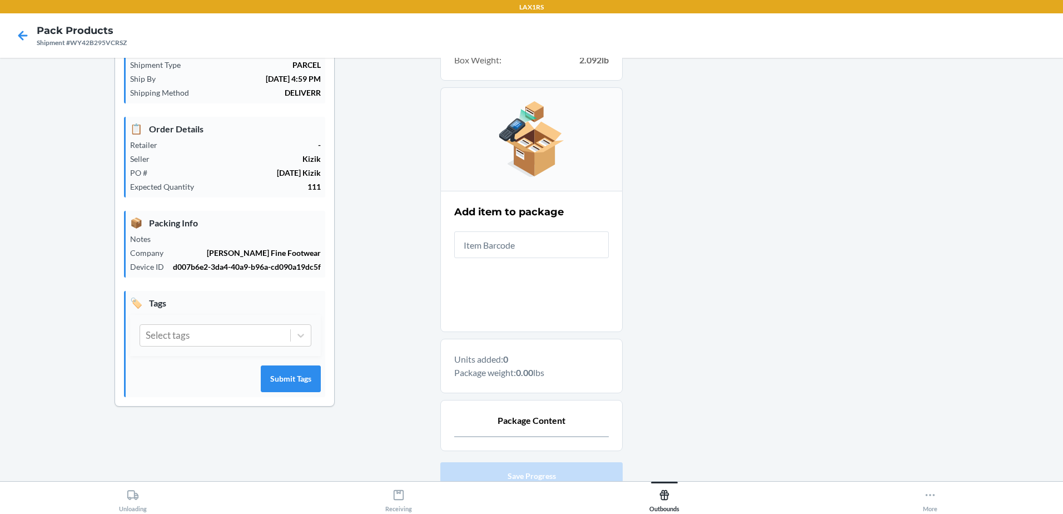
scroll to position [162, 0]
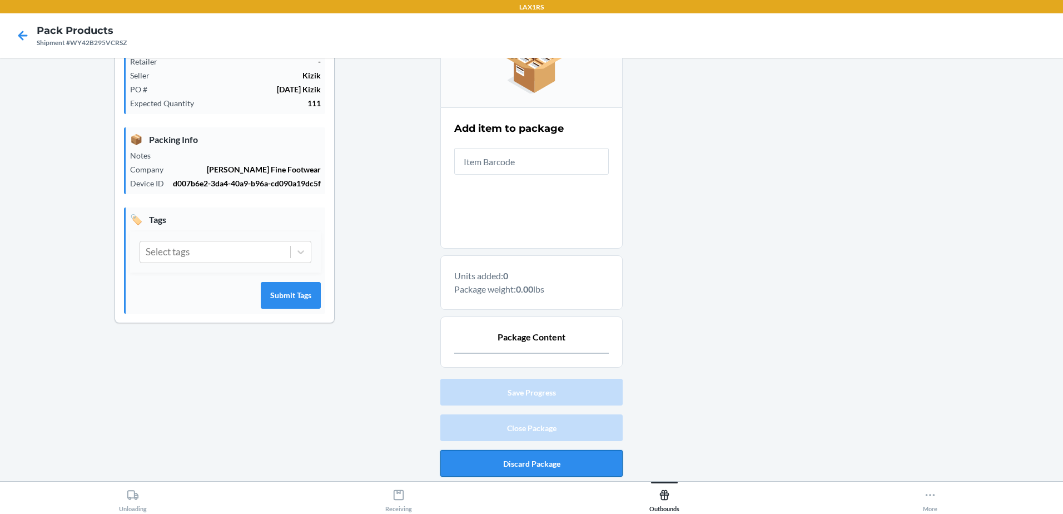
click at [499, 469] on button "Discard Package" at bounding box center [531, 463] width 182 height 27
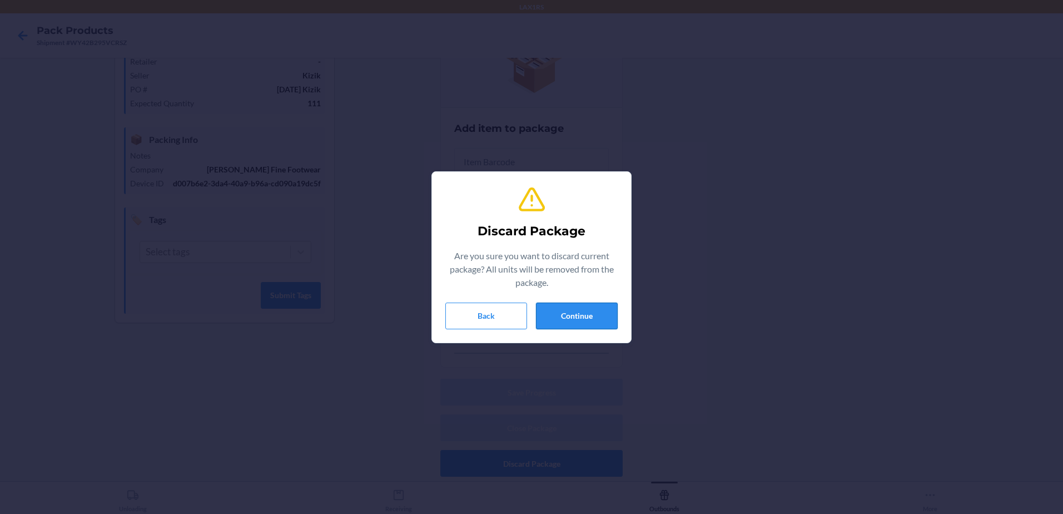
click at [569, 317] on button "Continue" at bounding box center [577, 315] width 82 height 27
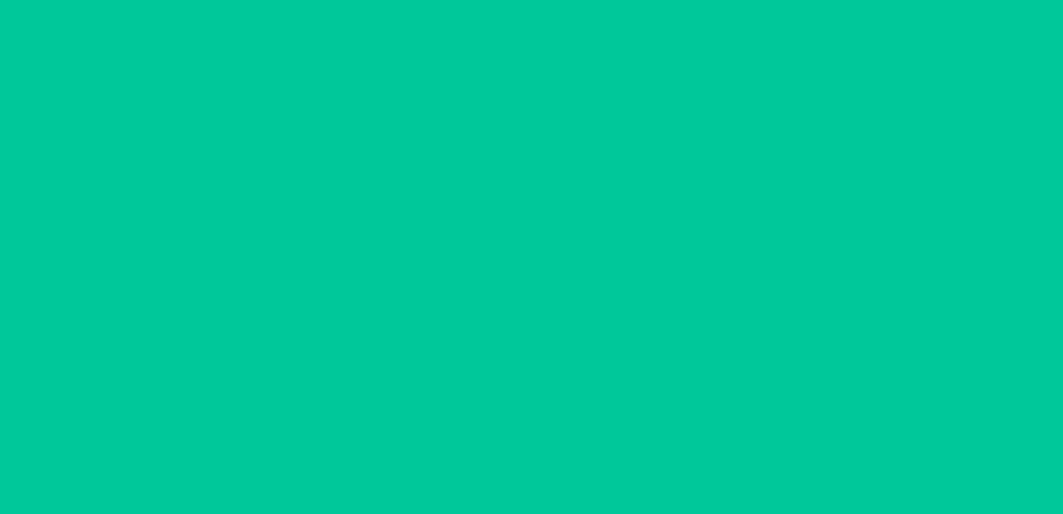
scroll to position [22, 0]
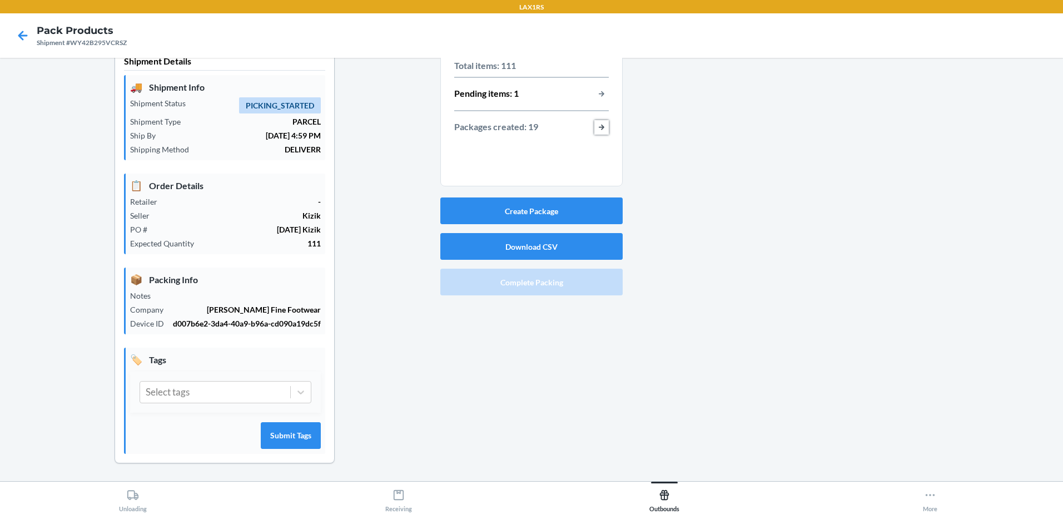
click at [597, 126] on button "button-view-packages-created" at bounding box center [601, 127] width 14 height 14
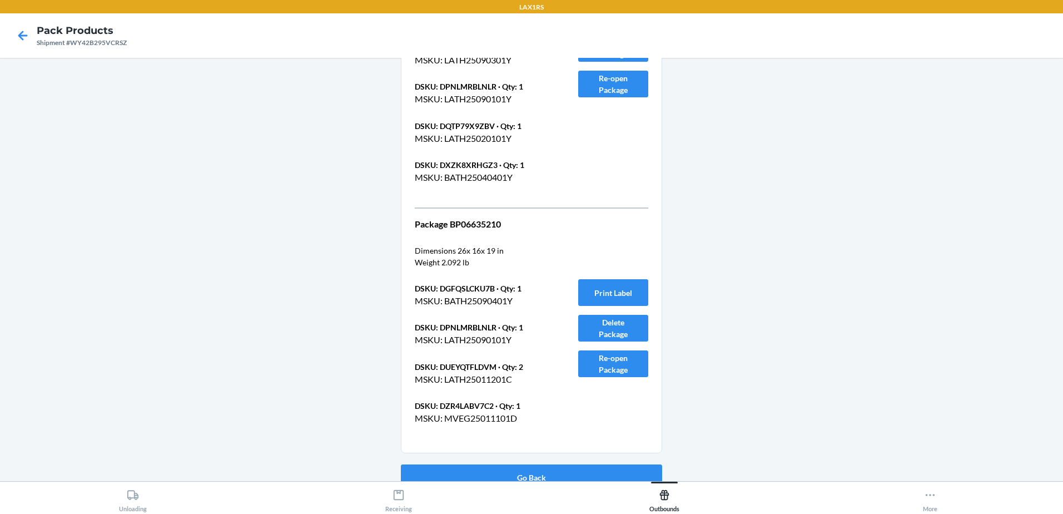
scroll to position [4956, 0]
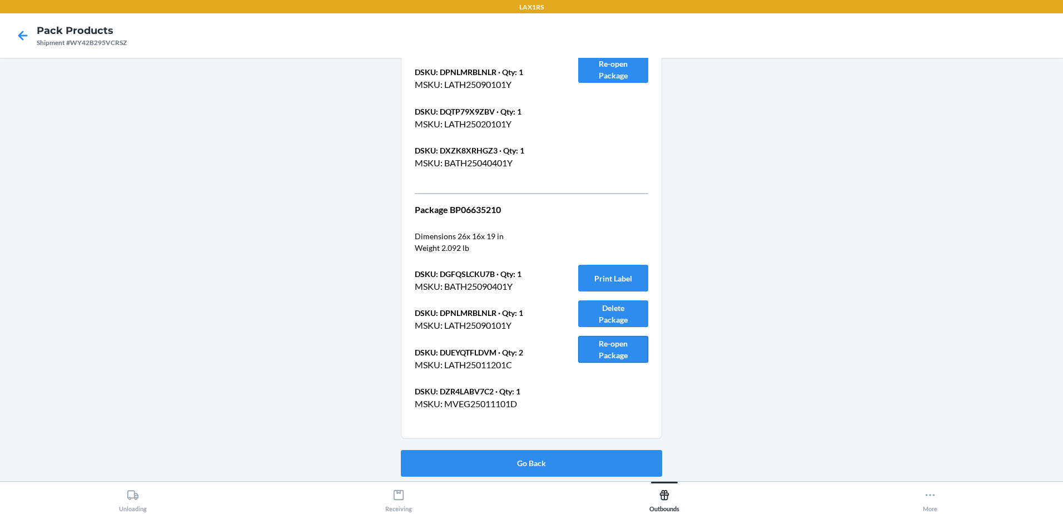
click at [615, 353] on button "Re-open Package" at bounding box center [613, 349] width 70 height 27
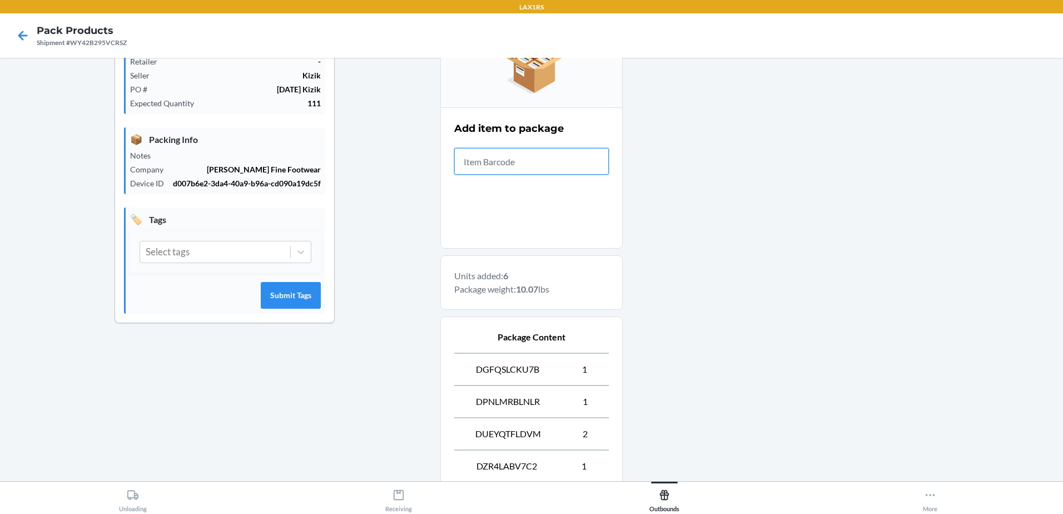
scroll to position [313, 0]
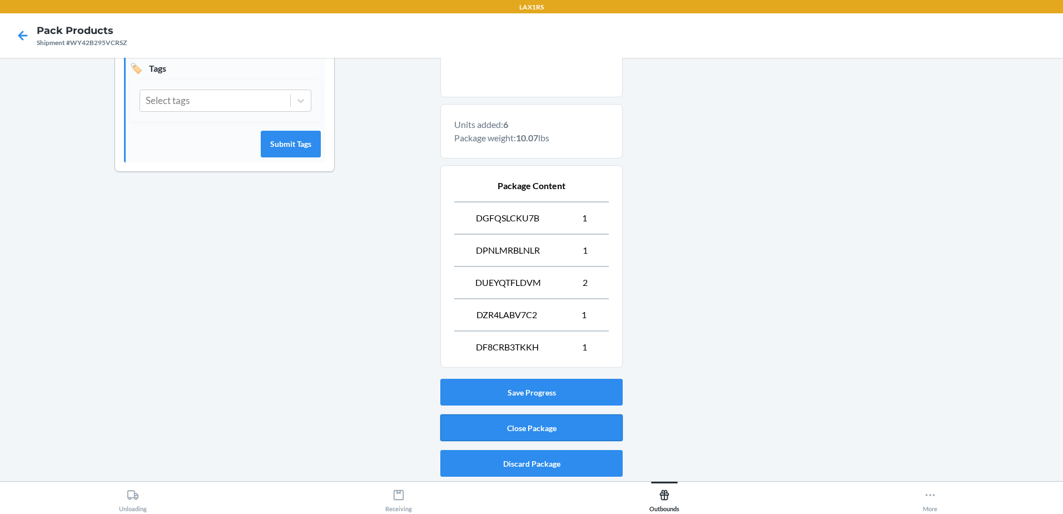
click at [499, 419] on button "Close Package" at bounding box center [531, 427] width 182 height 27
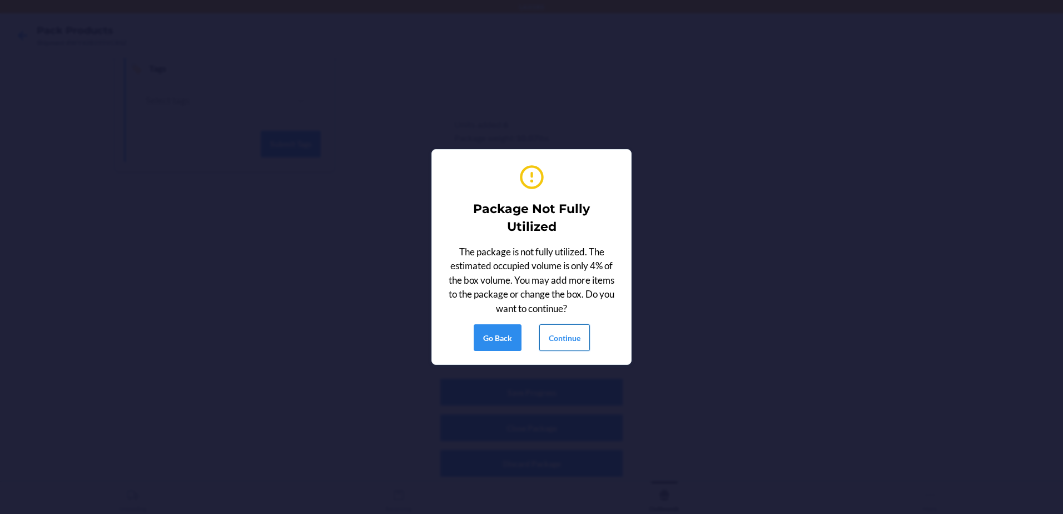
click at [571, 336] on button "Continue" at bounding box center [564, 337] width 51 height 27
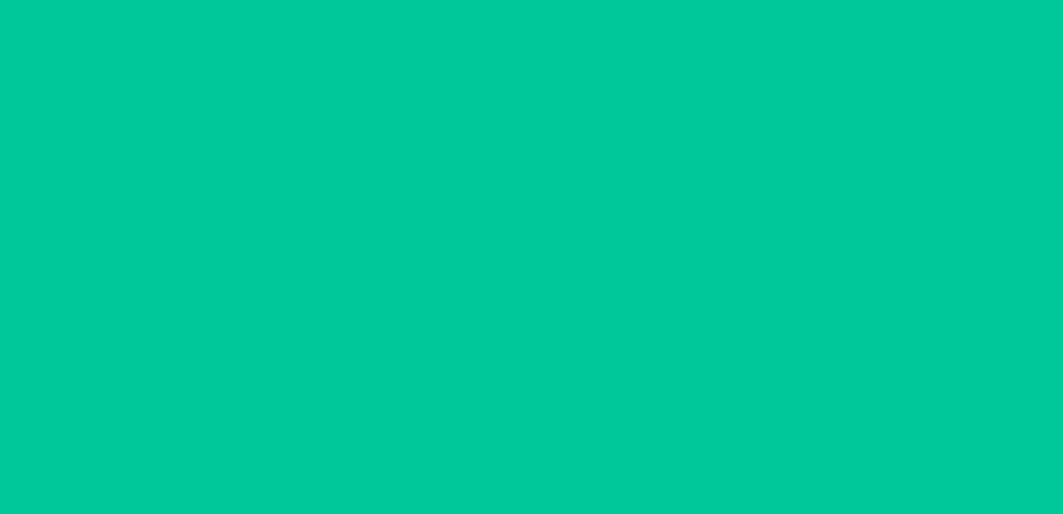
scroll to position [22, 0]
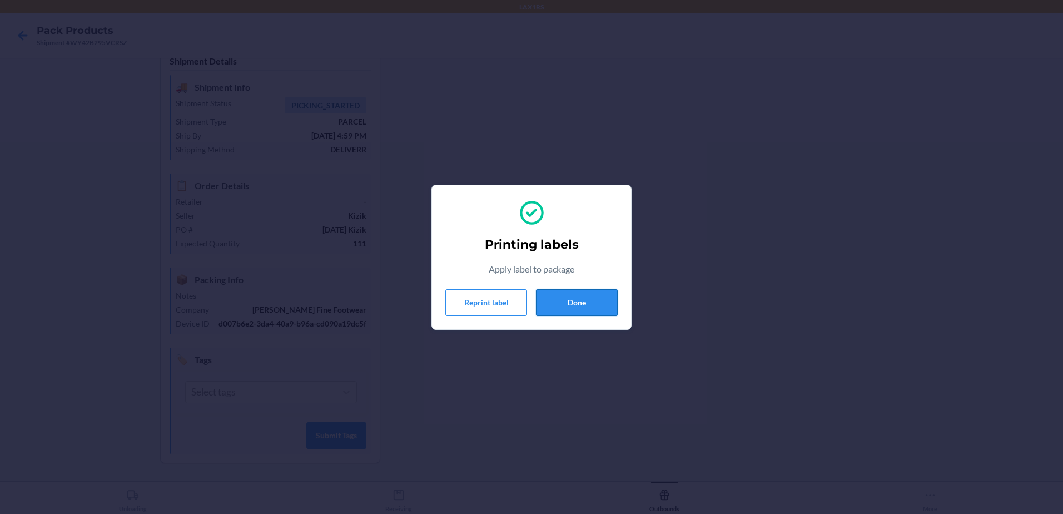
click at [560, 309] on button "Done" at bounding box center [577, 302] width 82 height 27
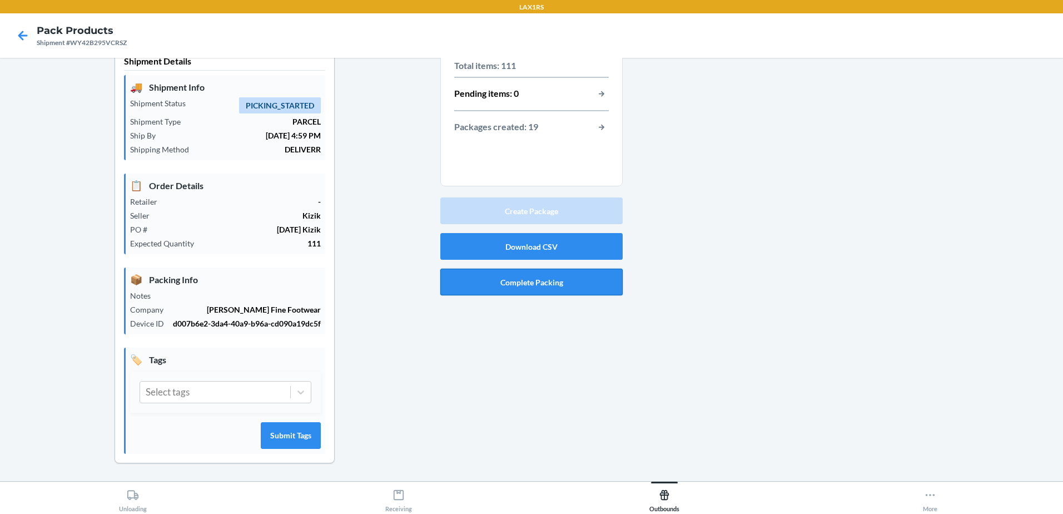
click at [563, 292] on button "Complete Packing" at bounding box center [531, 282] width 182 height 27
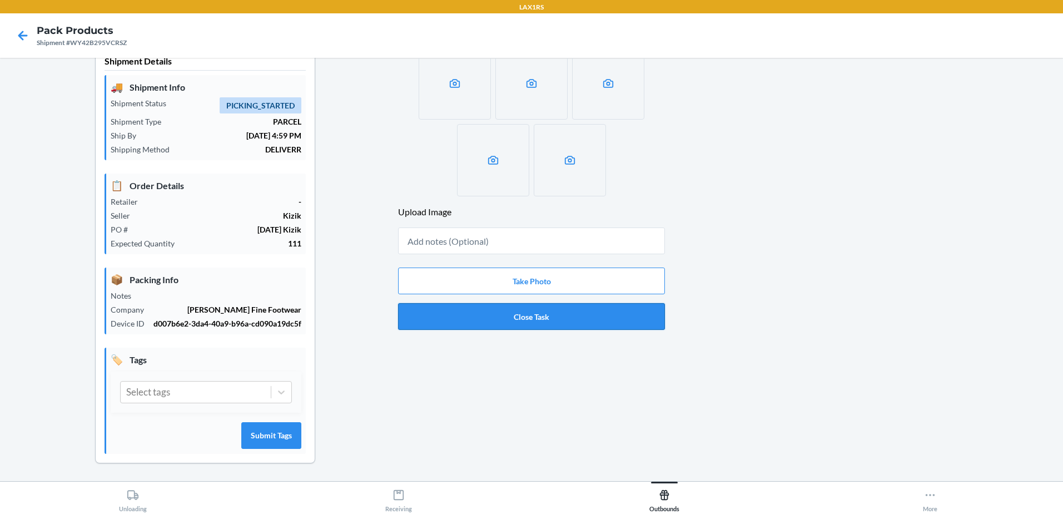
click at [602, 325] on button "Close Task" at bounding box center [531, 316] width 267 height 27
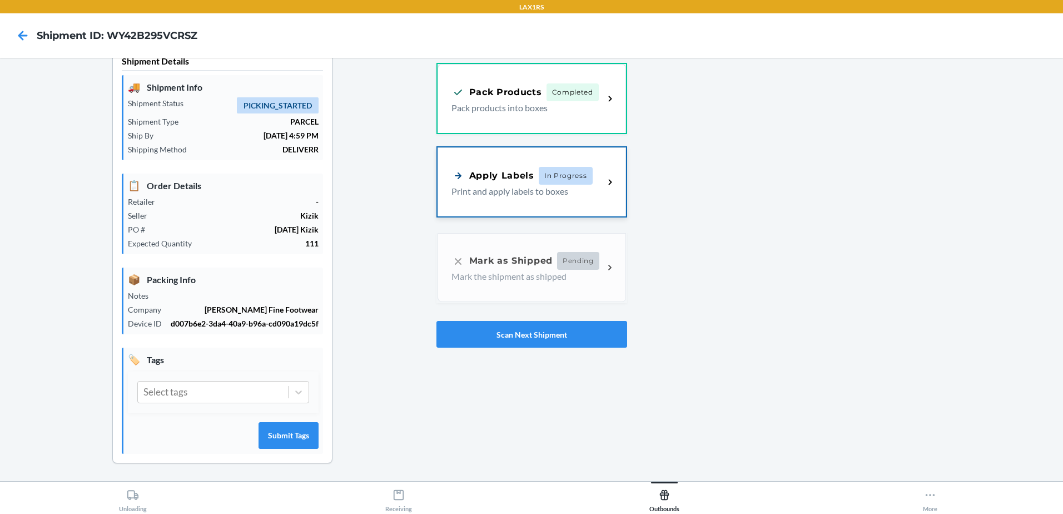
click at [553, 170] on span "In Progress" at bounding box center [566, 176] width 54 height 18
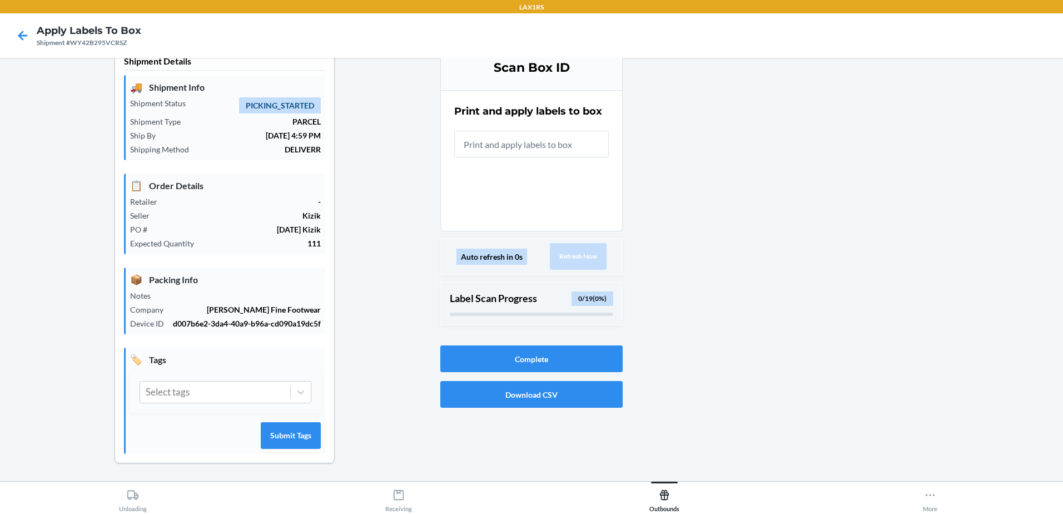
click at [555, 142] on input "text" at bounding box center [531, 144] width 155 height 27
